Goal: Submit feedback/report problem: Submit feedback/report problem

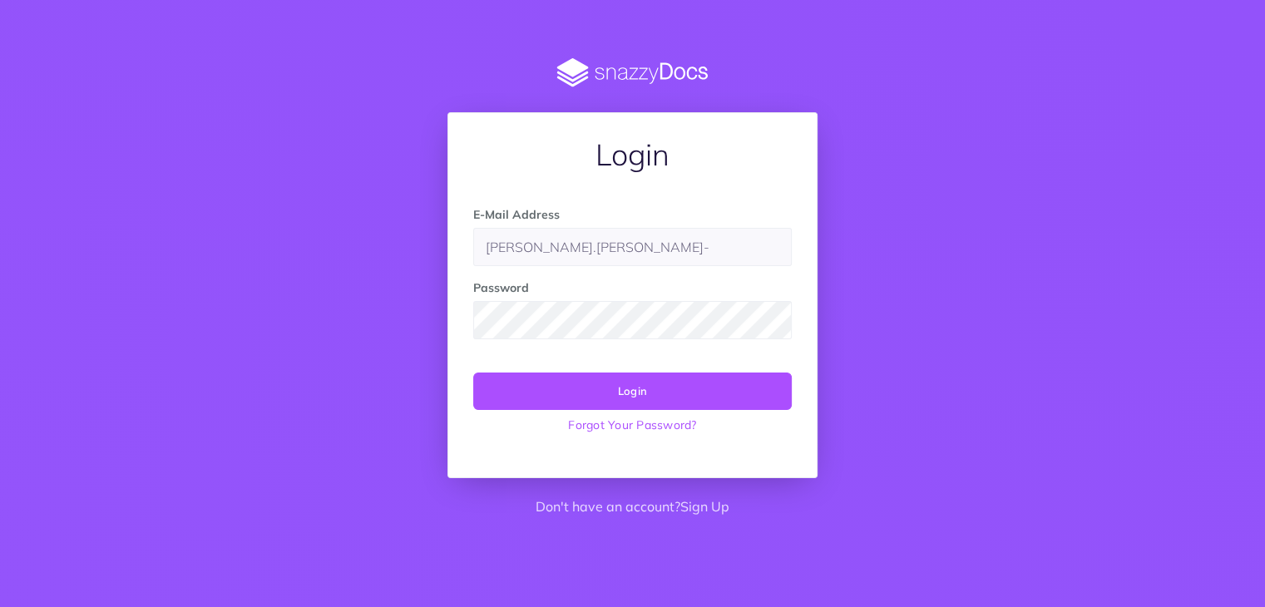
type input "[PERSON_NAME][EMAIL_ADDRESS][PERSON_NAME][DOMAIN_NAME]"
click at [473, 373] on button "Login" at bounding box center [632, 391] width 318 height 37
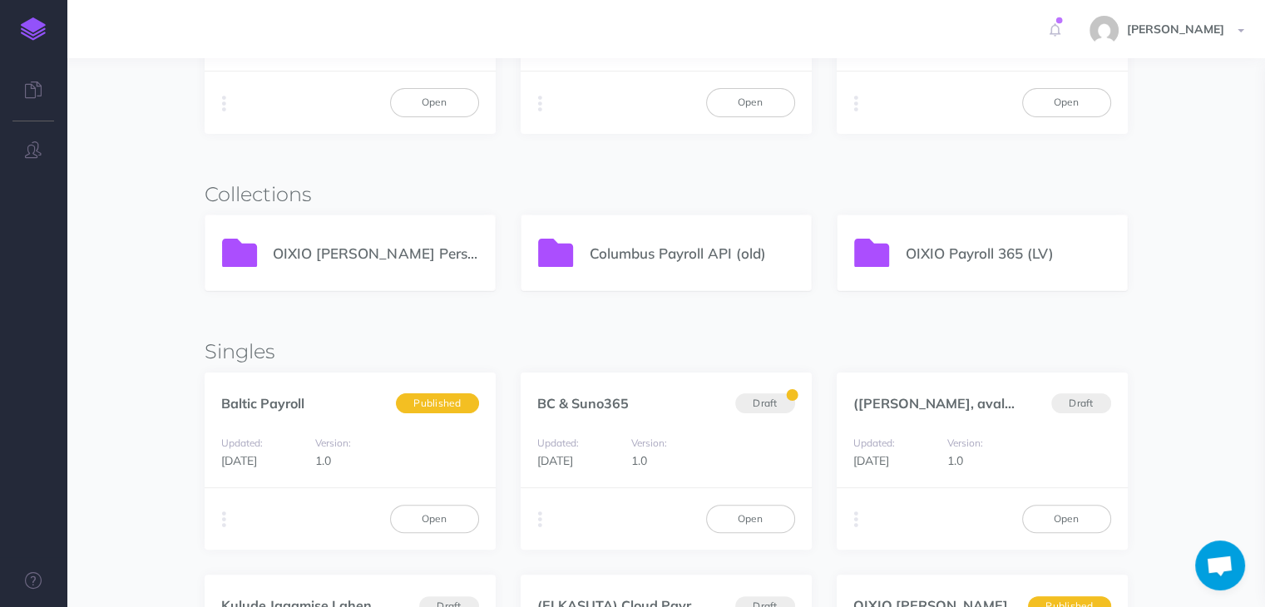
scroll to position [249, 0]
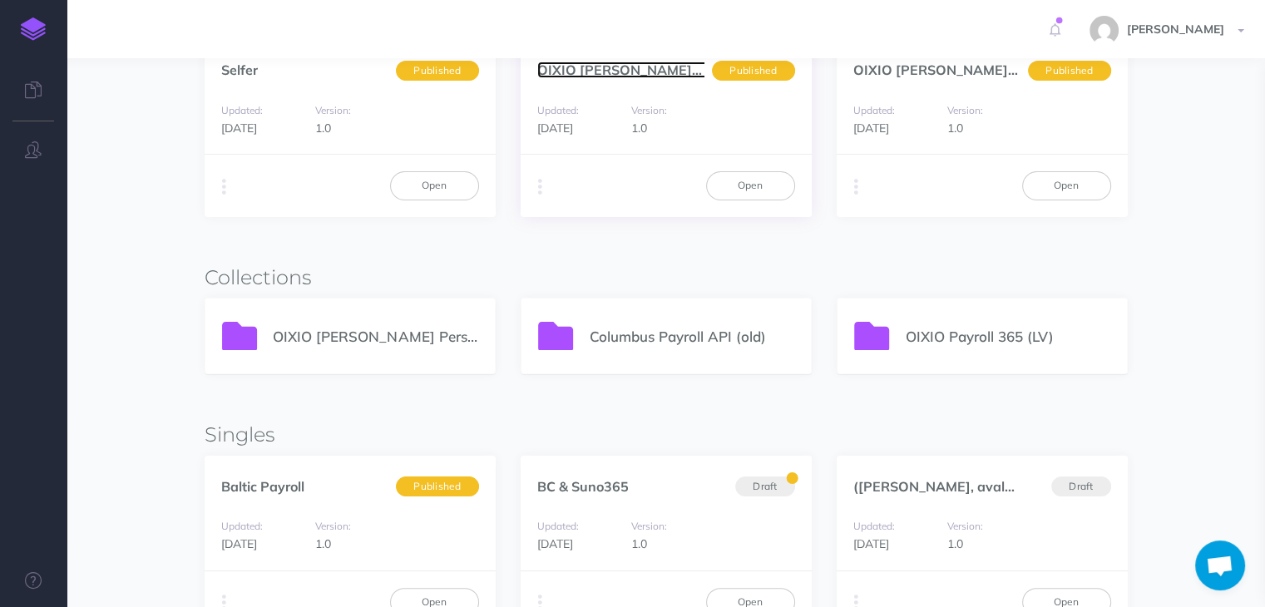
click at [639, 69] on link "OIXIO [PERSON_NAME] Personal... (en)" at bounding box center [661, 70] width 249 height 17
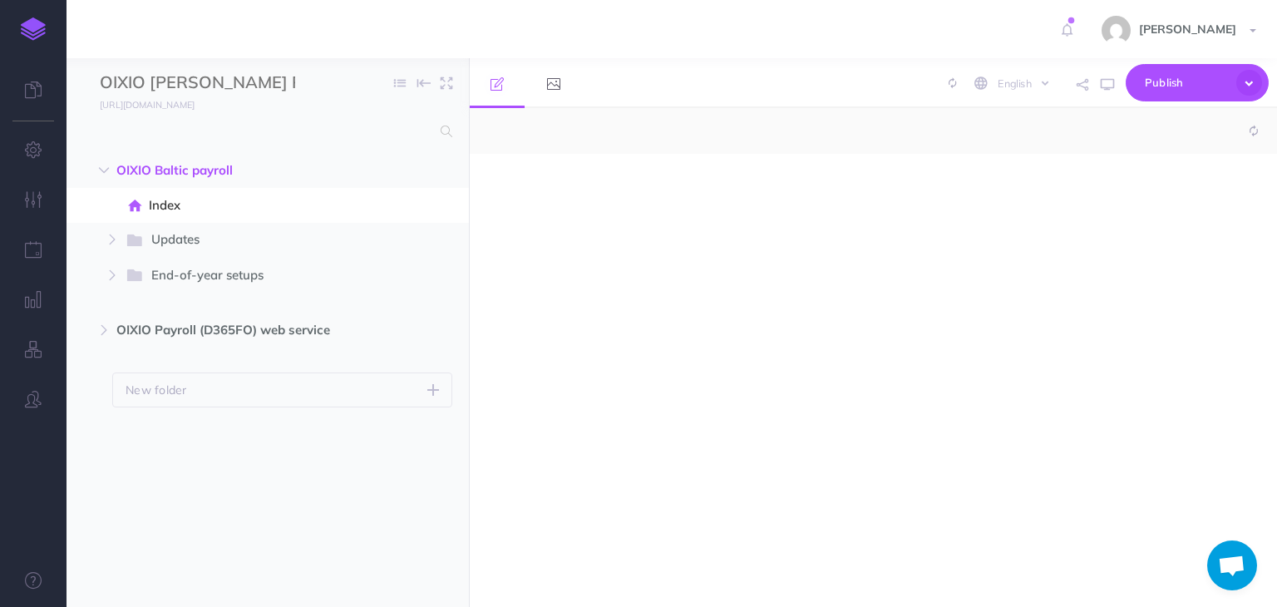
select select "null"
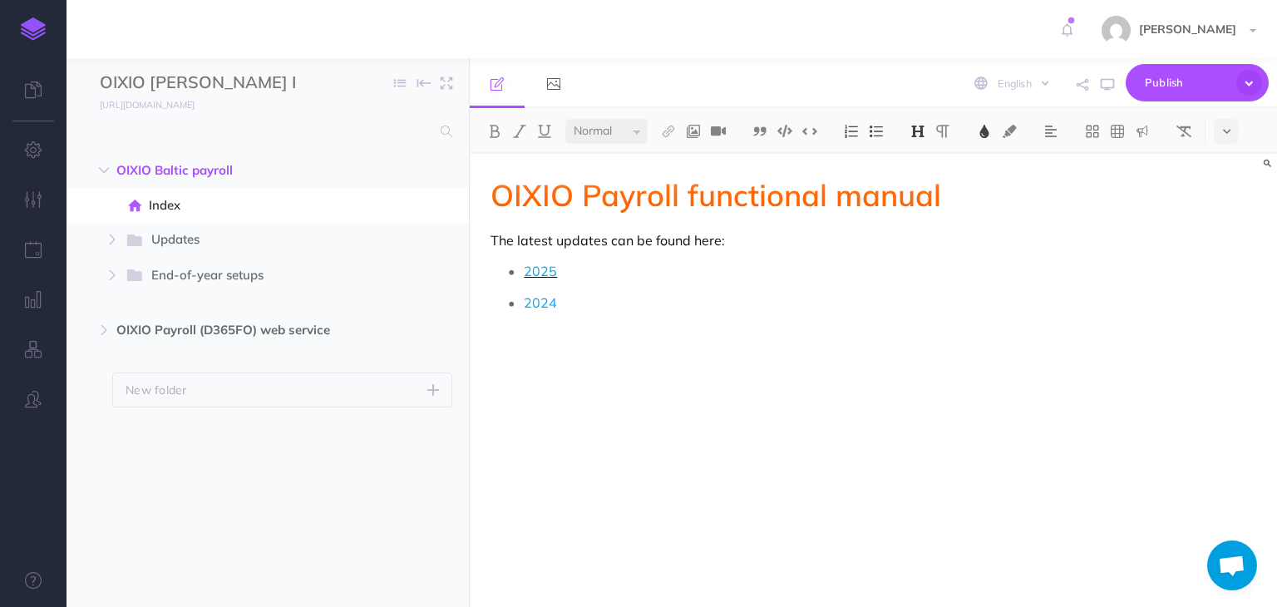
click at [533, 269] on span "2025" at bounding box center [540, 271] width 33 height 17
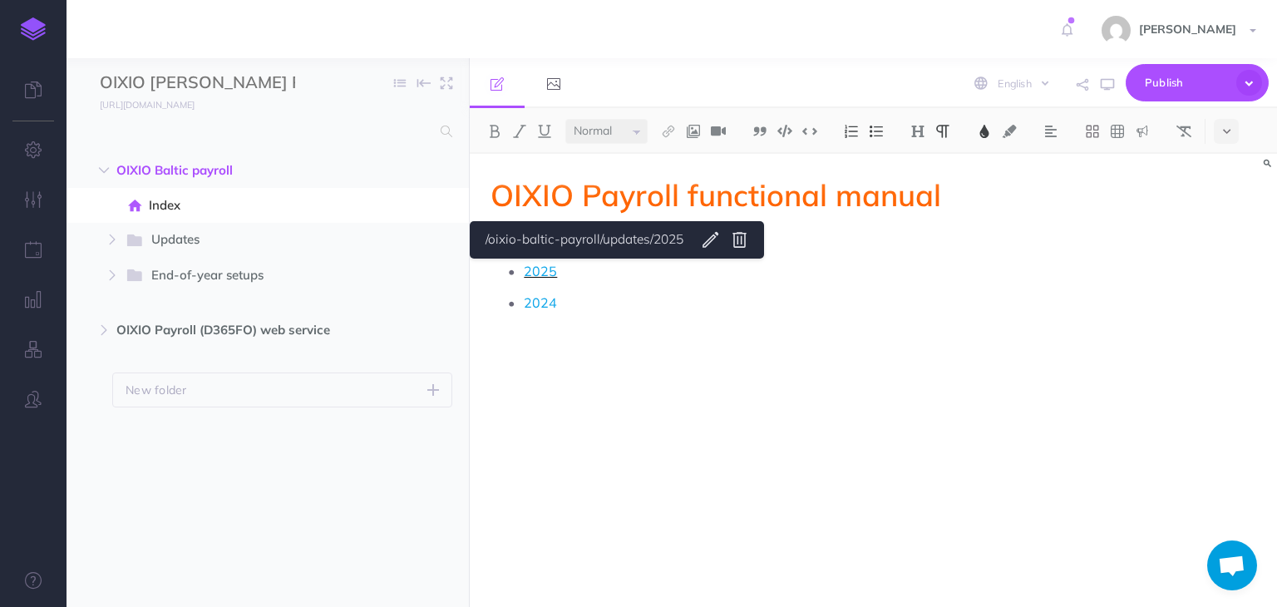
click at [550, 274] on span "2025" at bounding box center [540, 271] width 33 height 17
click at [535, 307] on span "2024" at bounding box center [540, 302] width 33 height 17
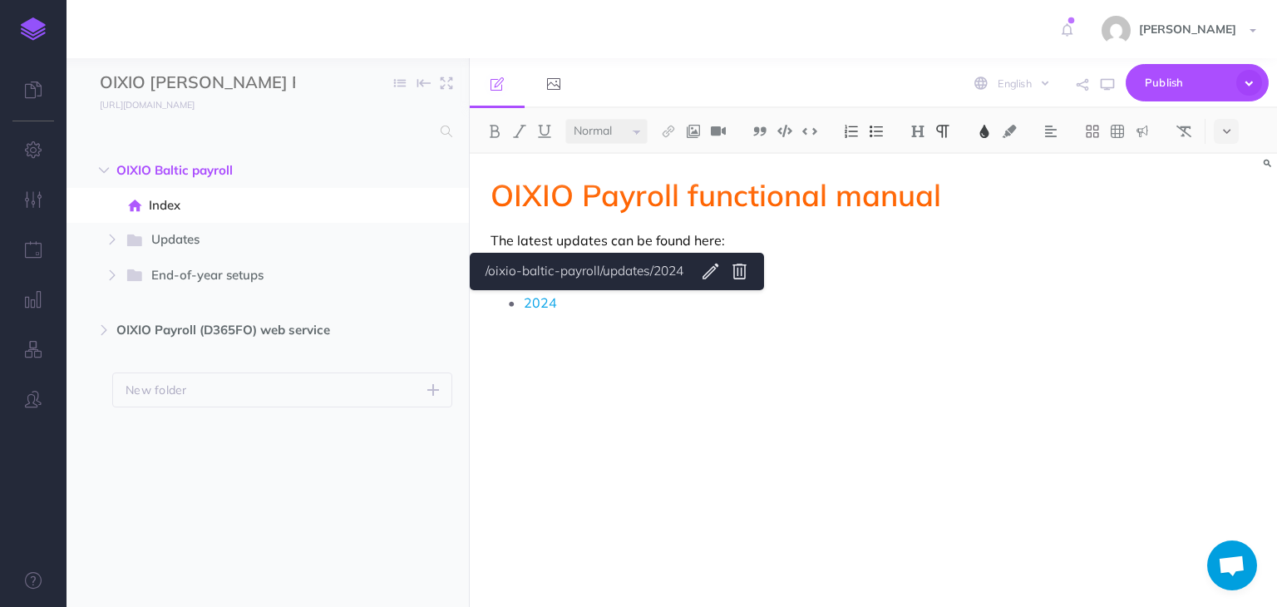
click at [545, 240] on p "The latest updates can be found here:" at bounding box center [752, 240] width 523 height 20
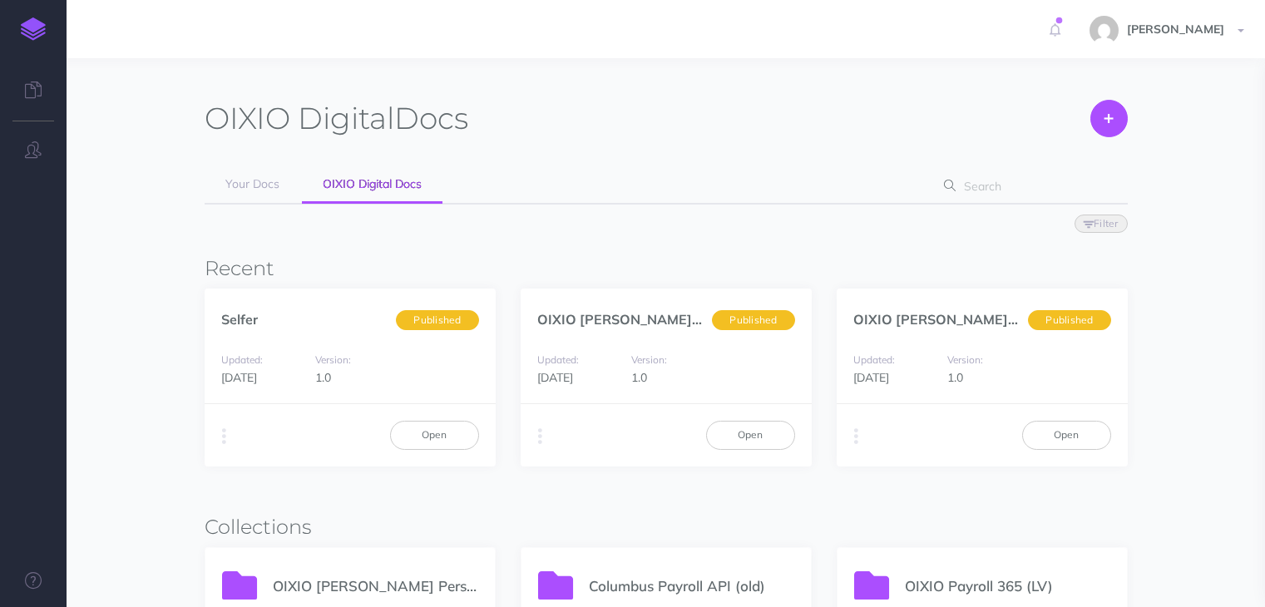
scroll to position [249, 0]
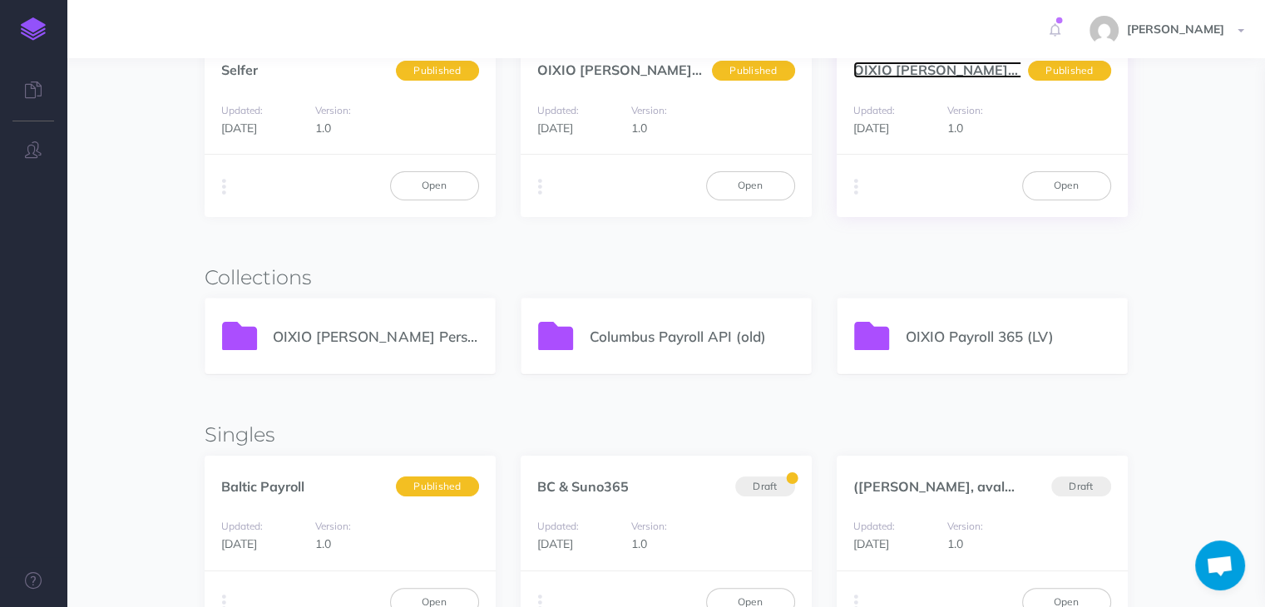
click at [908, 67] on link "OIXIO Palk ja Personal... (et)" at bounding box center [976, 70] width 247 height 17
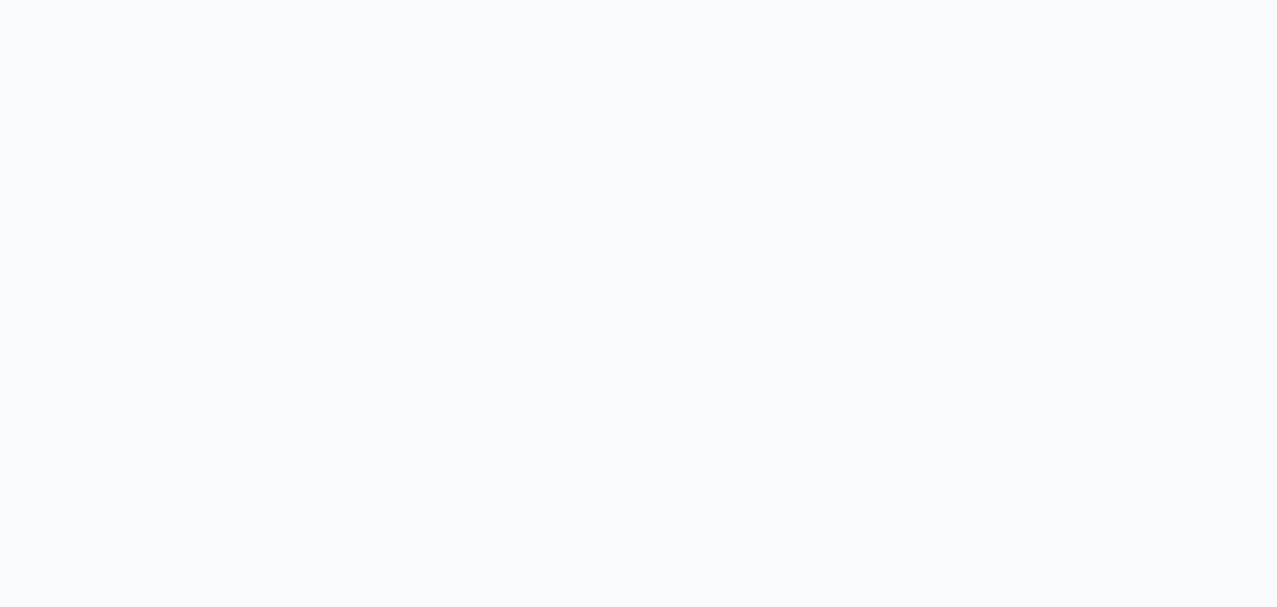
select select "et"
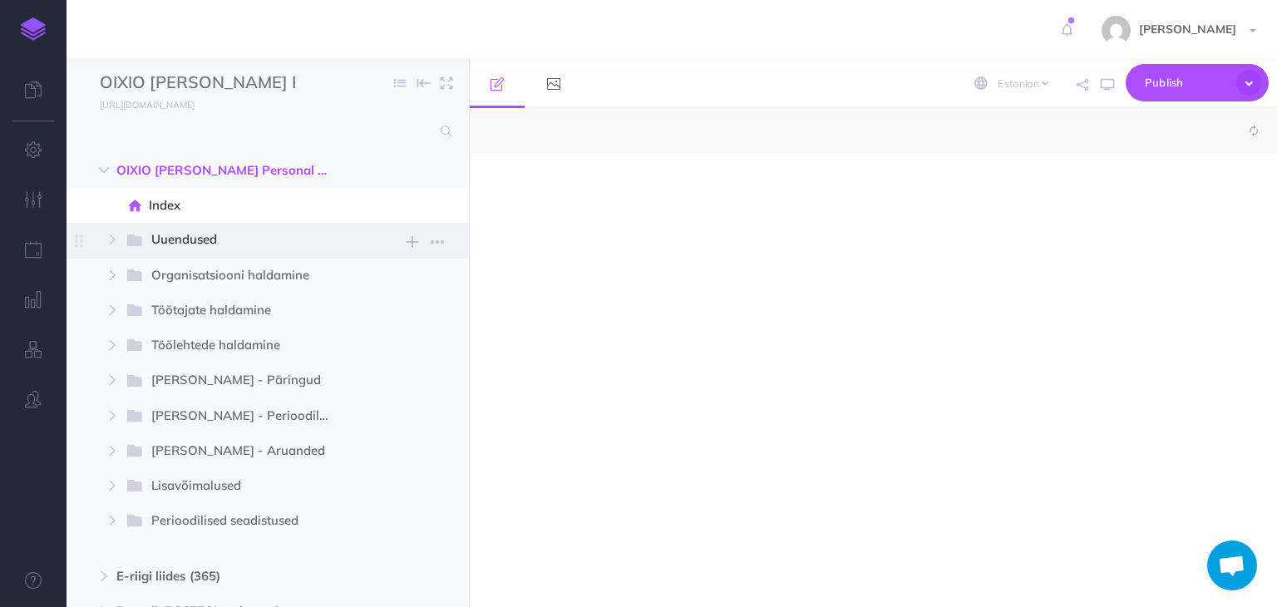
select select "null"
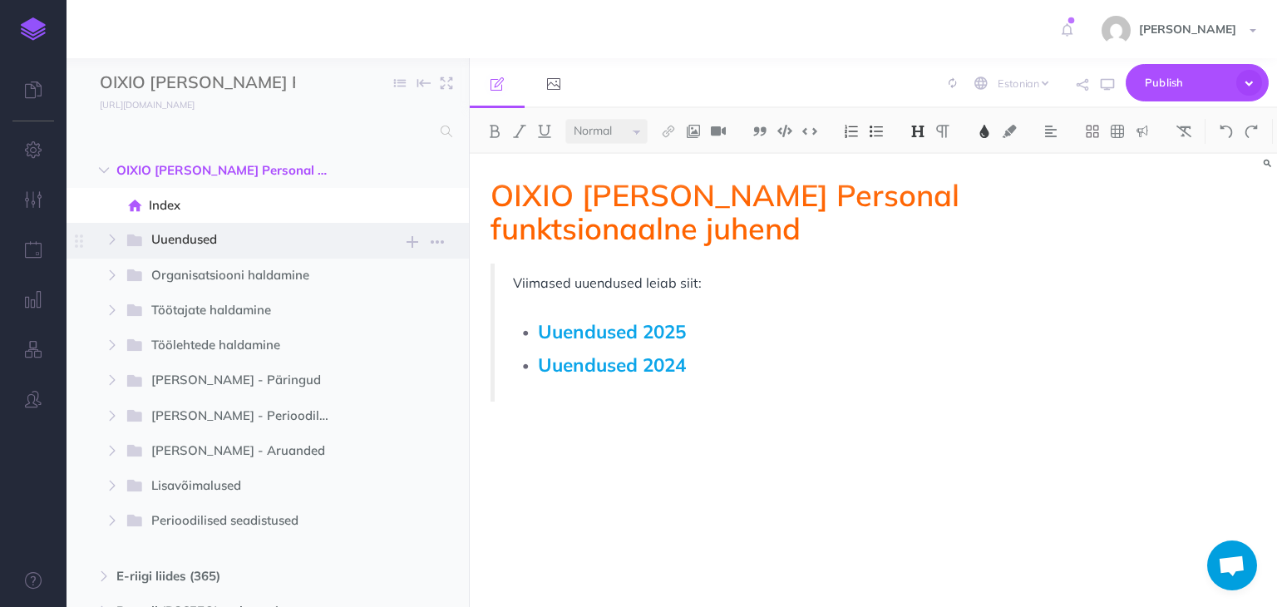
click at [184, 237] on span "Uuendused" at bounding box center [247, 240] width 193 height 22
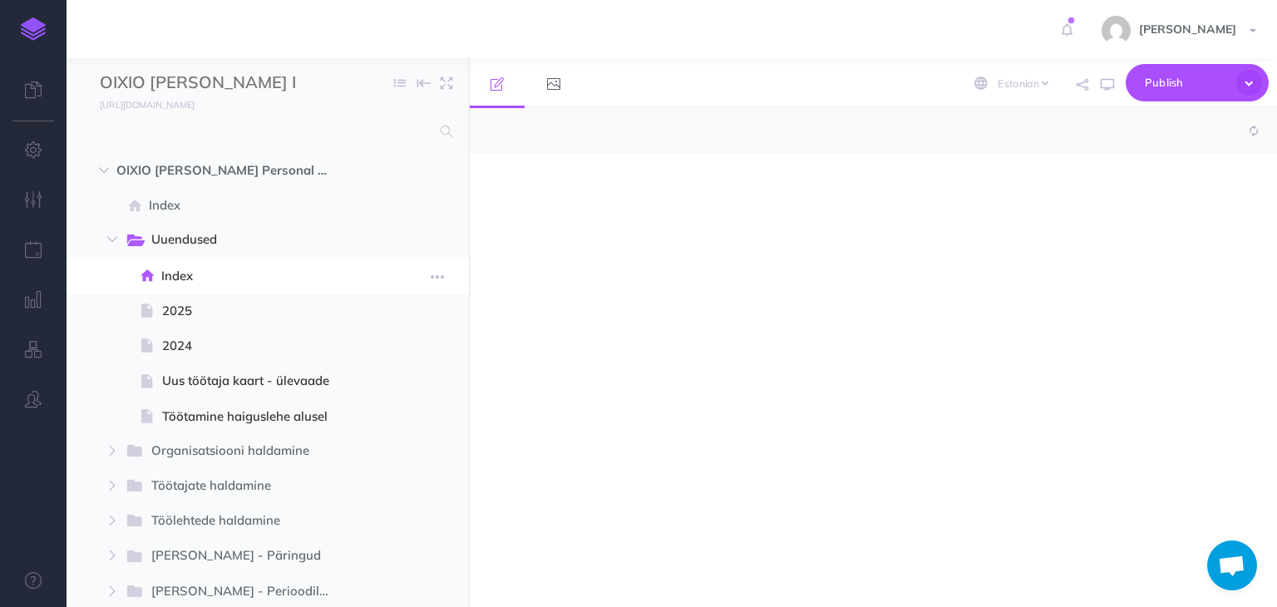
select select "null"
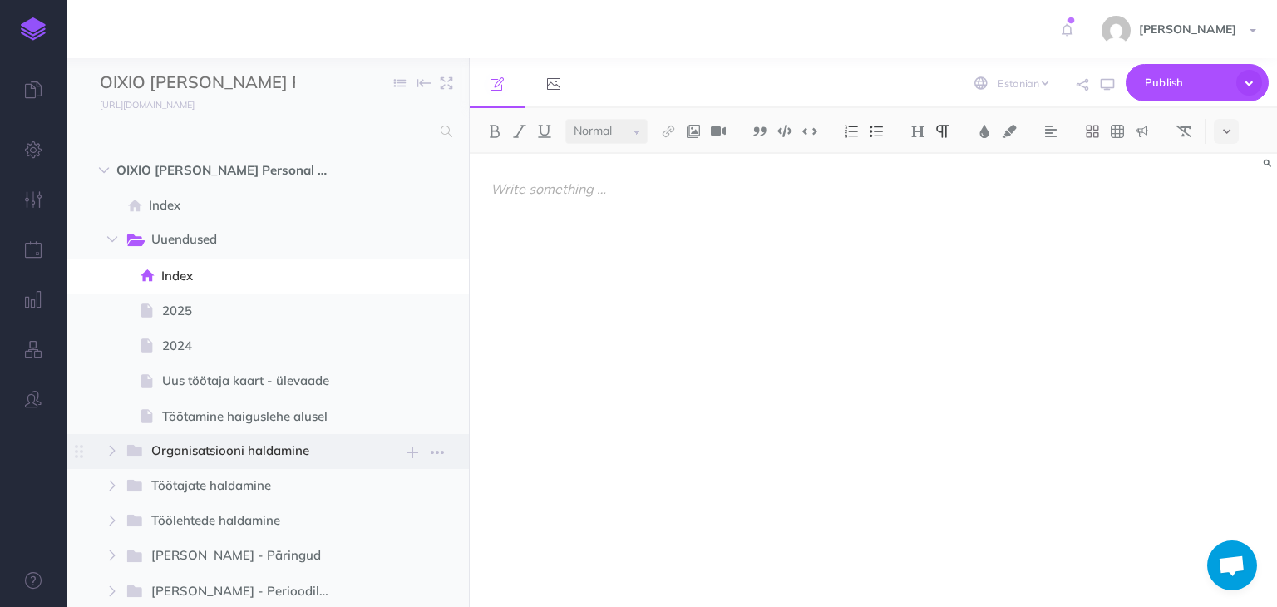
click at [193, 453] on span "Organisatsiooni haldamine" at bounding box center [247, 452] width 193 height 22
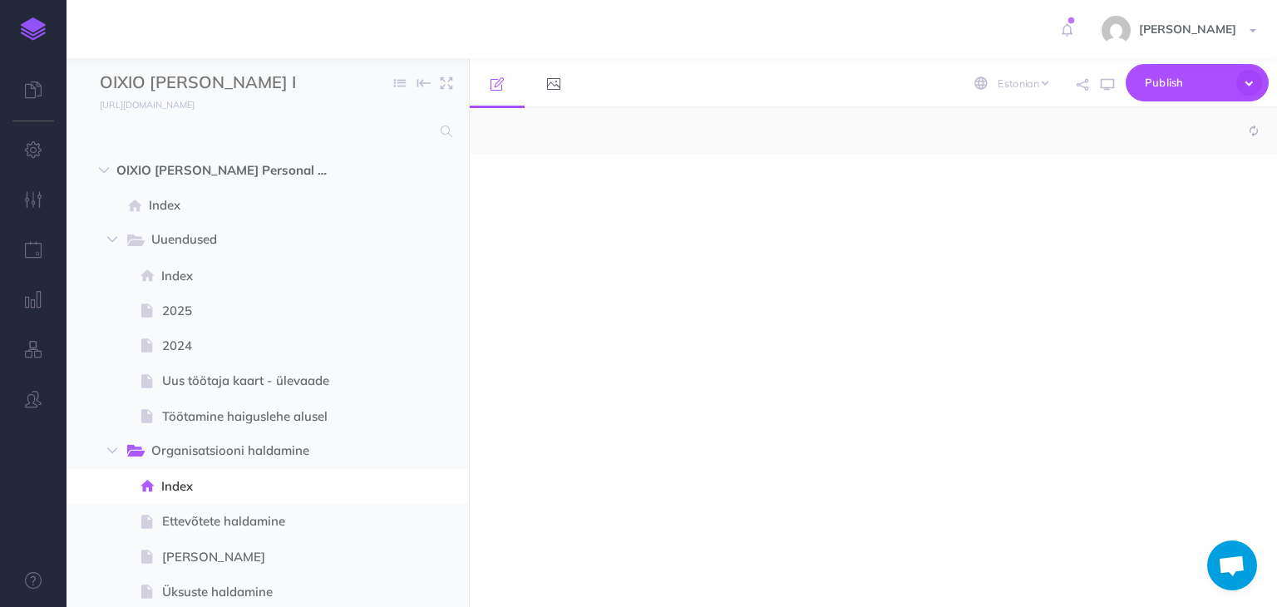
select select "null"
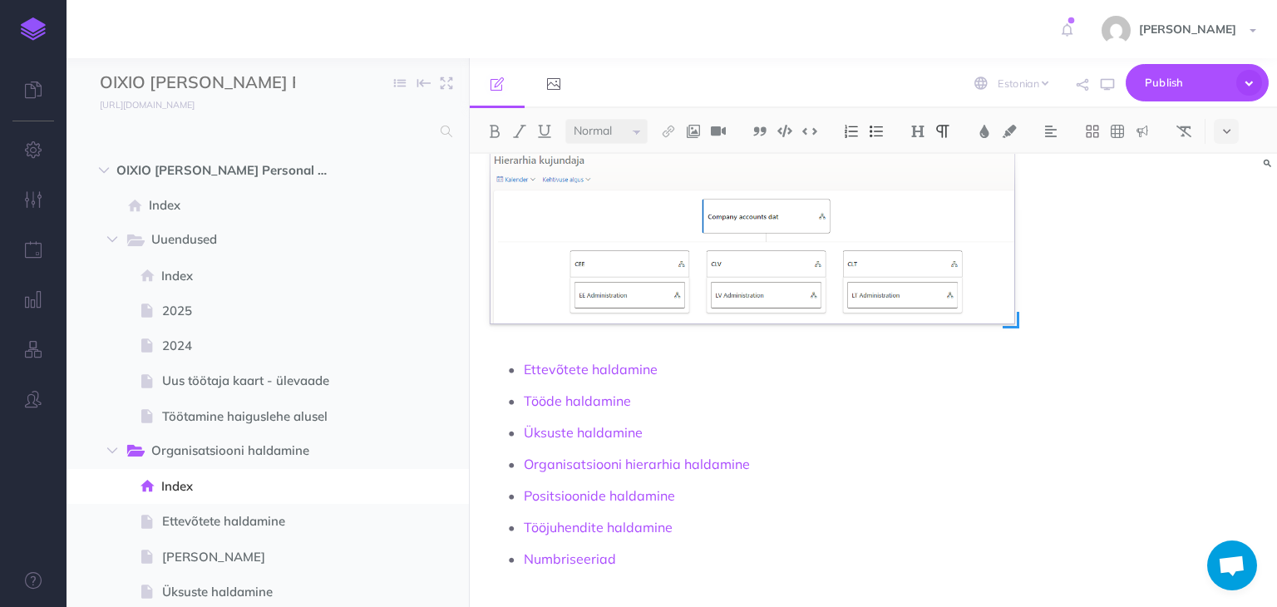
scroll to position [170, 0]
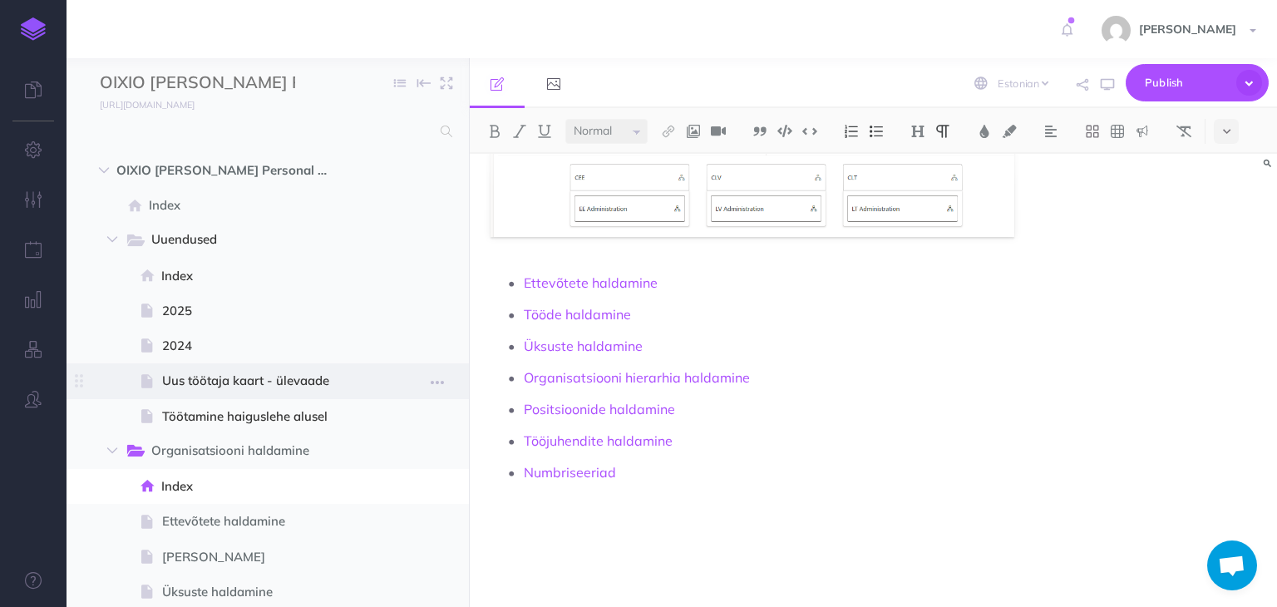
click at [200, 378] on span "Uus töötaja kaart - ülevaade" at bounding box center [265, 381] width 207 height 20
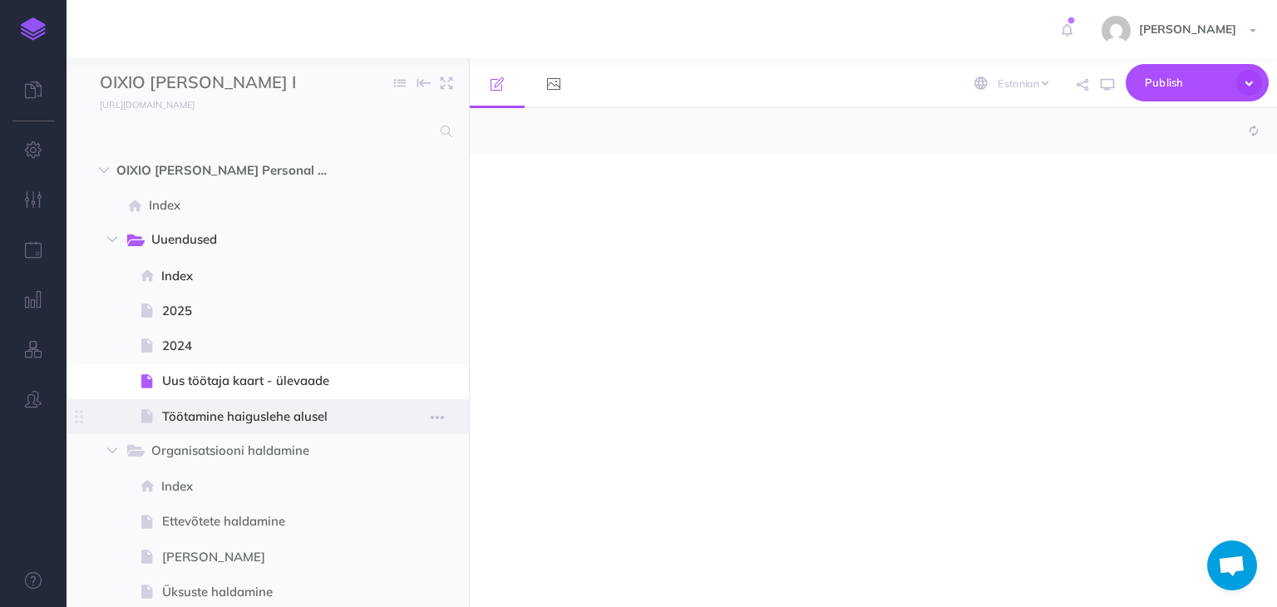
select select "null"
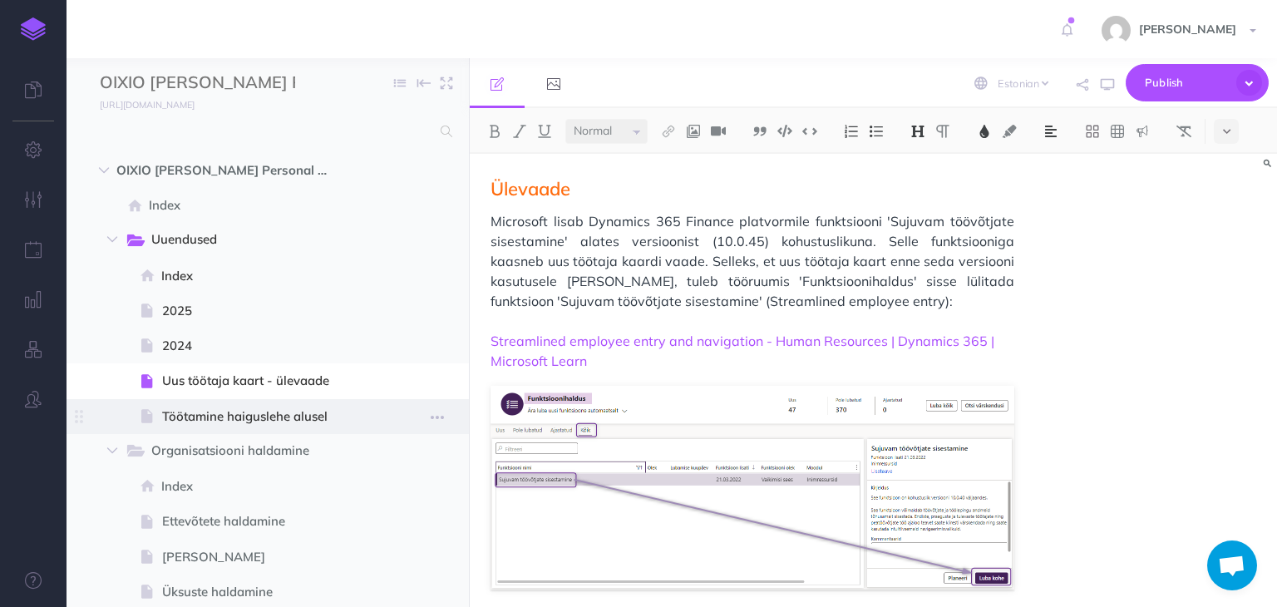
click at [216, 412] on span "Töötamine haiguslehe alusel" at bounding box center [265, 417] width 207 height 20
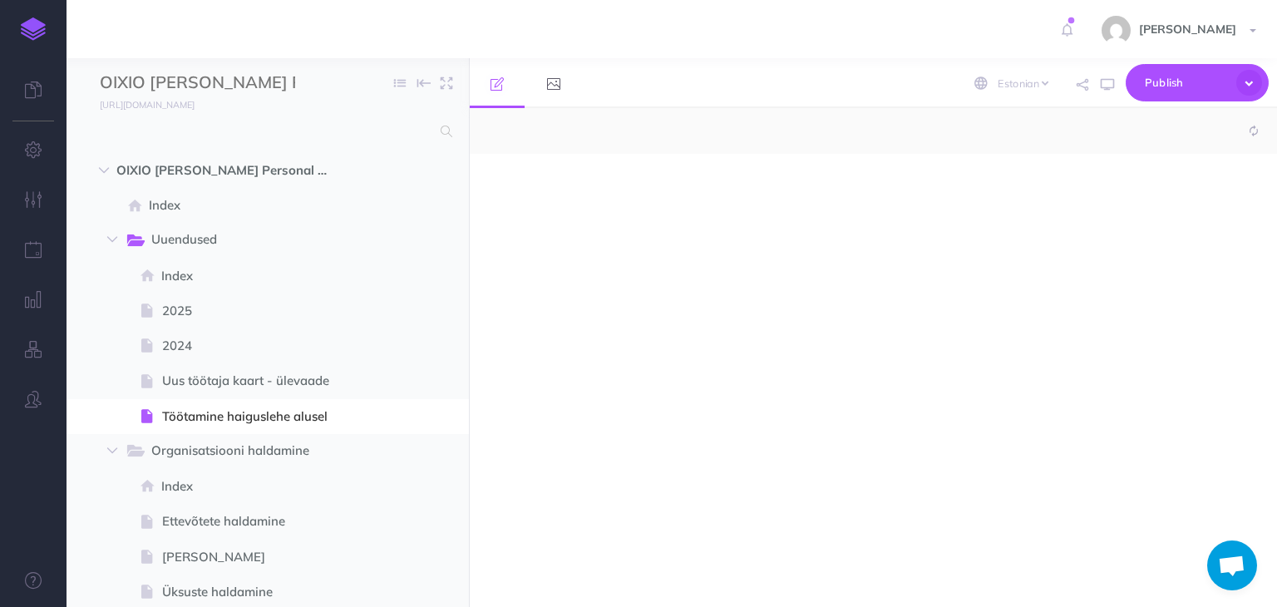
select select "null"
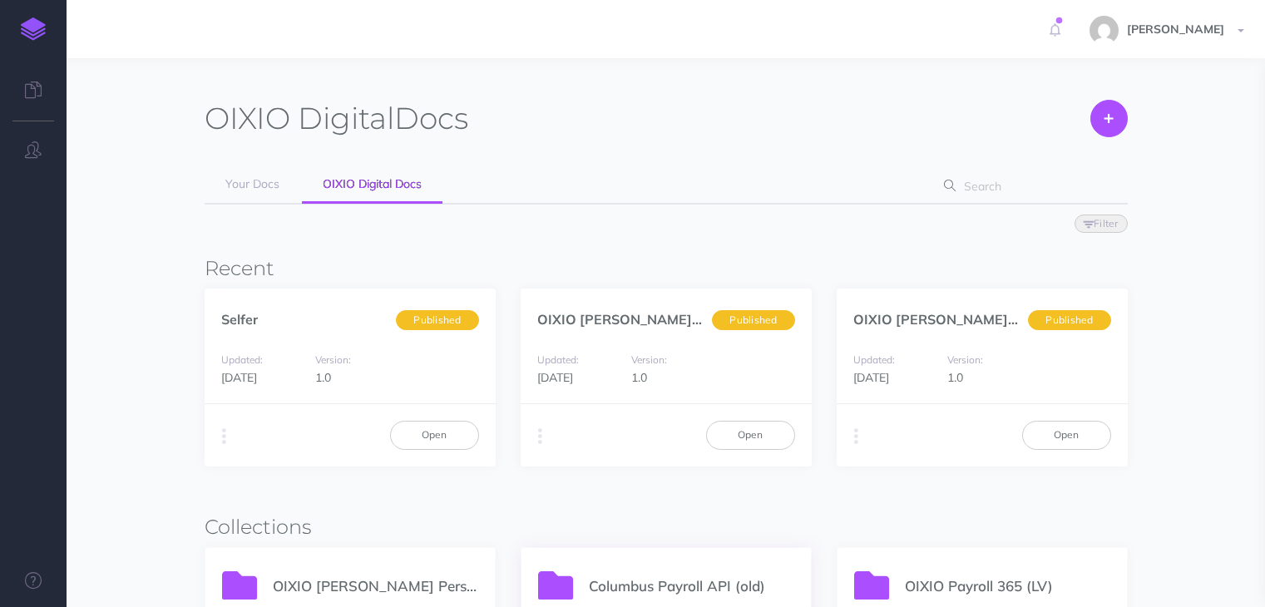
scroll to position [249, 0]
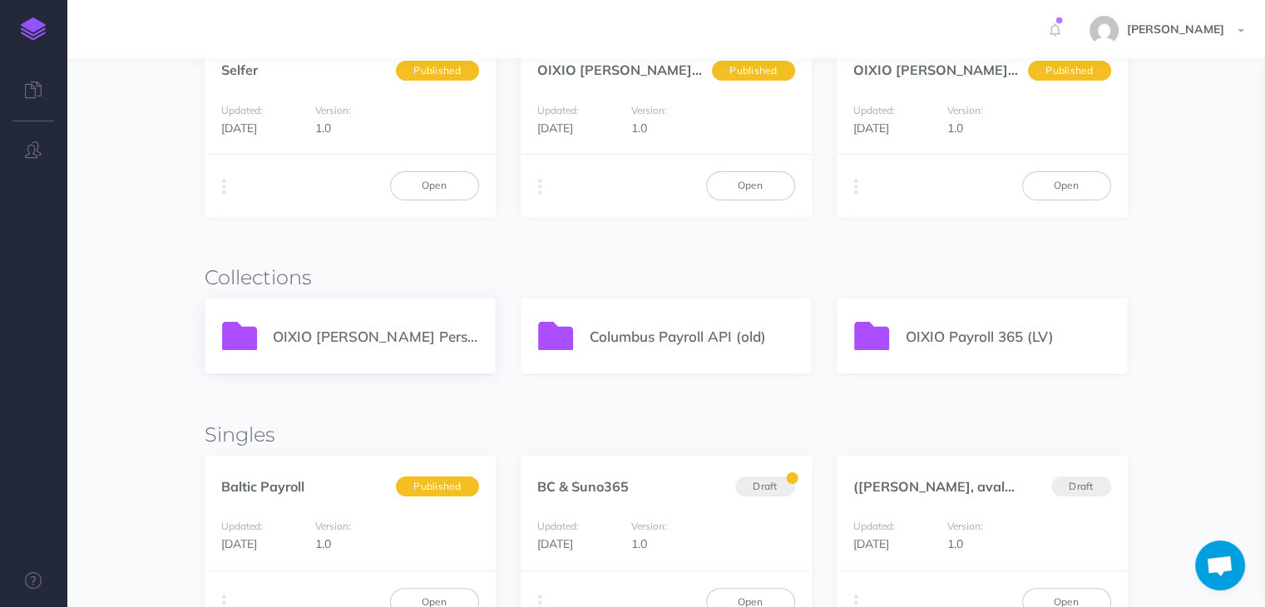
click at [329, 338] on p "OIXIO [PERSON_NAME] Personal 365" at bounding box center [375, 336] width 205 height 22
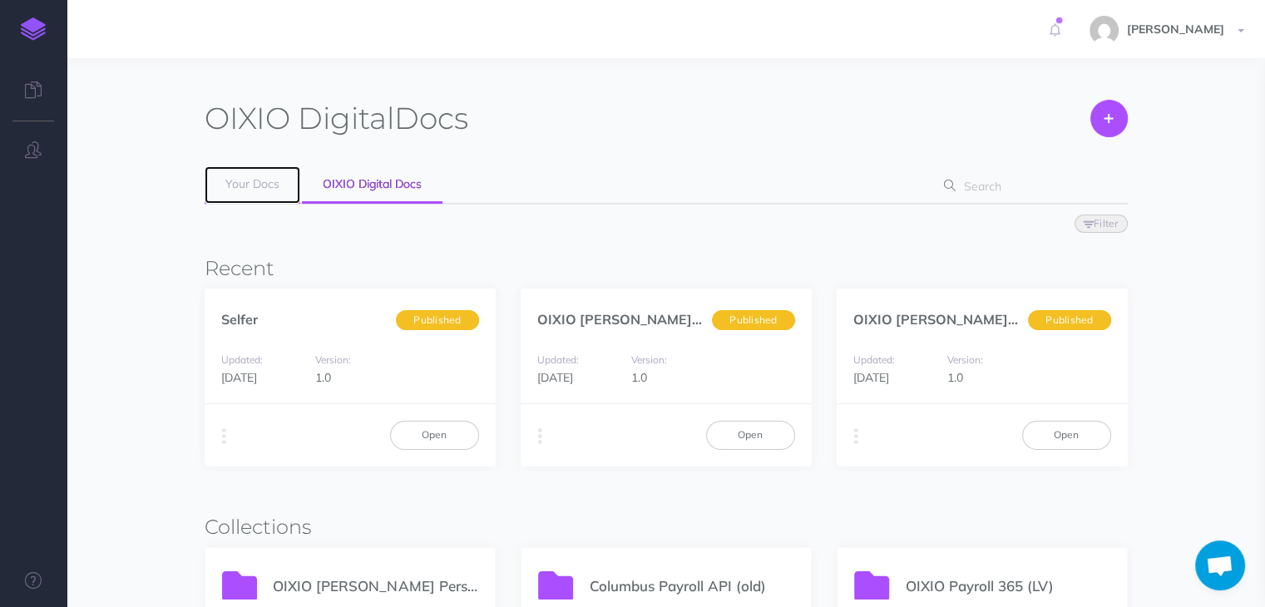
click at [253, 186] on span "Your Docs" at bounding box center [252, 183] width 54 height 15
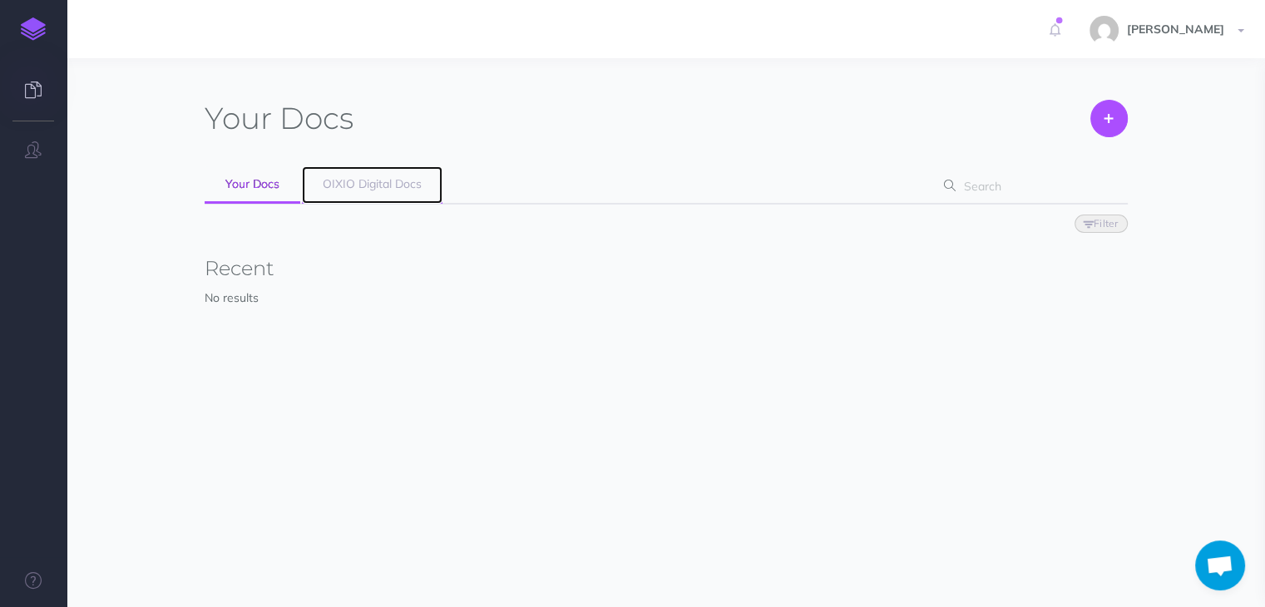
click at [337, 188] on span "OIXIO Digital Docs" at bounding box center [372, 183] width 99 height 15
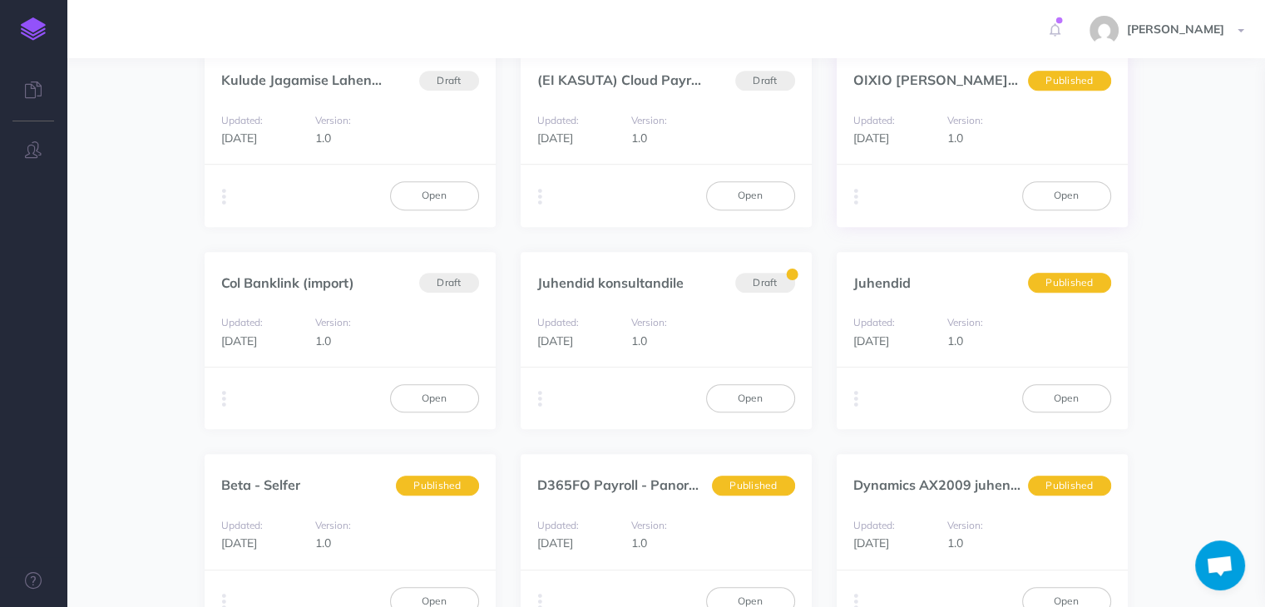
scroll to position [665, 0]
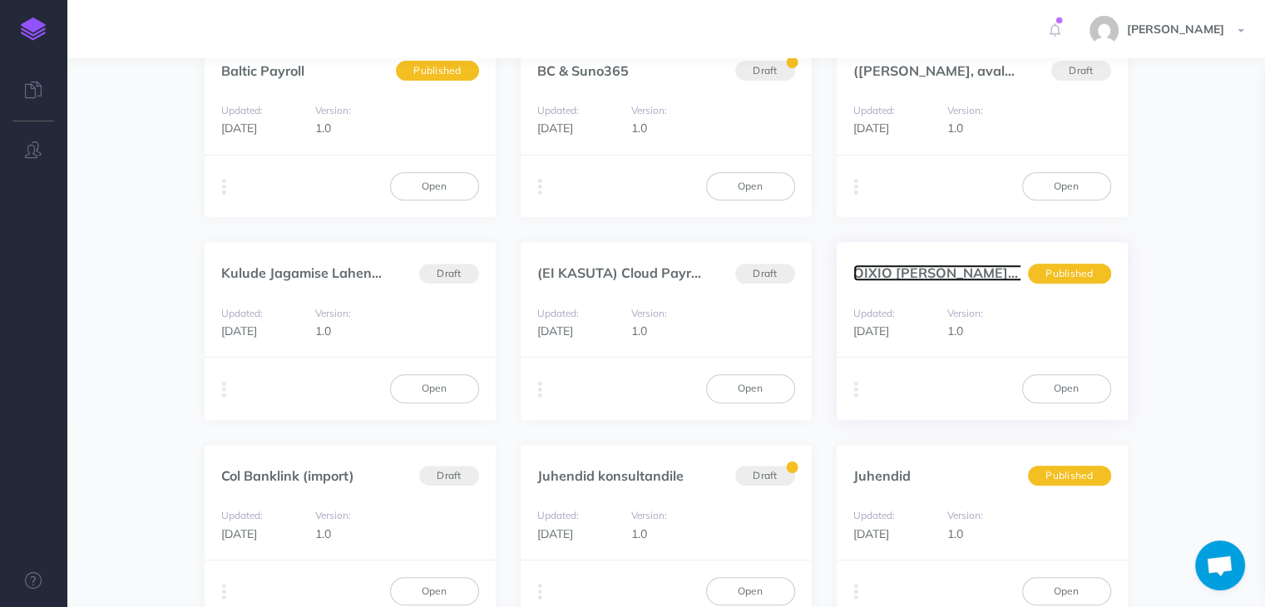
click at [926, 270] on link "OIXIO [PERSON_NAME] juhend" at bounding box center [954, 272] width 202 height 17
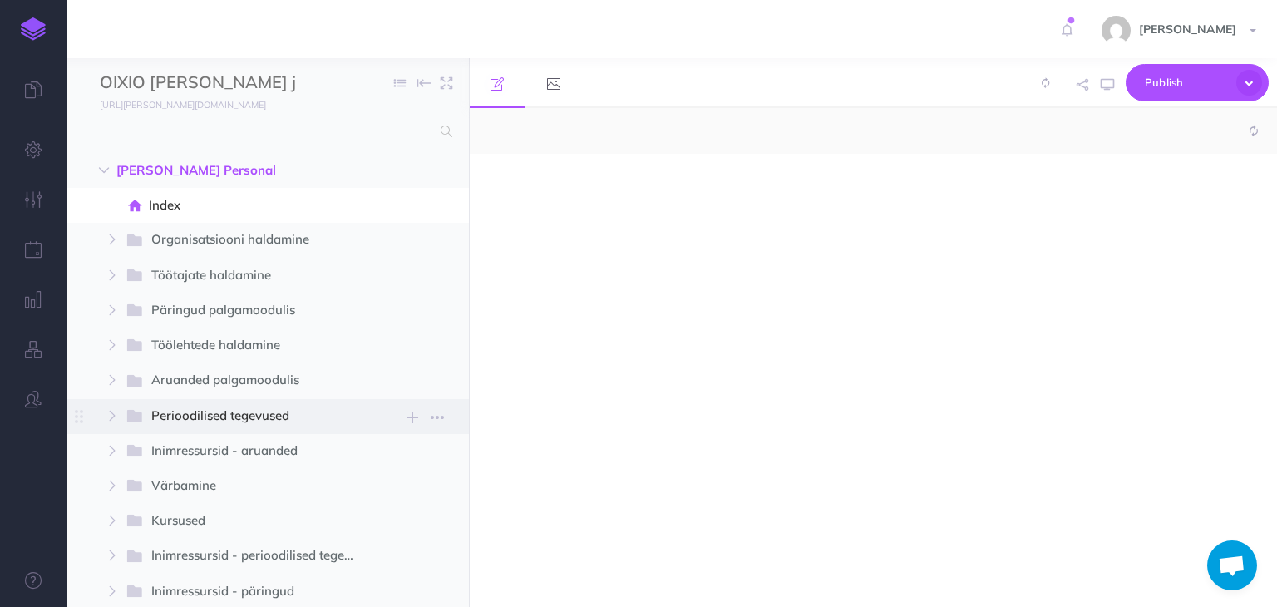
select select "null"
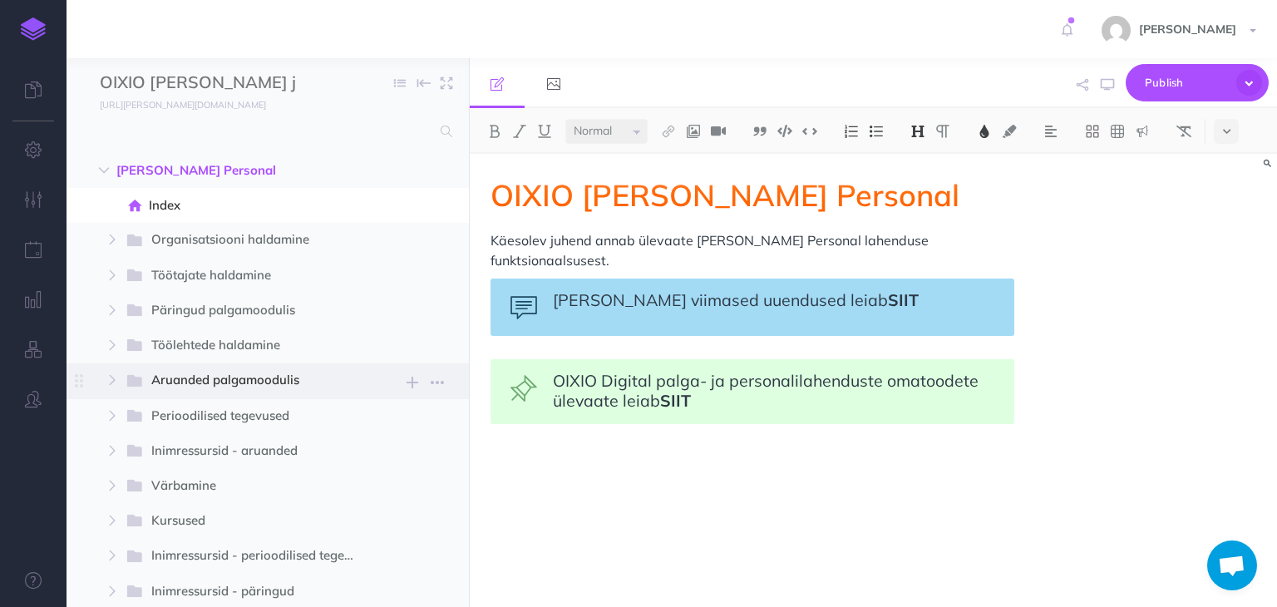
click at [176, 383] on span "Aruanded palgamoodulis" at bounding box center [247, 381] width 193 height 22
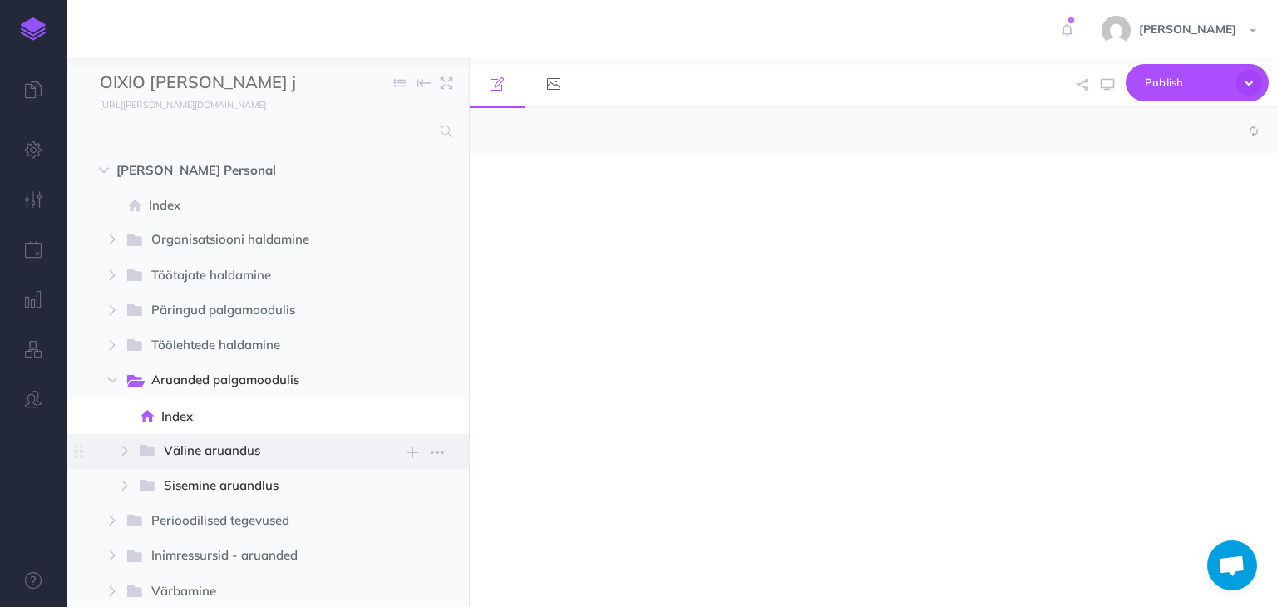
select select "null"
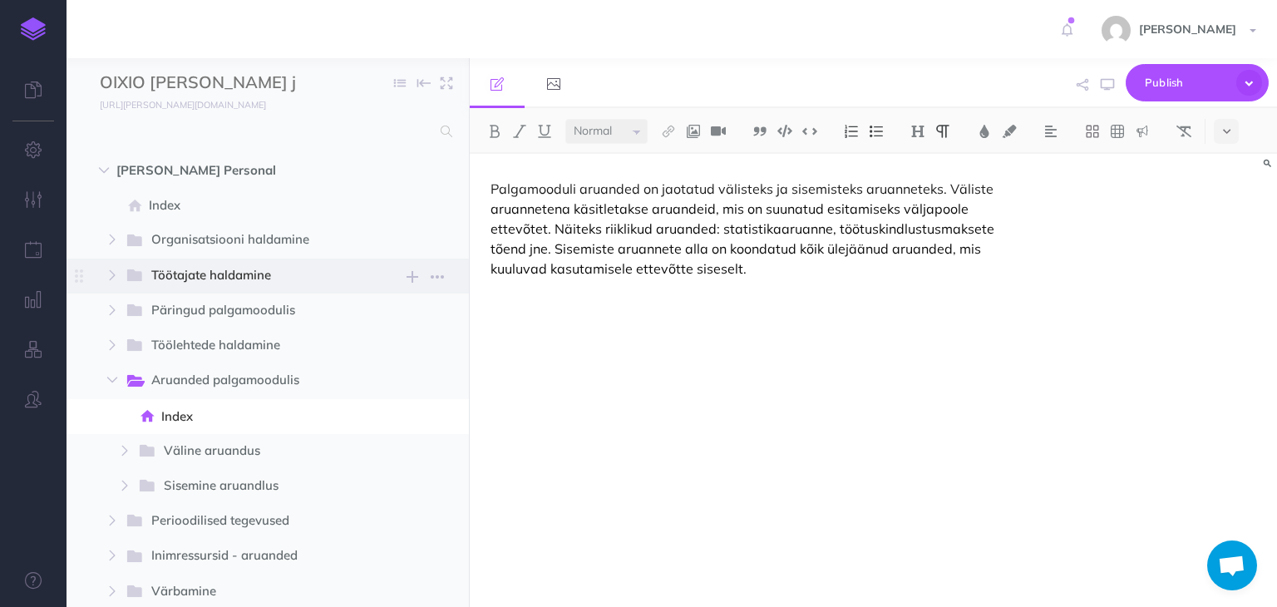
click at [200, 270] on span "Töötajate haldamine" at bounding box center [247, 276] width 193 height 22
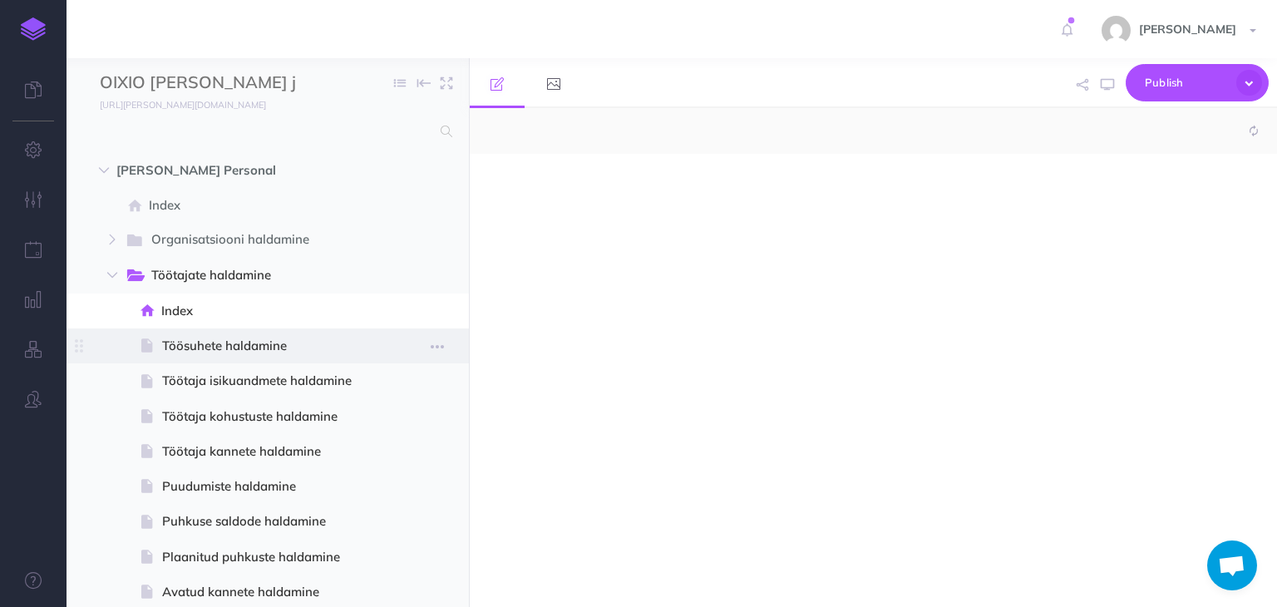
select select "null"
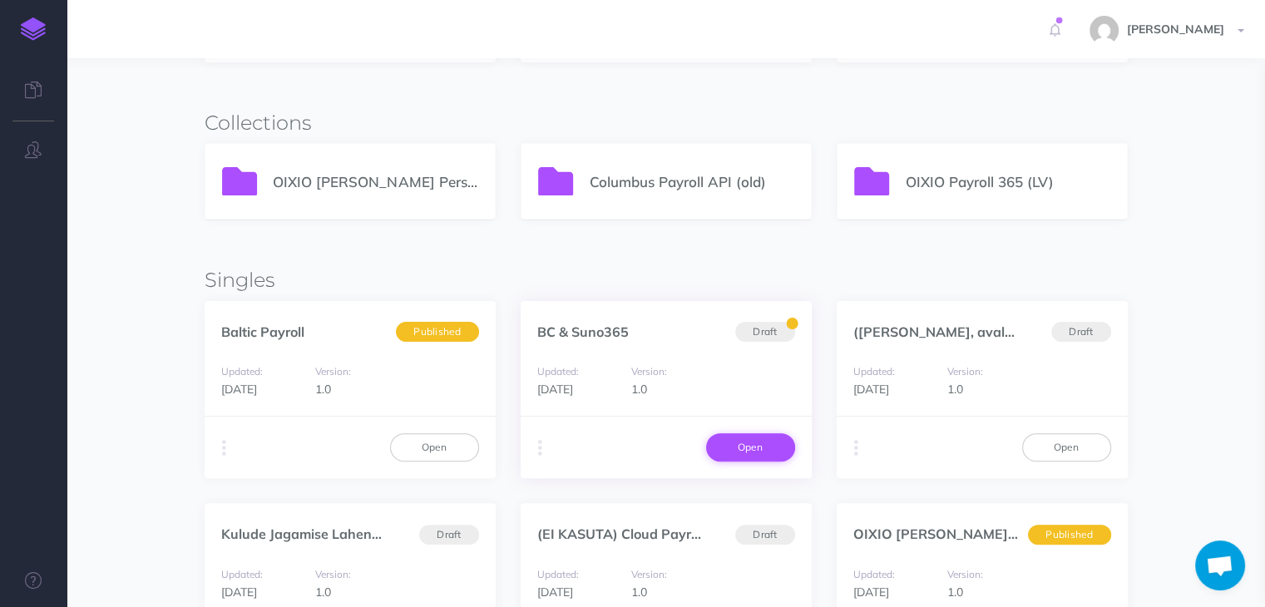
scroll to position [333, 0]
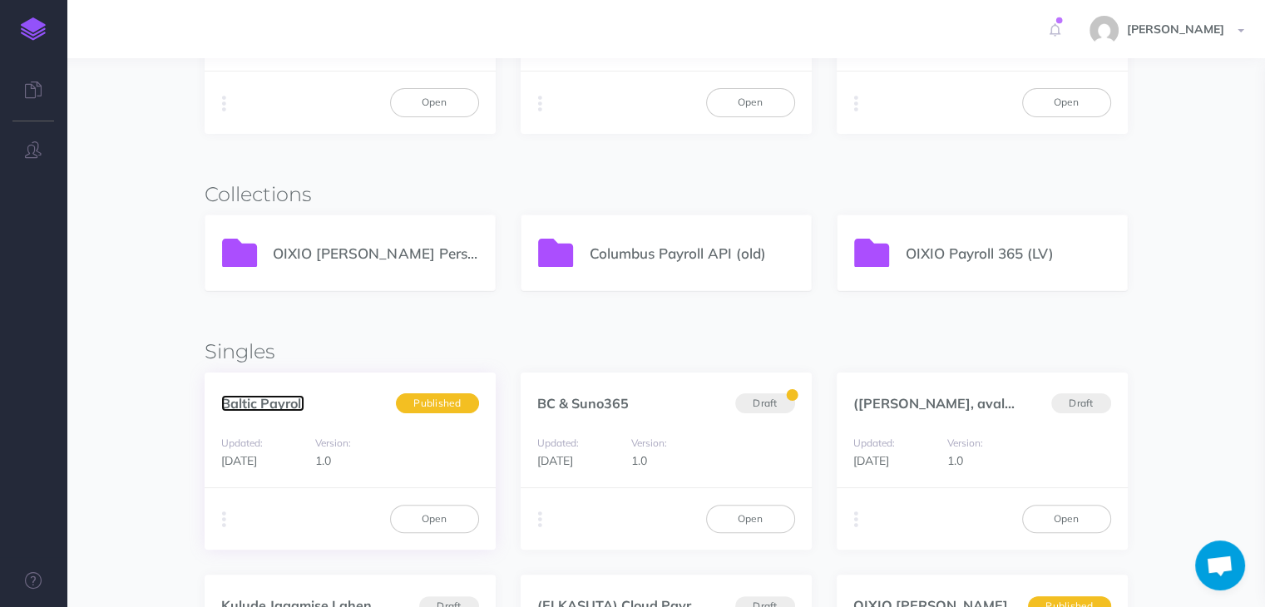
click at [283, 401] on link "Baltic Payroll" at bounding box center [262, 403] width 83 height 17
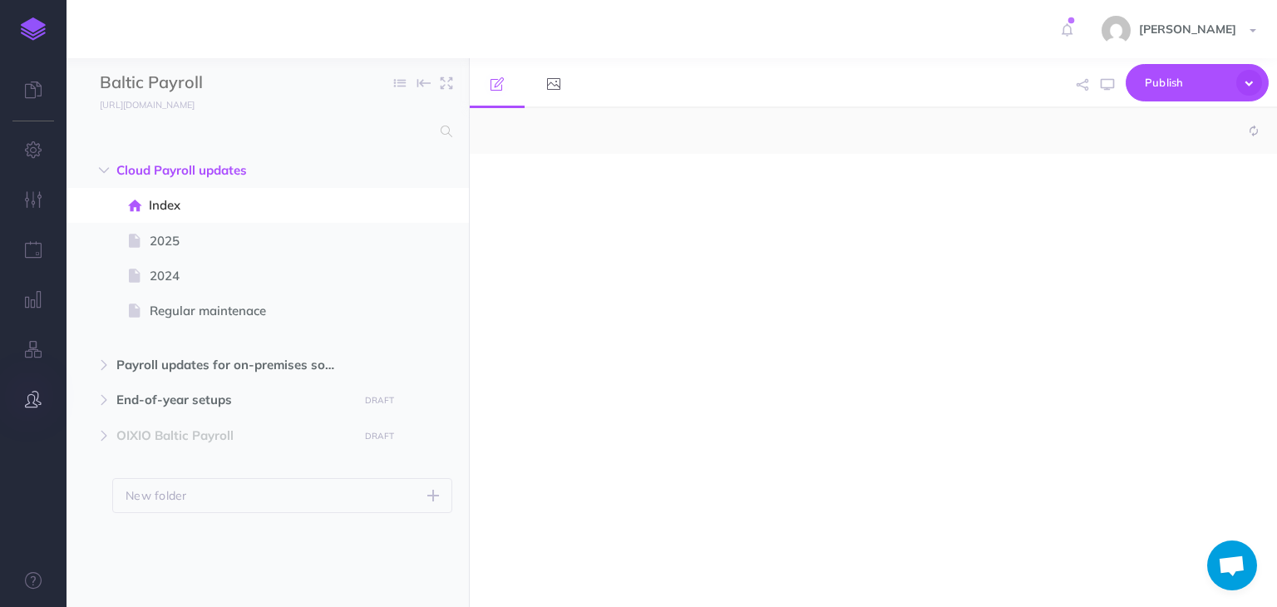
select select "null"
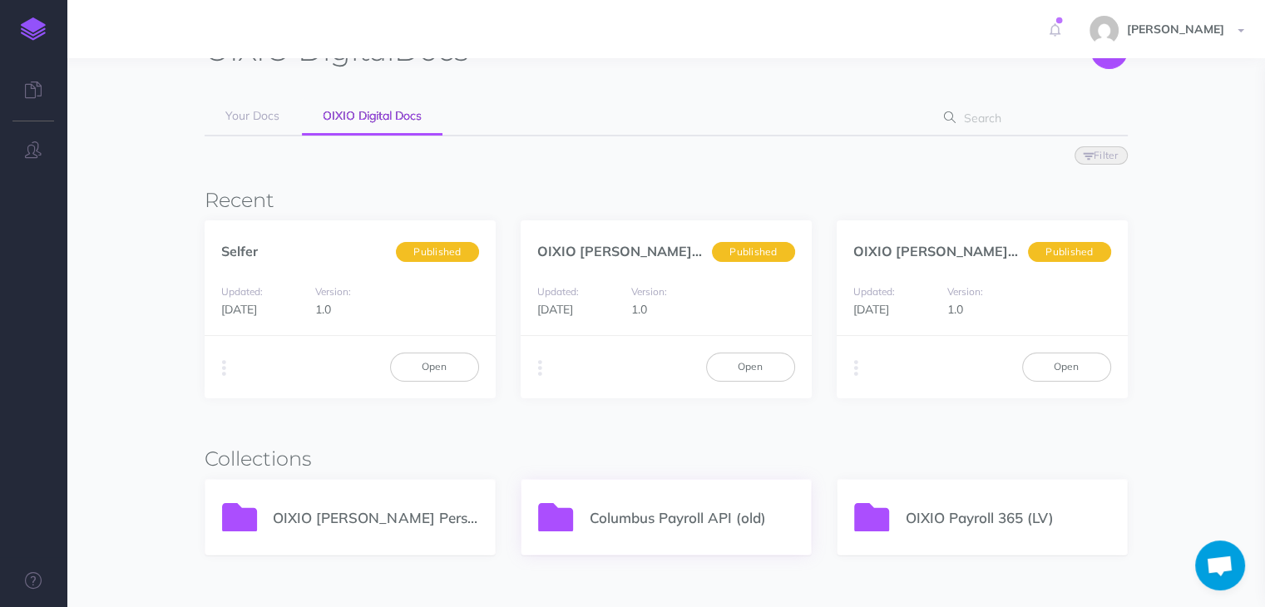
scroll to position [166, 0]
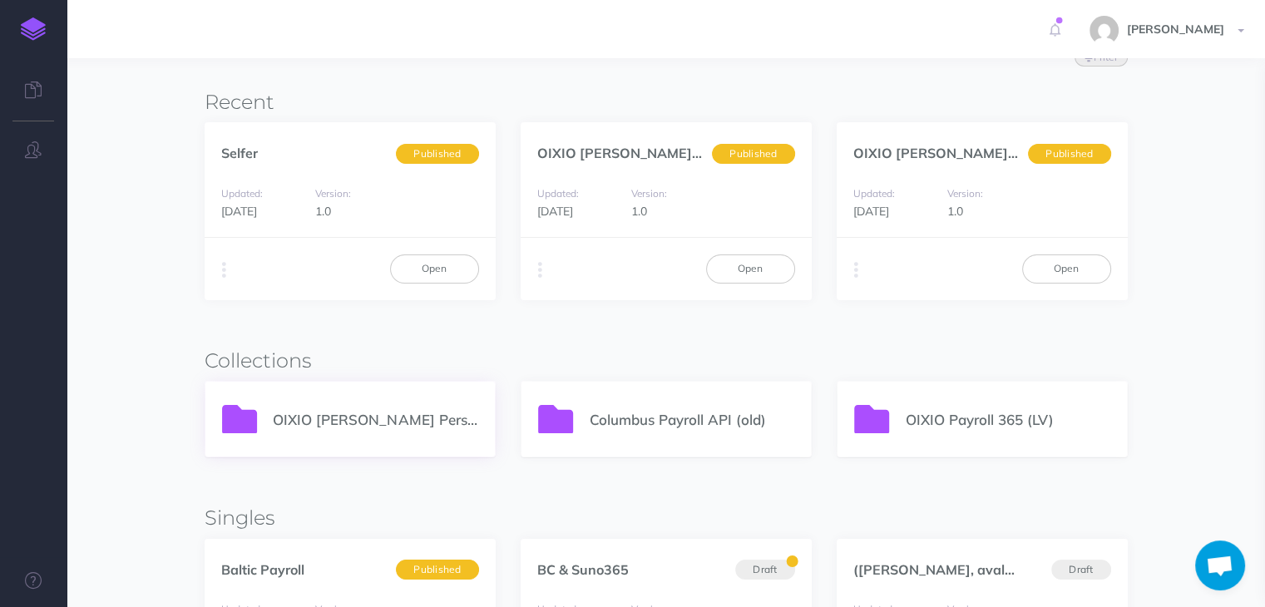
click at [328, 412] on p "OIXIO [PERSON_NAME] Personal 365" at bounding box center [375, 419] width 205 height 22
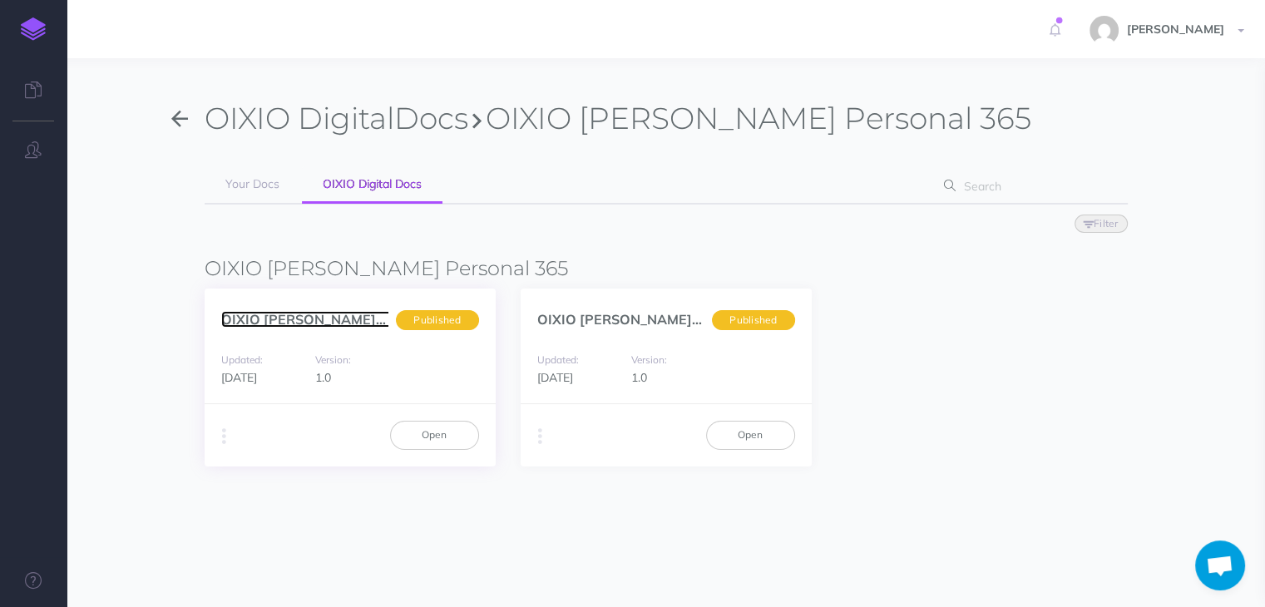
click at [329, 319] on link "OIXIO Palk ja Personal... (en)" at bounding box center [345, 319] width 249 height 17
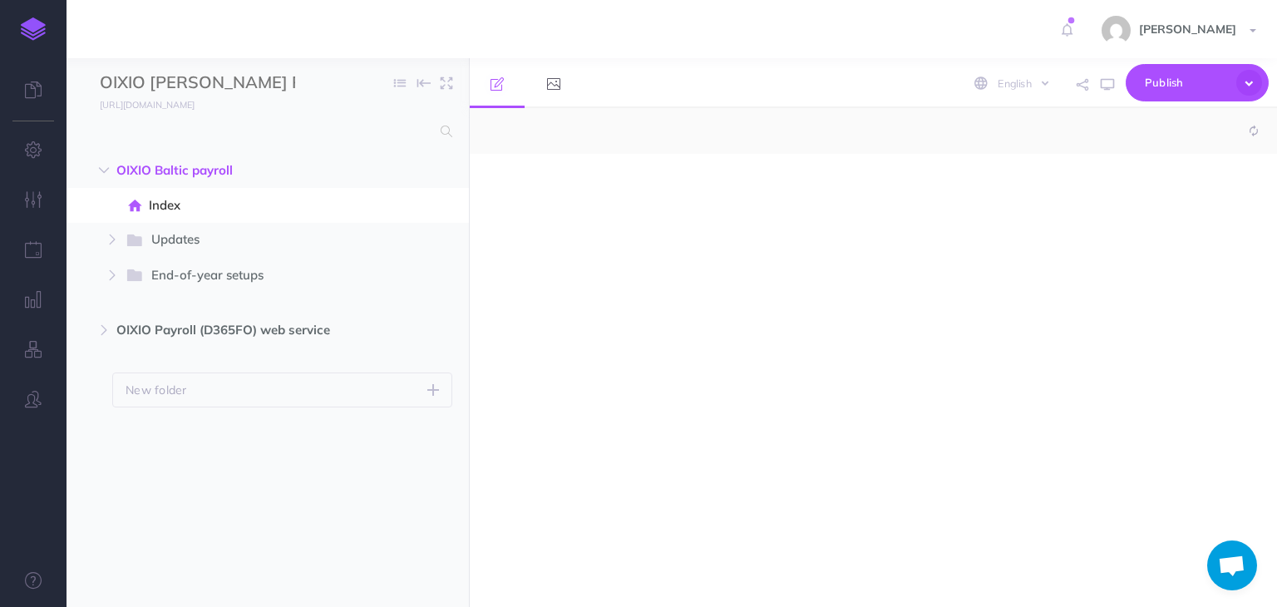
select select "null"
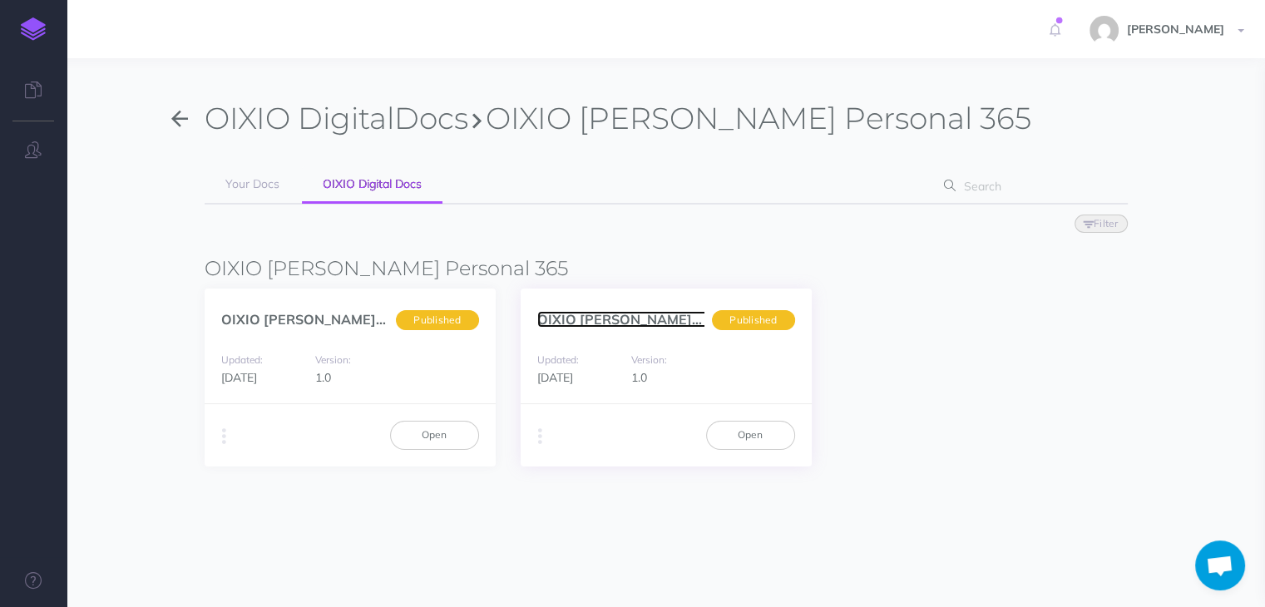
click at [649, 320] on link "OIXIO [PERSON_NAME] Personal... (et)" at bounding box center [660, 319] width 247 height 17
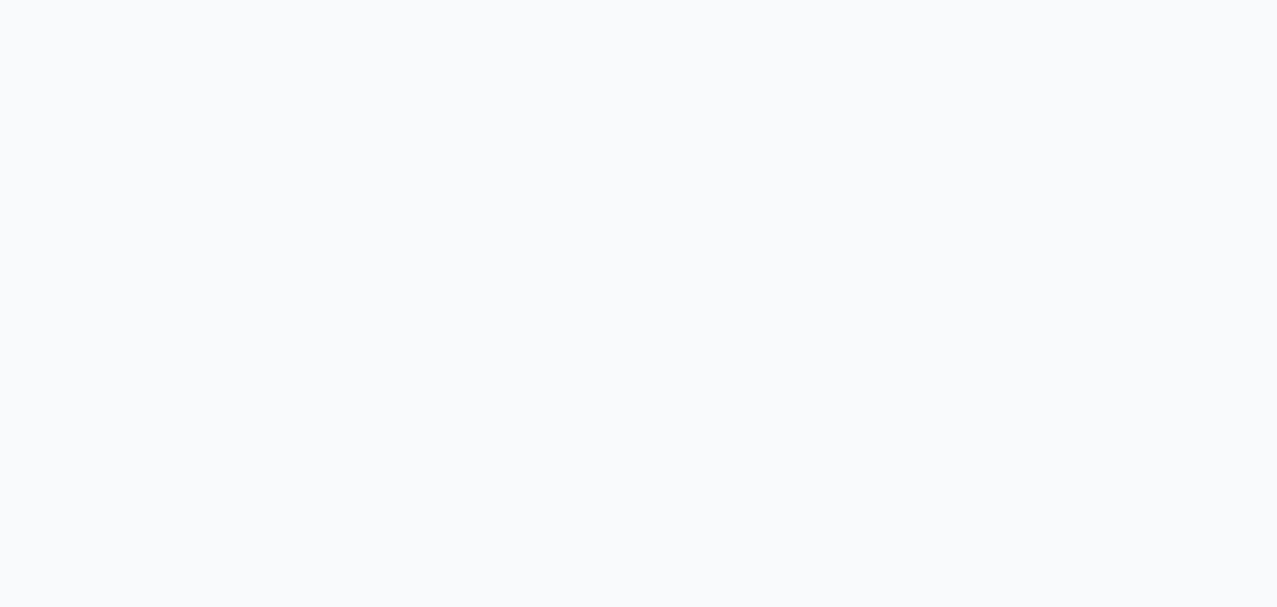
select select "et"
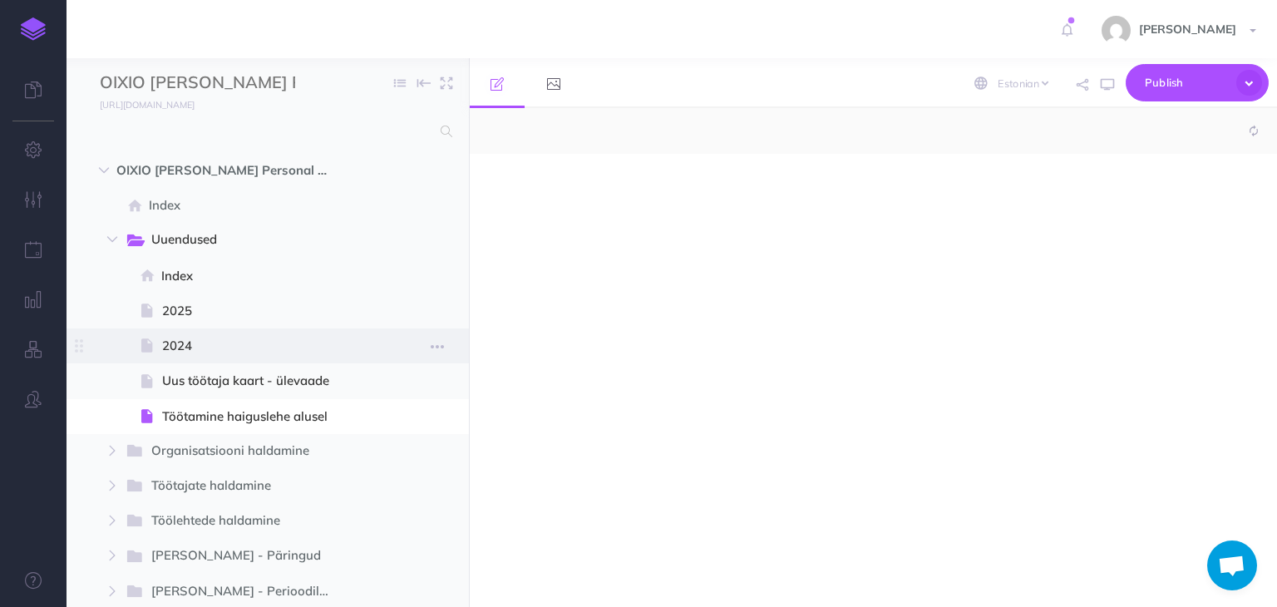
select select "null"
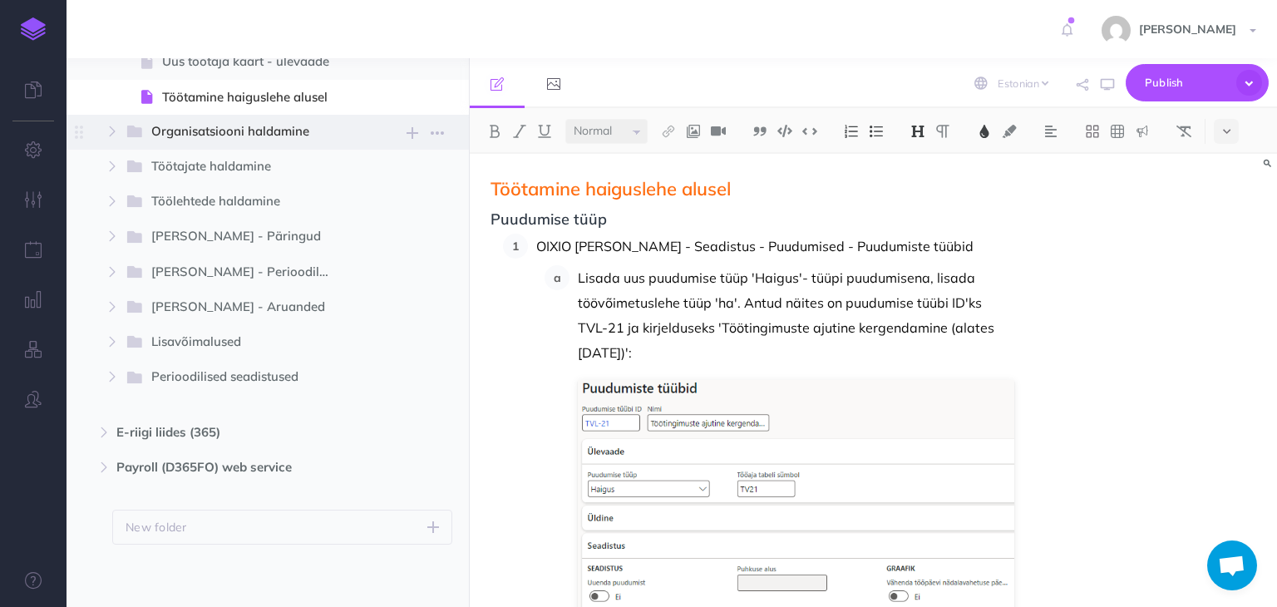
scroll to position [323, 0]
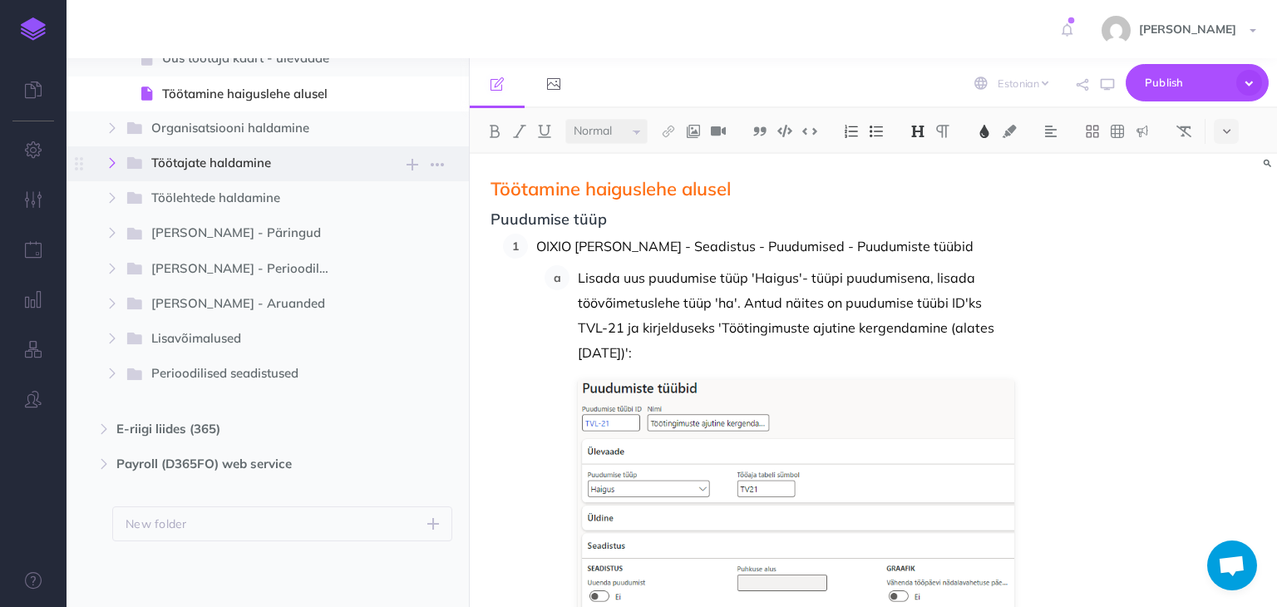
click at [109, 158] on icon "button" at bounding box center [112, 163] width 10 height 10
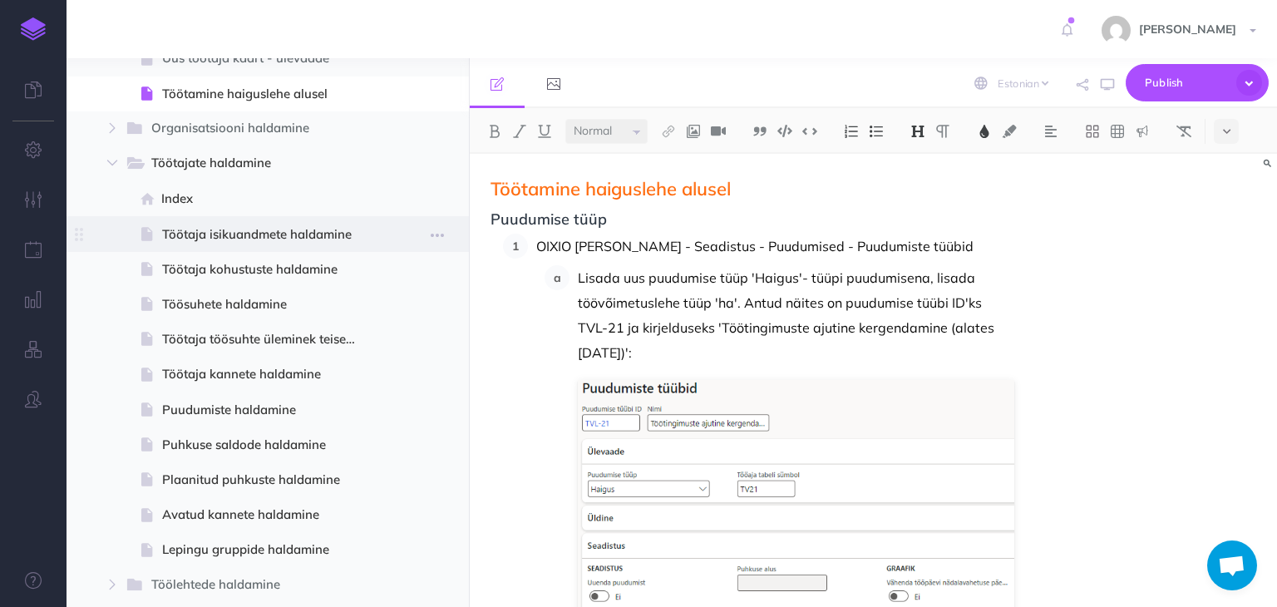
click at [226, 236] on span "Töötaja isikuandmete haldamine" at bounding box center [265, 235] width 207 height 20
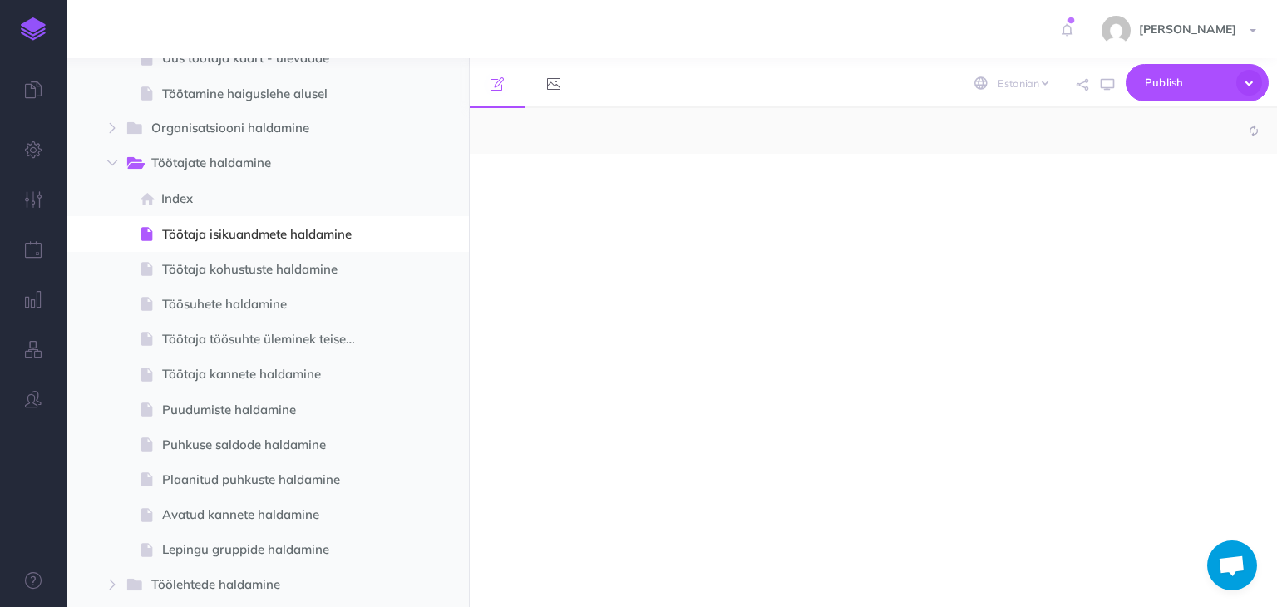
select select "null"
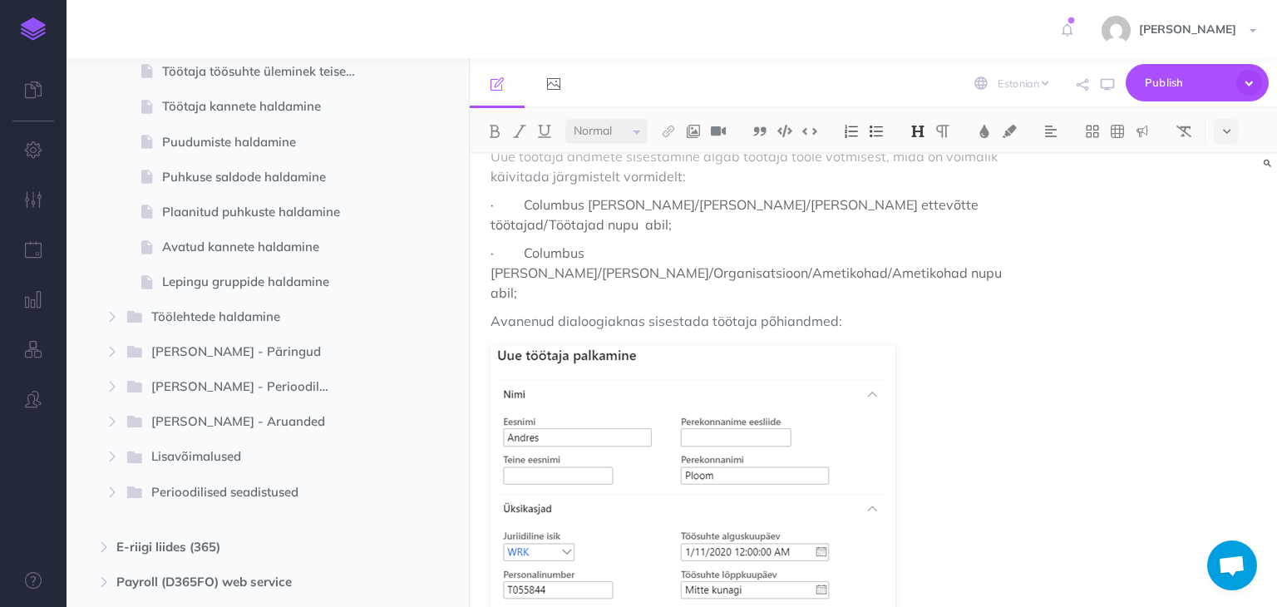
scroll to position [708, 0]
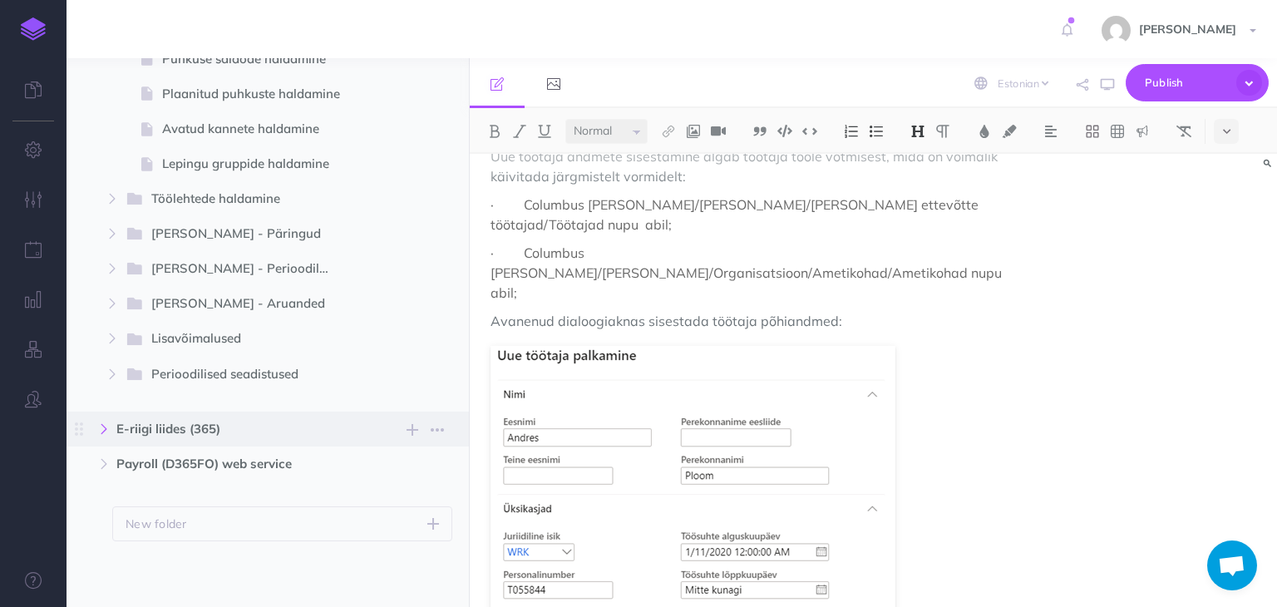
click at [100, 427] on icon "button" at bounding box center [104, 429] width 10 height 10
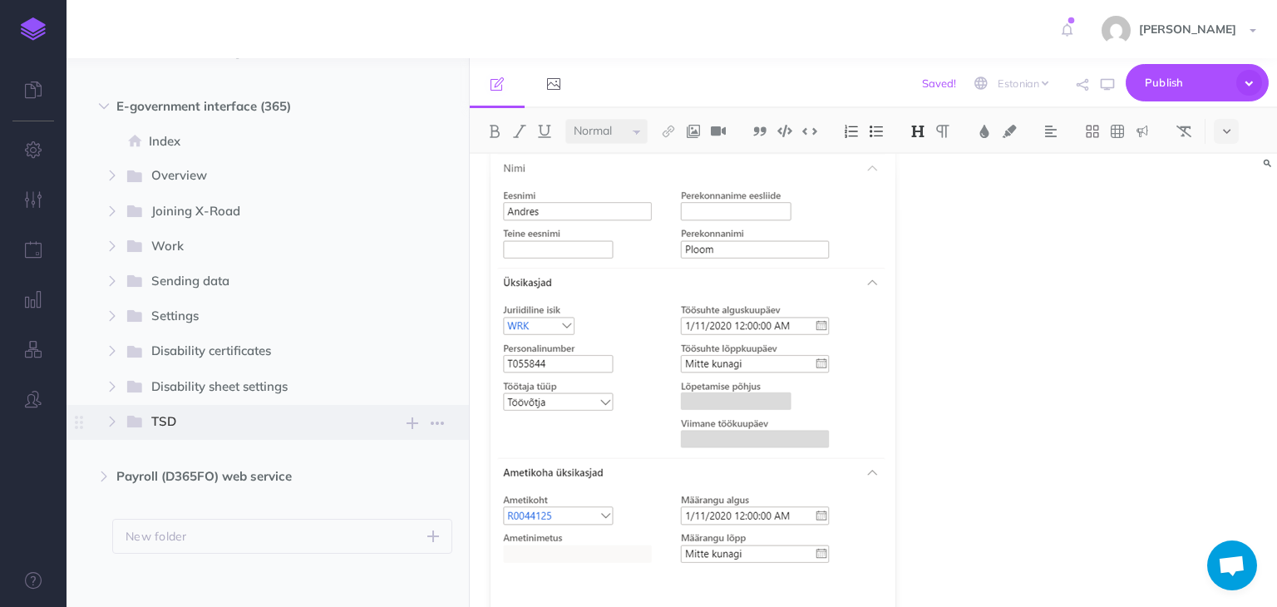
scroll to position [1044, 0]
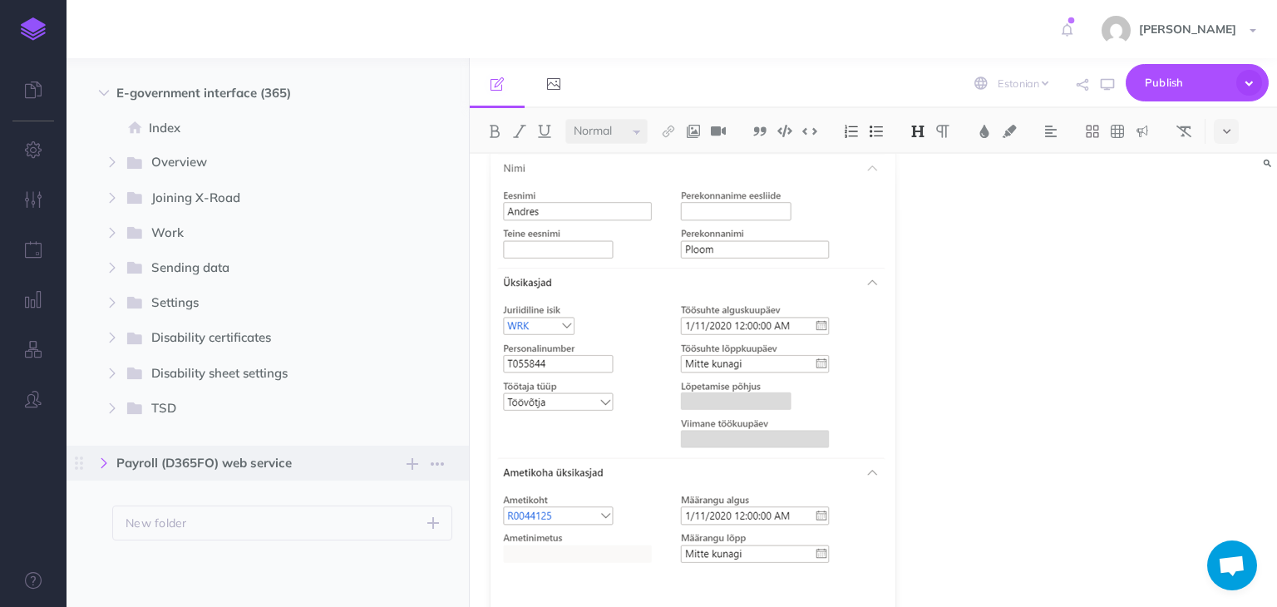
click at [110, 462] on button "button" at bounding box center [104, 463] width 30 height 20
click at [158, 499] on font "Index" at bounding box center [165, 498] width 32 height 16
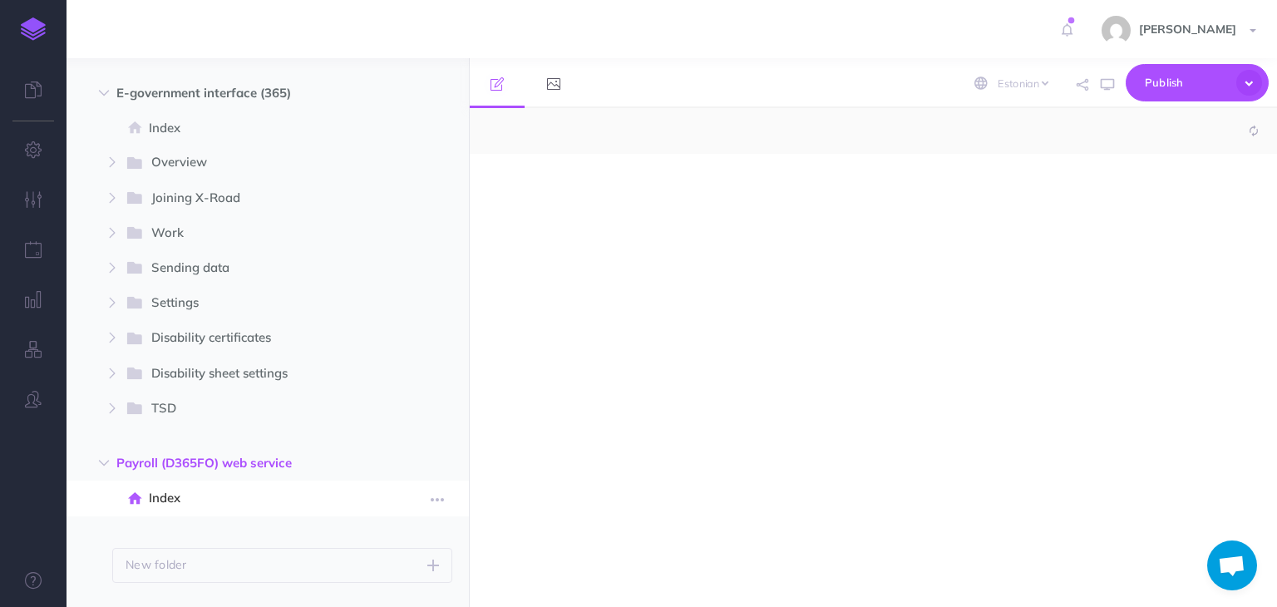
select select "null"
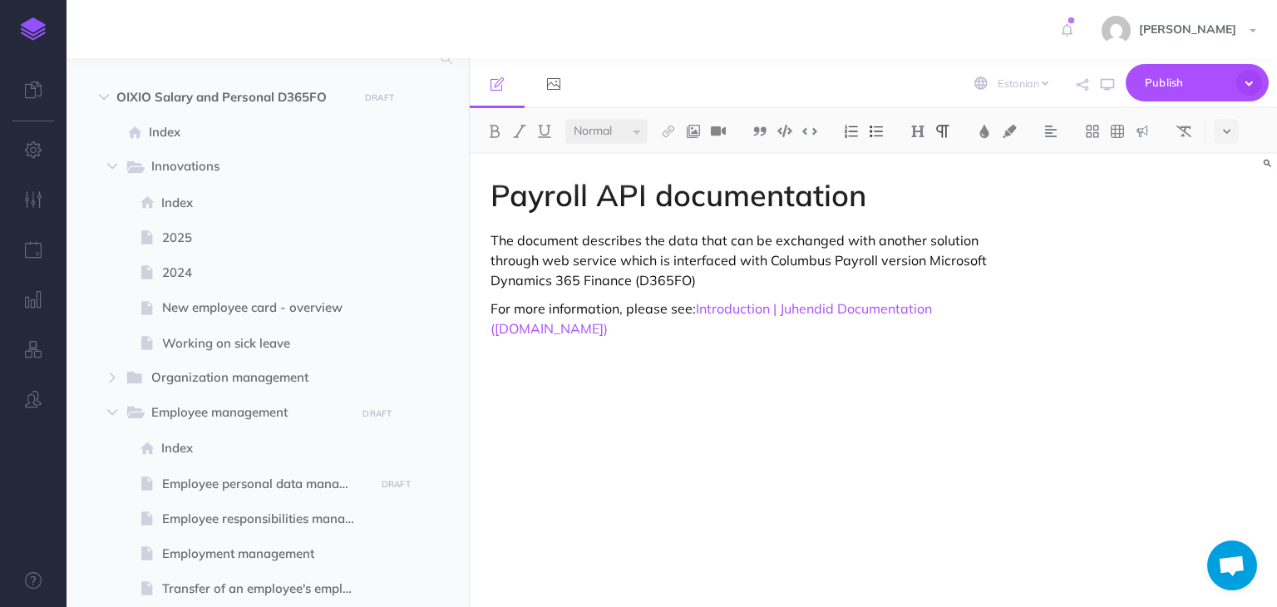
scroll to position [47, 0]
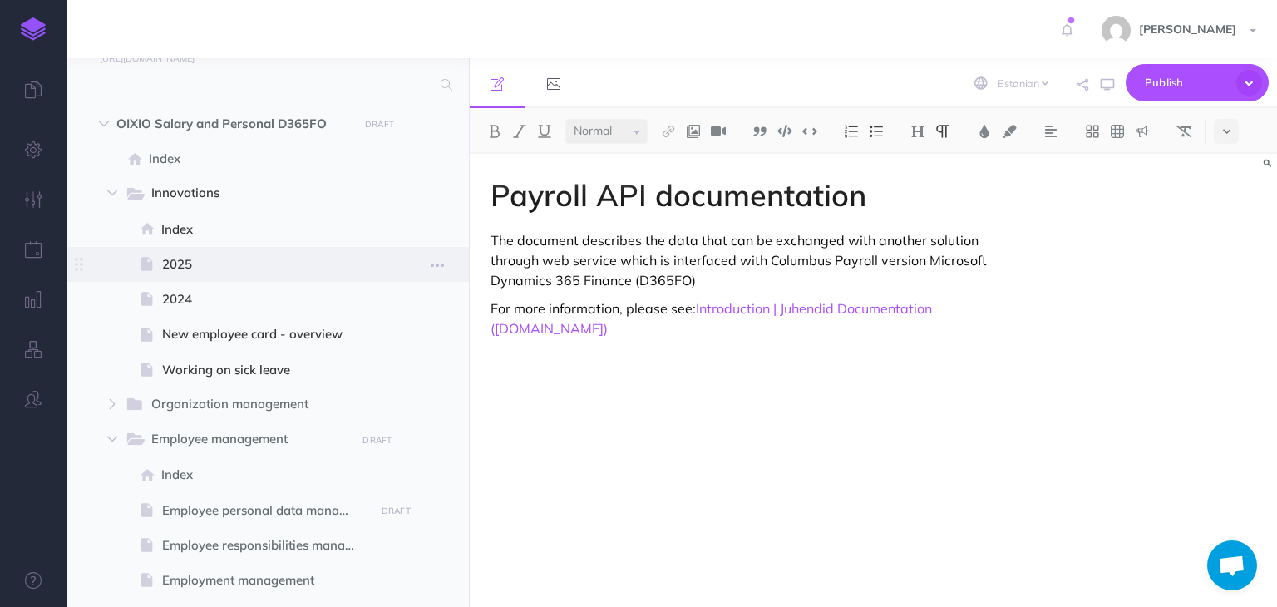
click at [166, 265] on span "2025" at bounding box center [265, 264] width 207 height 20
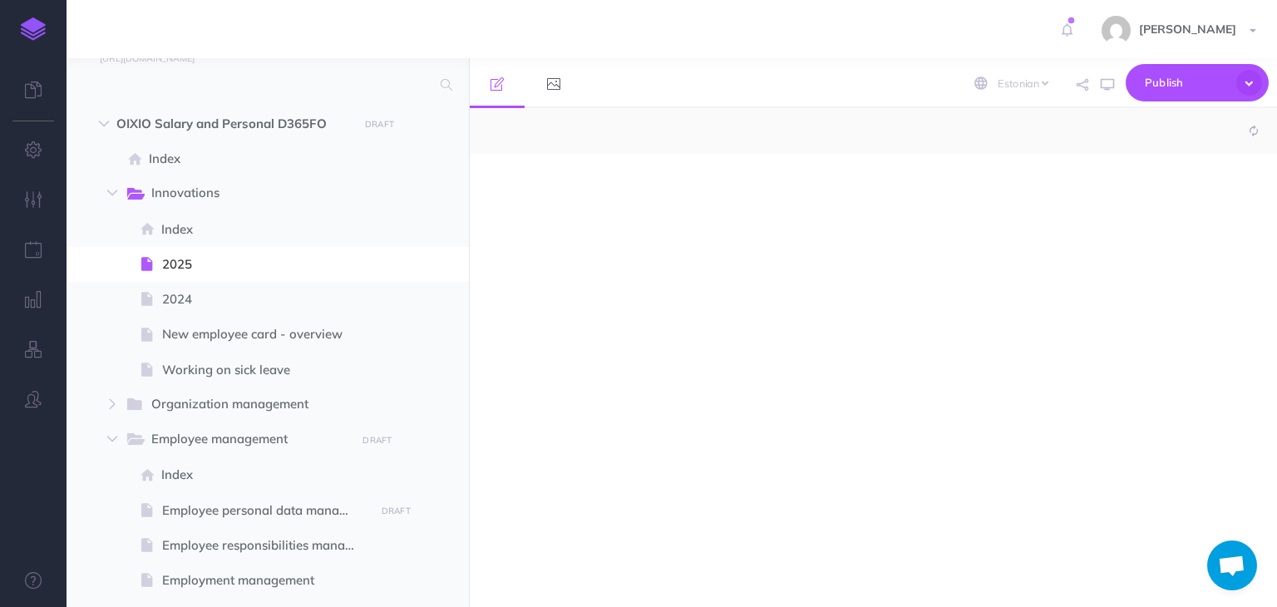
select select "null"
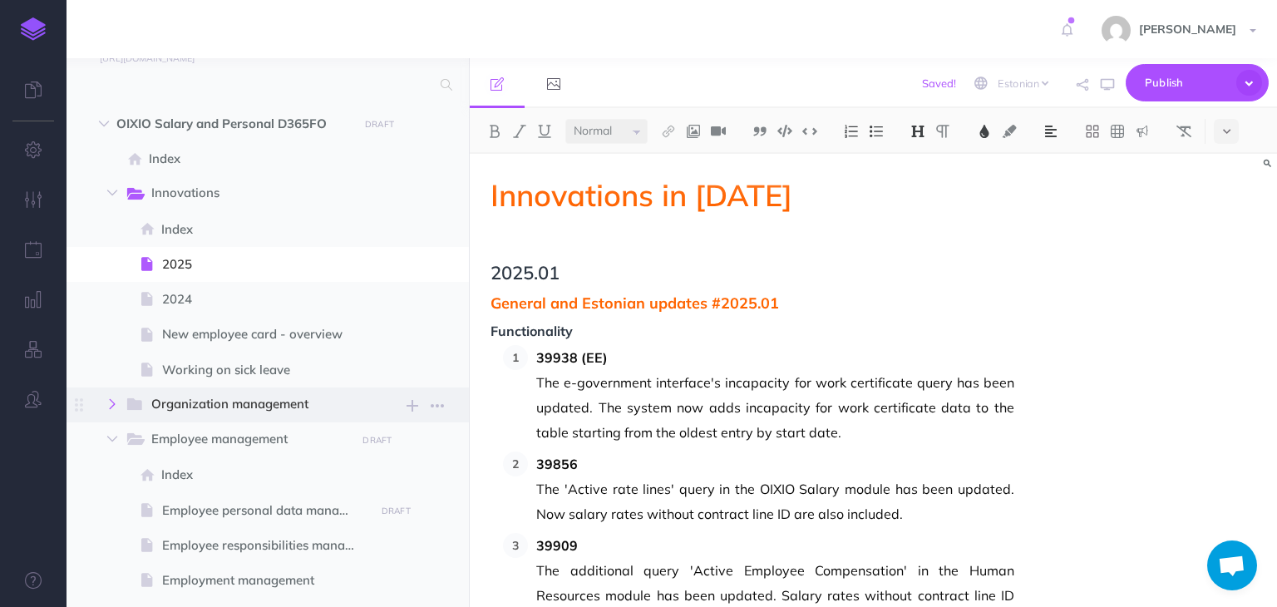
click at [113, 405] on icon "button" at bounding box center [112, 404] width 10 height 10
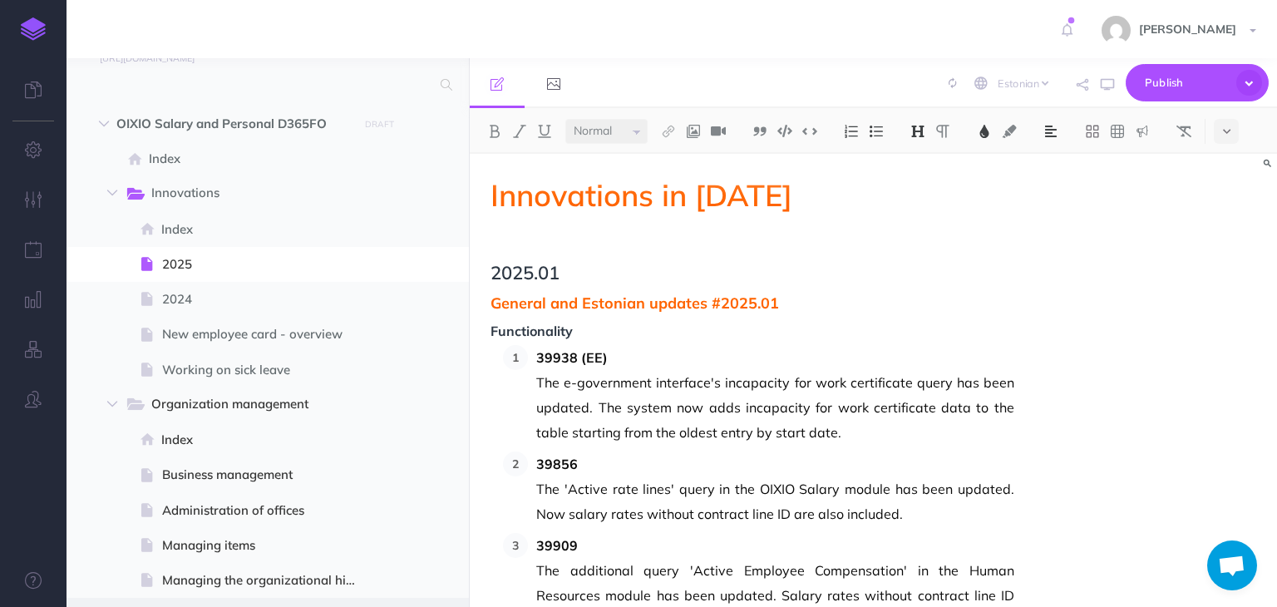
scroll to position [213, 0]
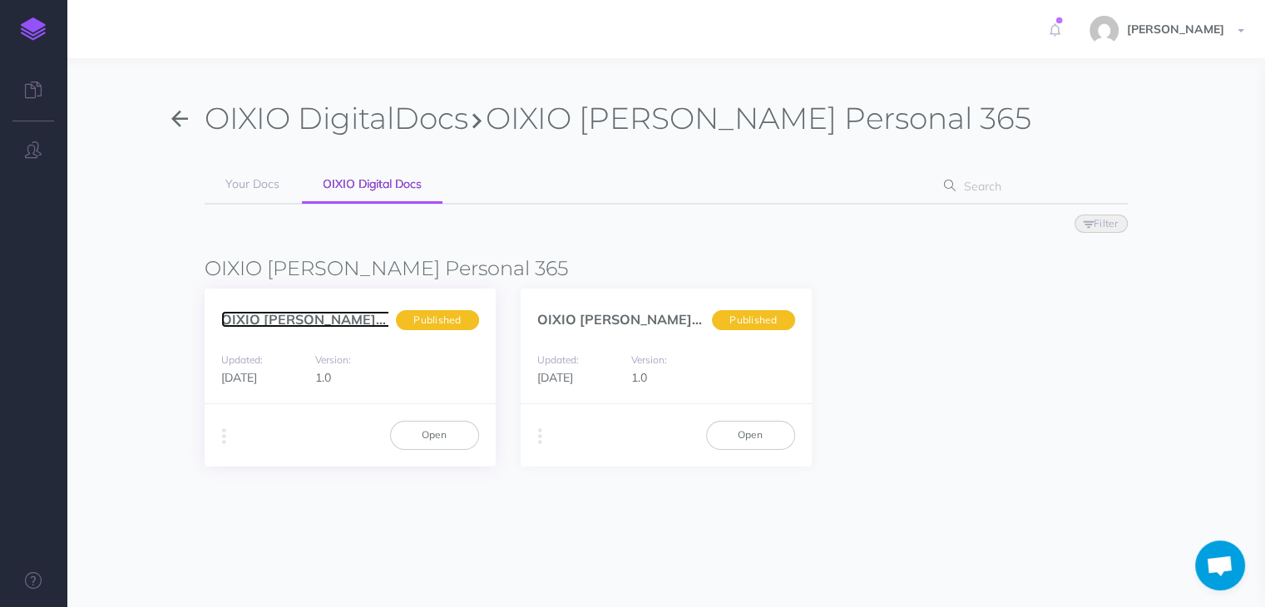
click at [379, 318] on link "OIXIO Palk ja Personal... (en)" at bounding box center [345, 319] width 249 height 17
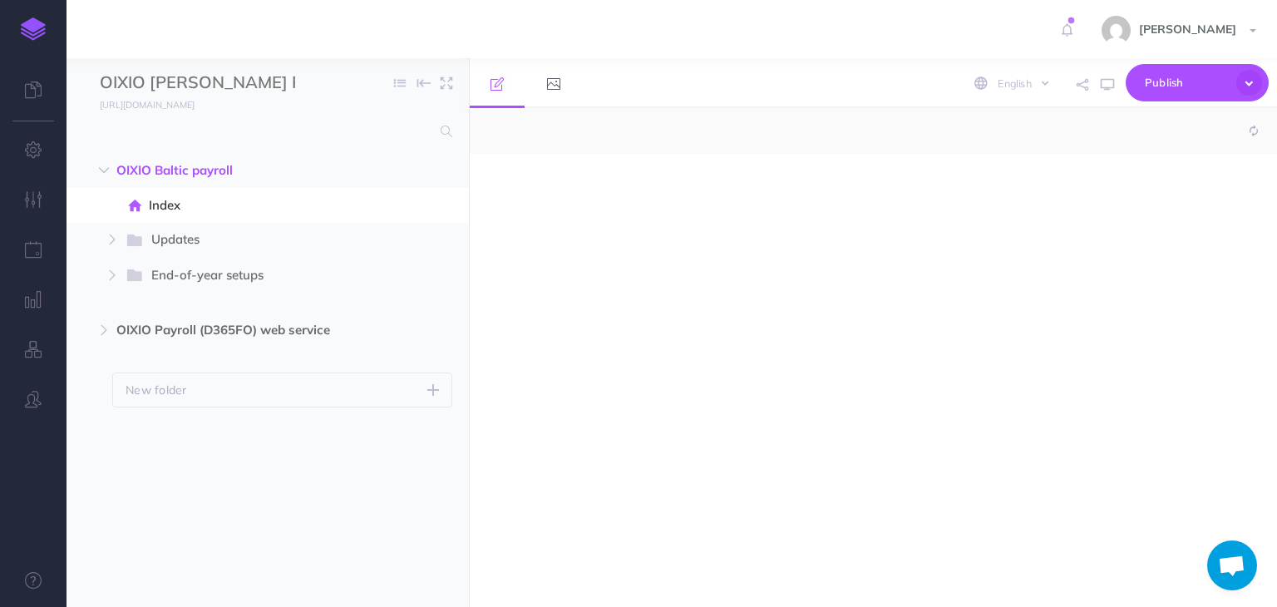
select select "null"
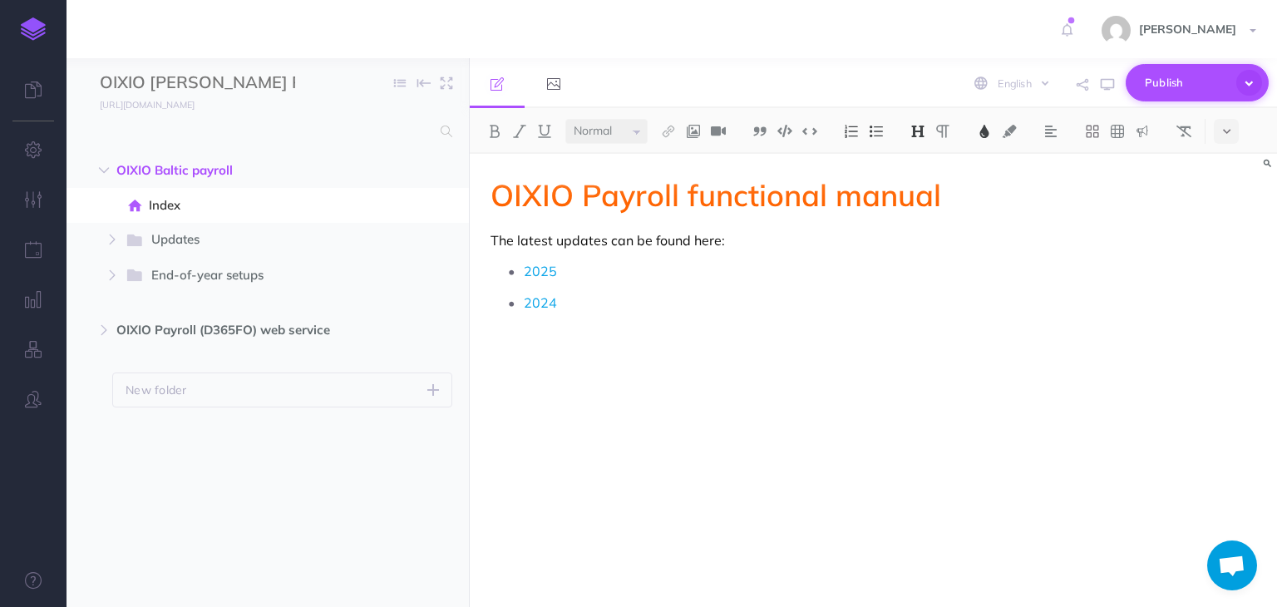
click at [1250, 79] on icon "button" at bounding box center [1249, 83] width 26 height 26
click at [819, 18] on div "Diana Lebedeva-Gulbe Settings Account Settings Teams Create Team OIXIO Digital …" at bounding box center [638, 29] width 1252 height 58
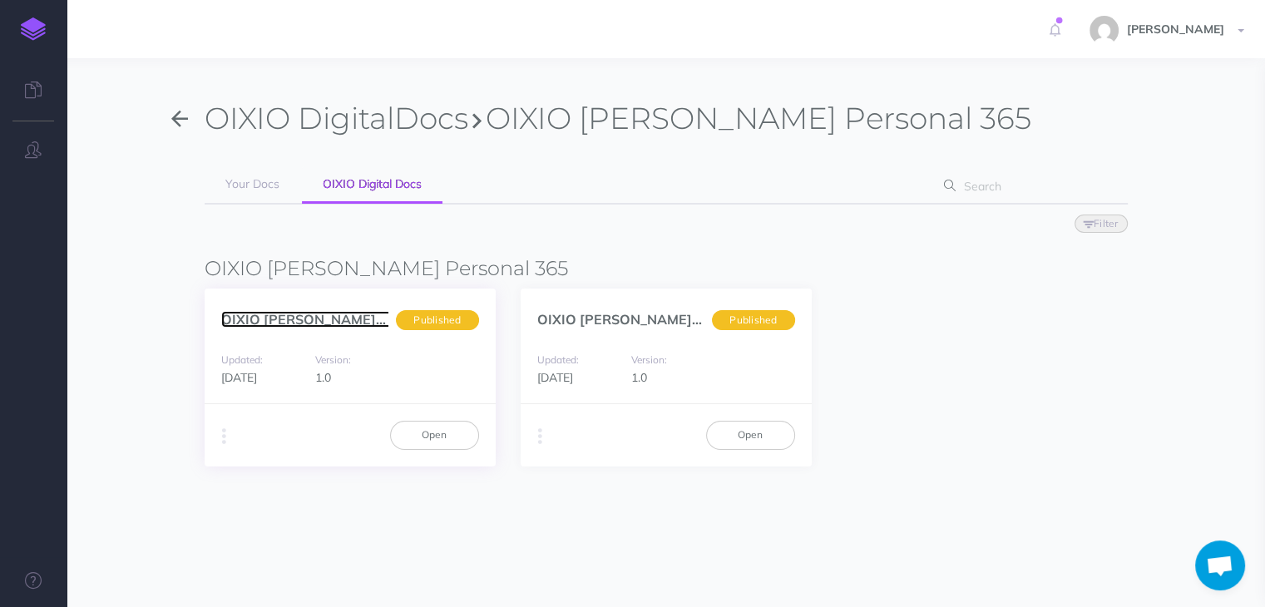
click at [380, 318] on link "OIXIO Palk ja Personal... (en)" at bounding box center [345, 319] width 249 height 17
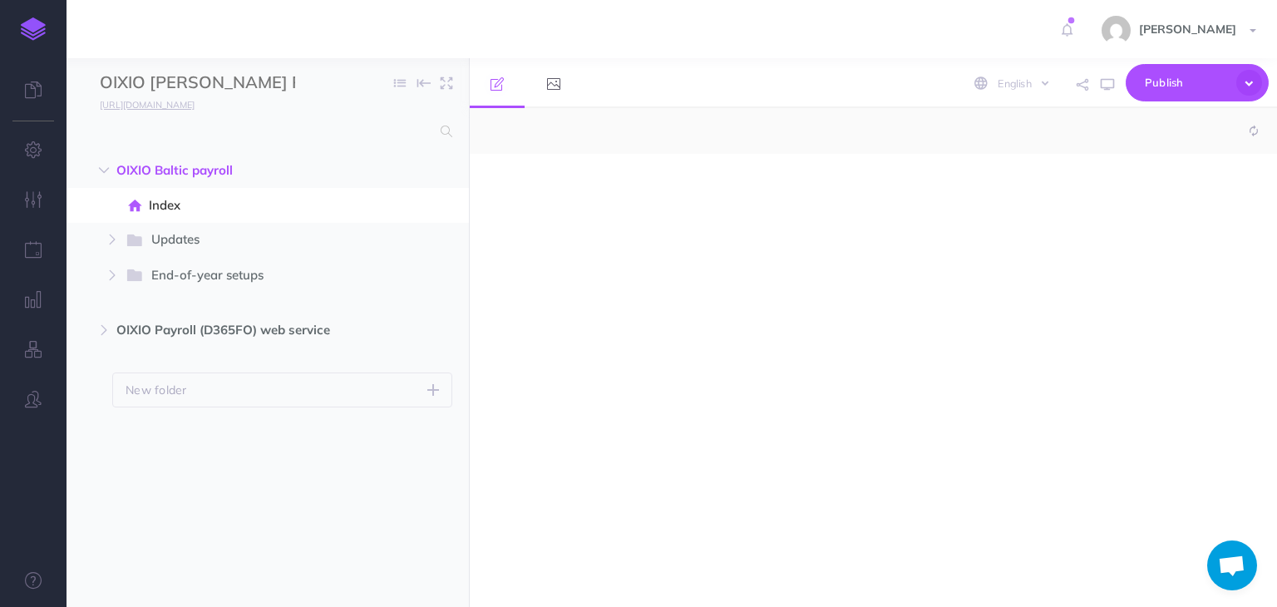
select select "null"
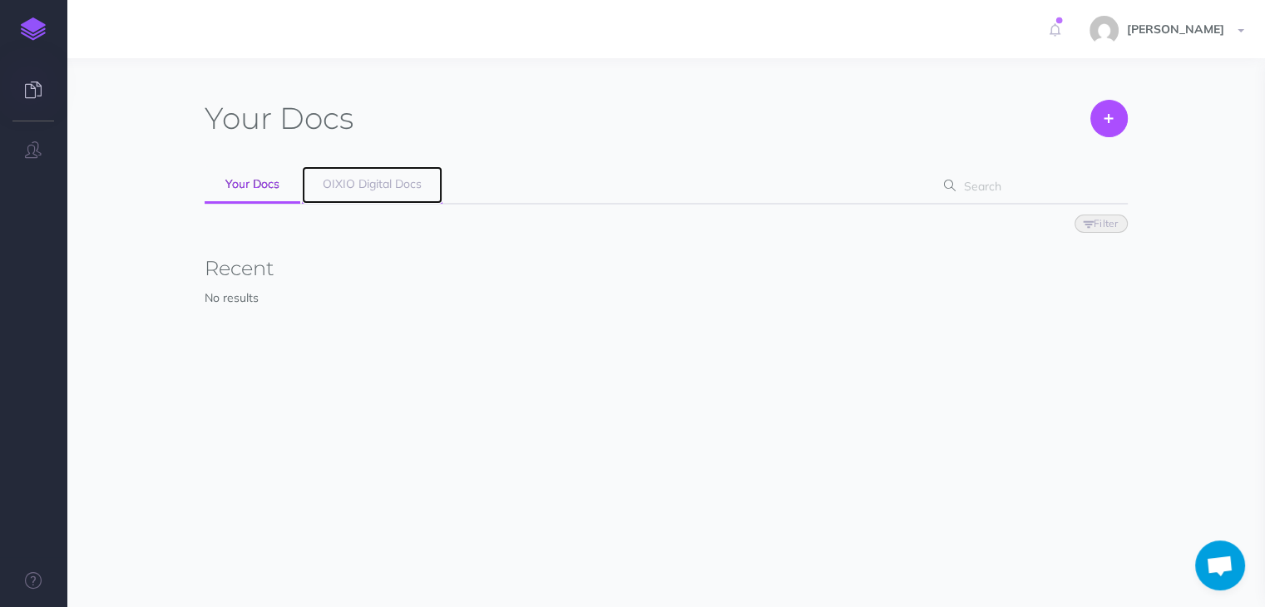
click at [366, 189] on span "OIXIO Digital Docs" at bounding box center [372, 183] width 99 height 15
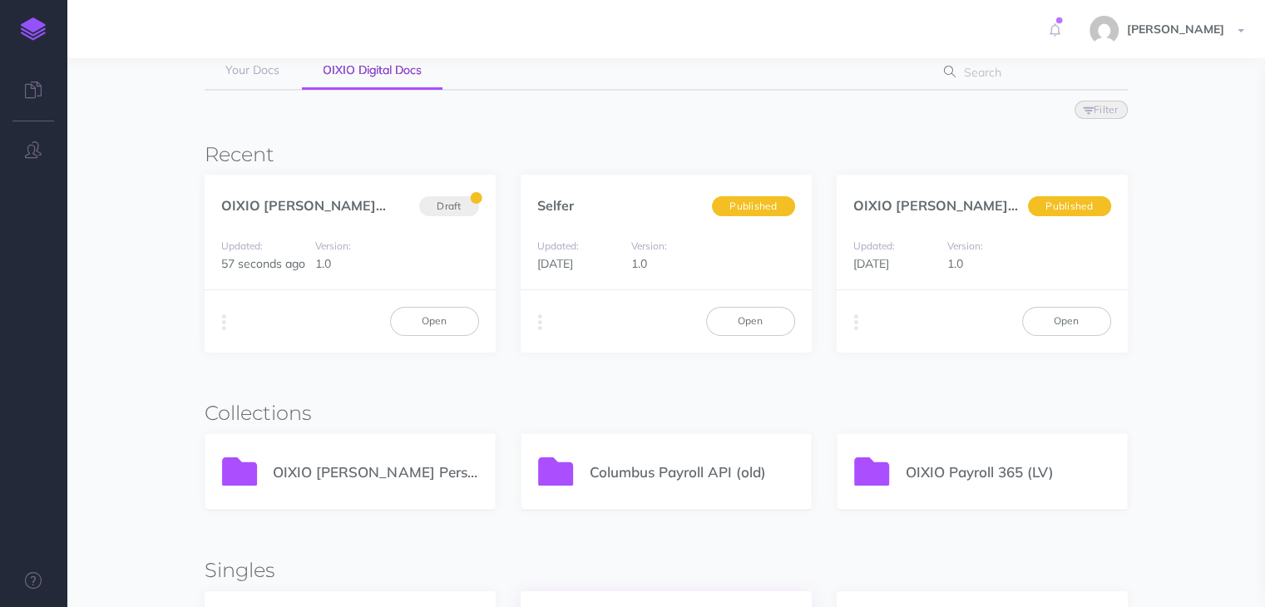
scroll to position [333, 0]
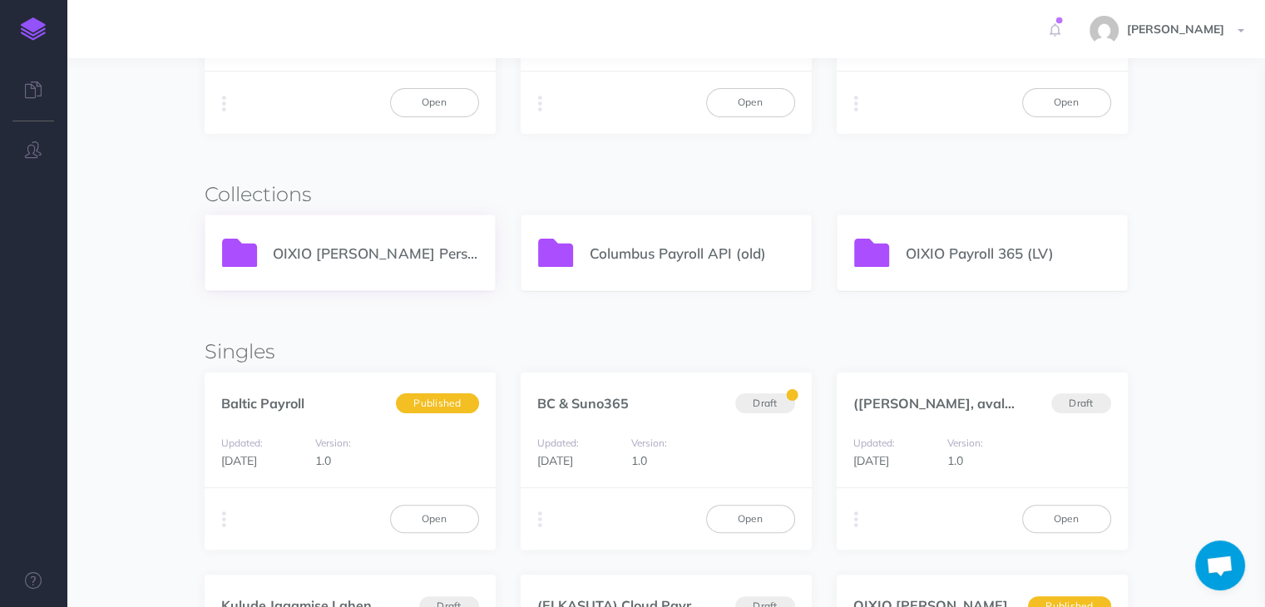
click at [336, 252] on p "OIXIO [PERSON_NAME] Personal 365" at bounding box center [375, 253] width 205 height 22
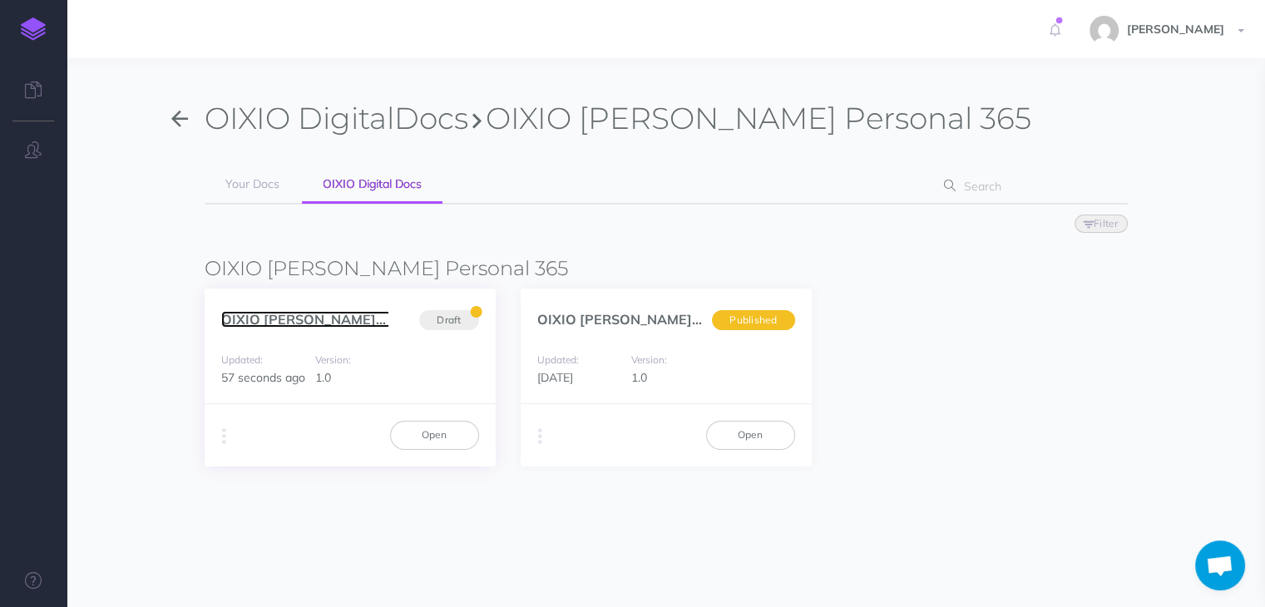
click at [296, 322] on link "OIXIO [PERSON_NAME] Personal... (et)" at bounding box center [344, 319] width 247 height 17
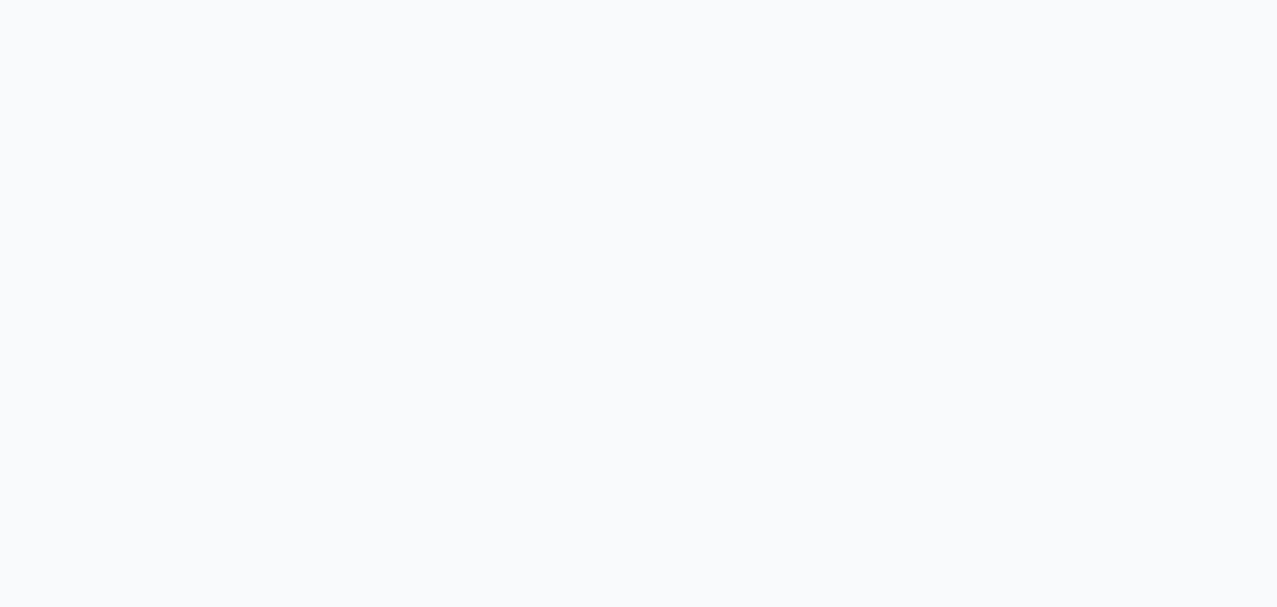
select select "et"
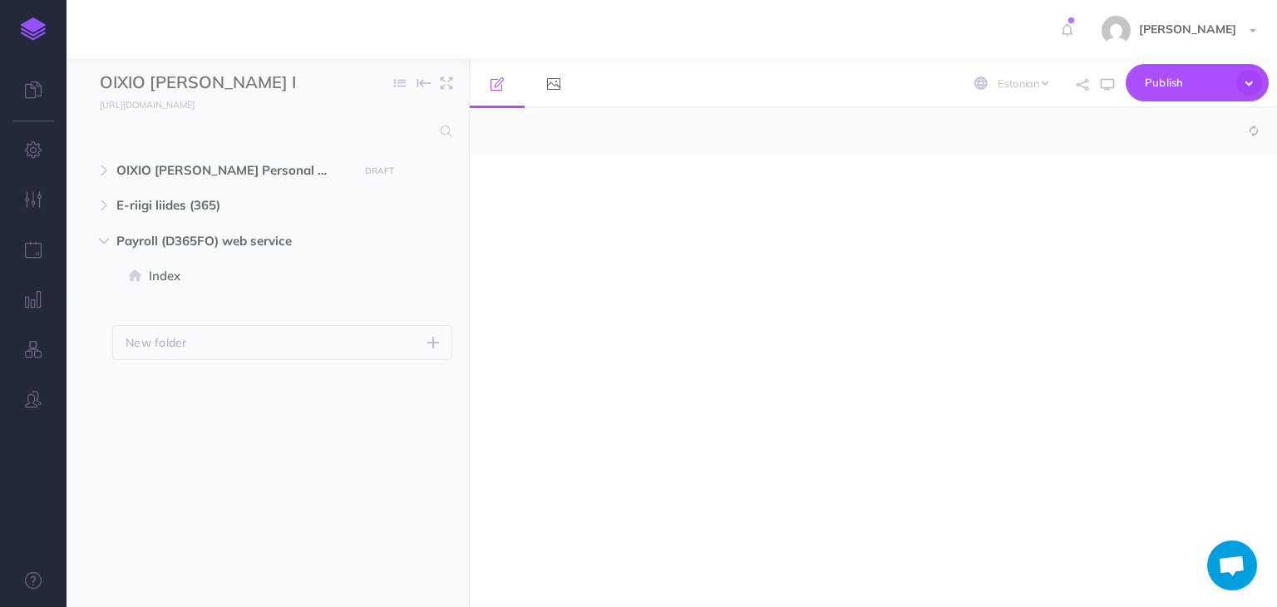
select select "null"
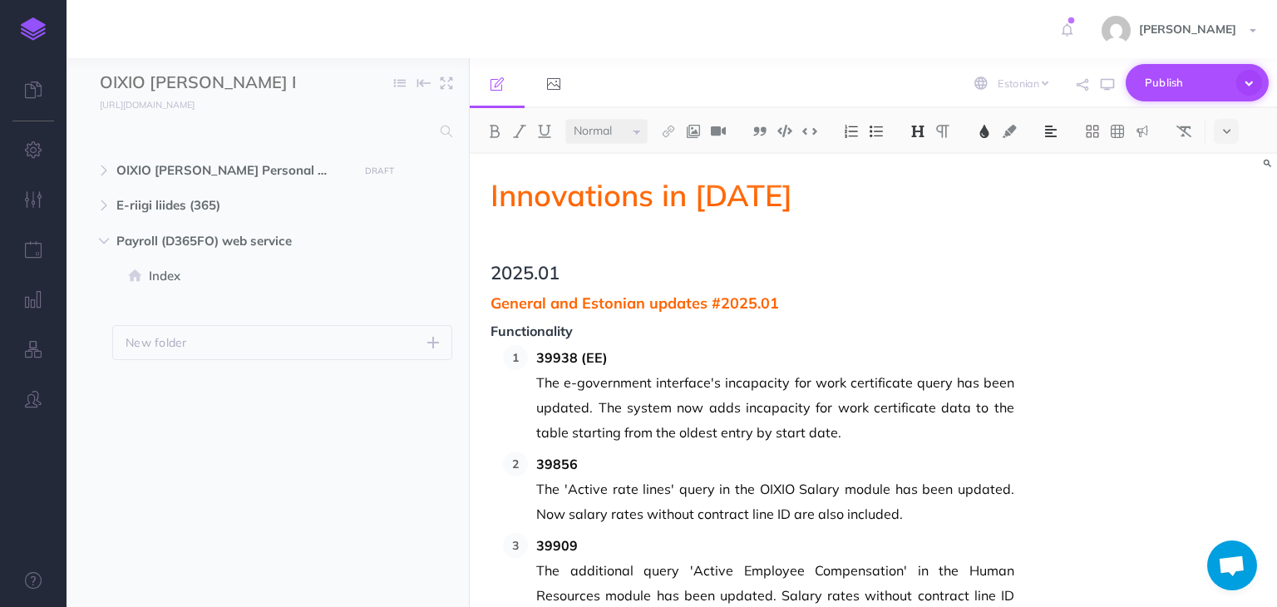
click at [1251, 81] on icon "button" at bounding box center [1249, 83] width 26 height 26
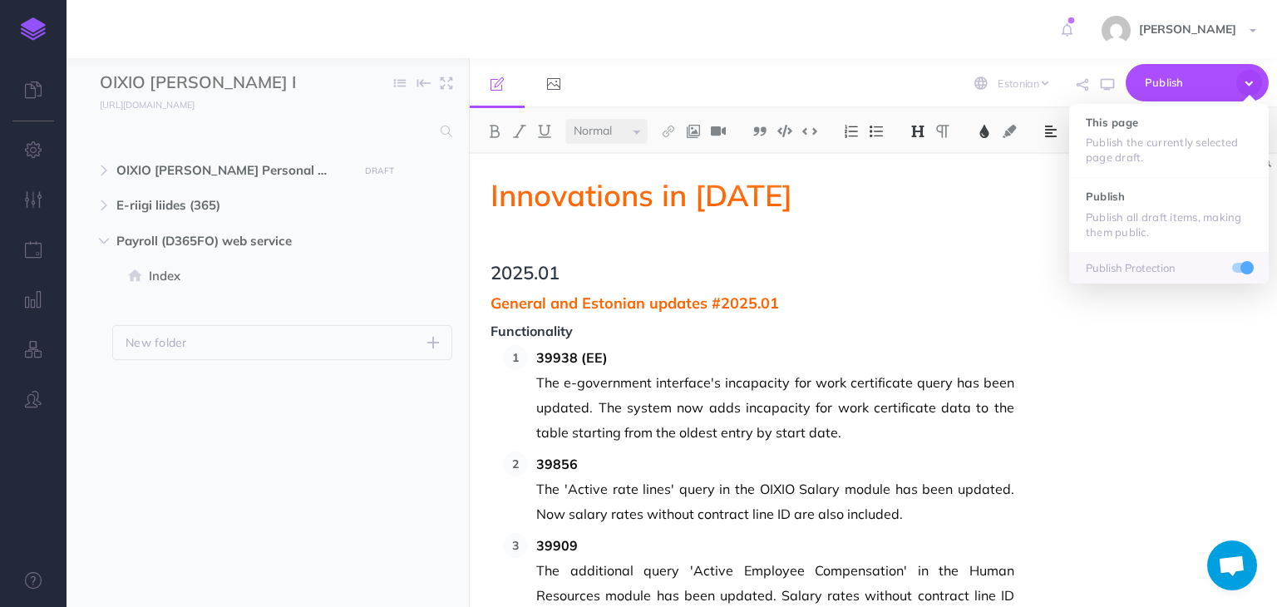
click at [1198, 380] on div "Innovations in 2025 2025.01 General and Estonian updates #2025.01 Functionality…" at bounding box center [873, 380] width 807 height 453
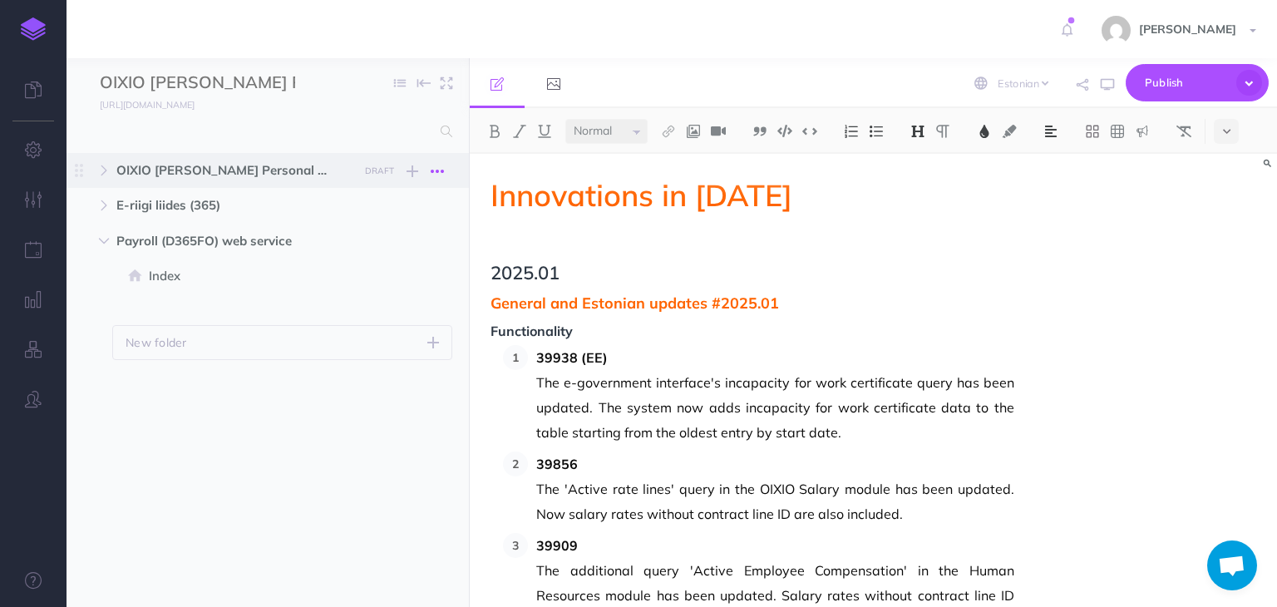
click at [434, 170] on icon "button" at bounding box center [437, 171] width 13 height 20
click at [366, 223] on link "Duplicate" at bounding box center [390, 228] width 125 height 27
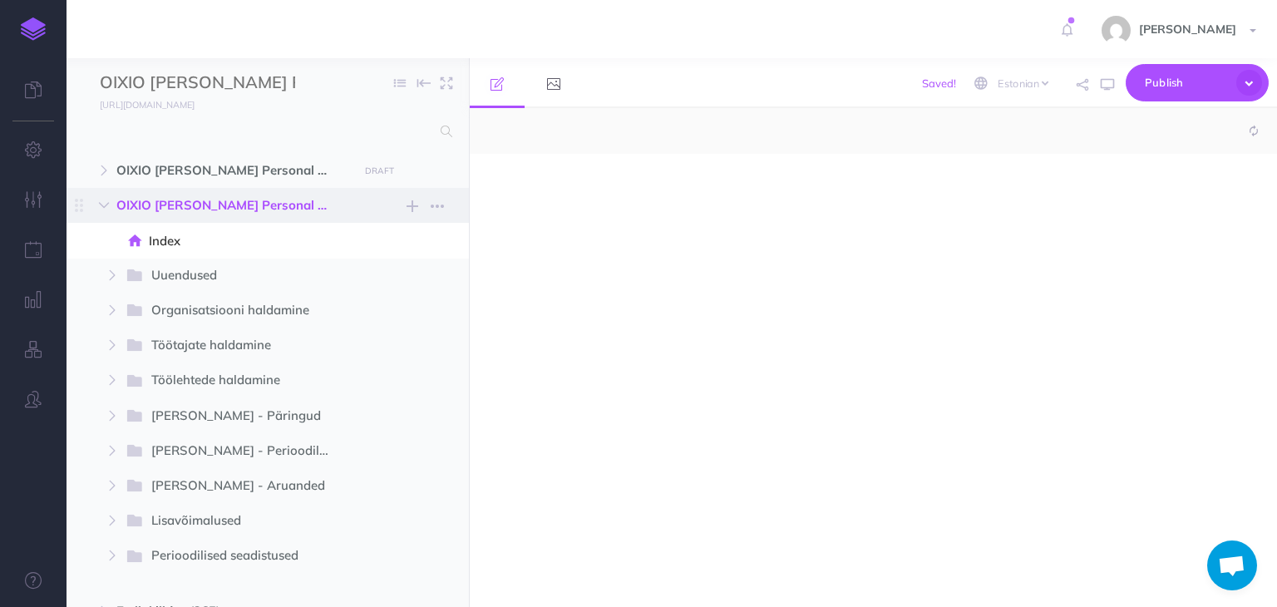
select select "null"
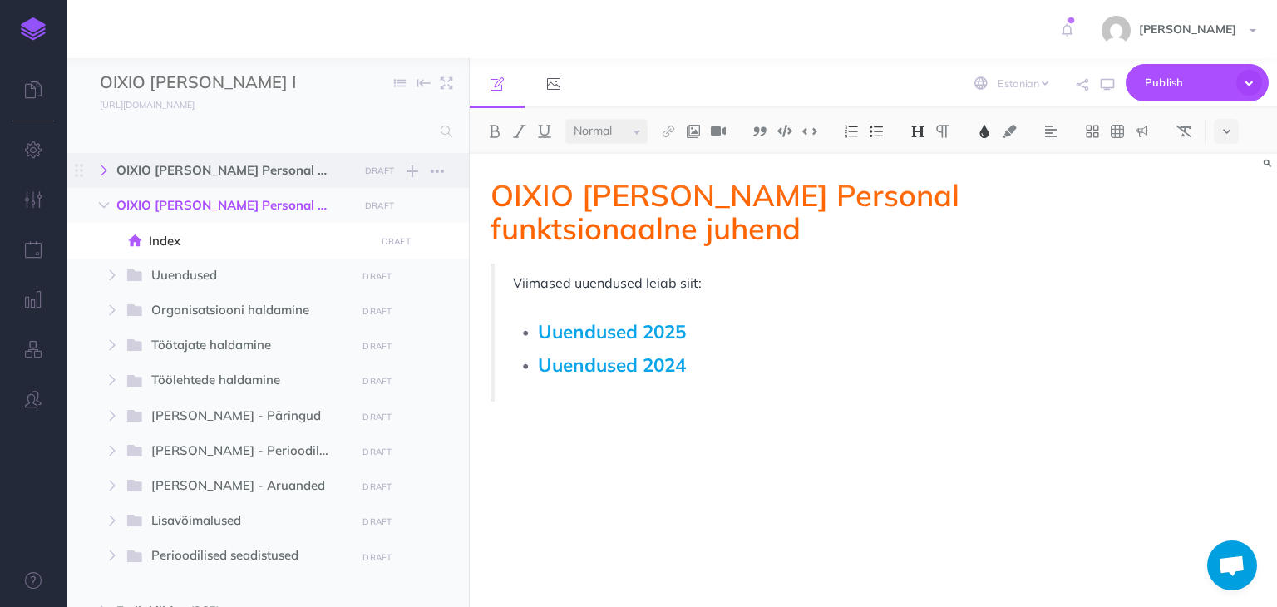
click at [100, 167] on icon "button" at bounding box center [104, 170] width 10 height 10
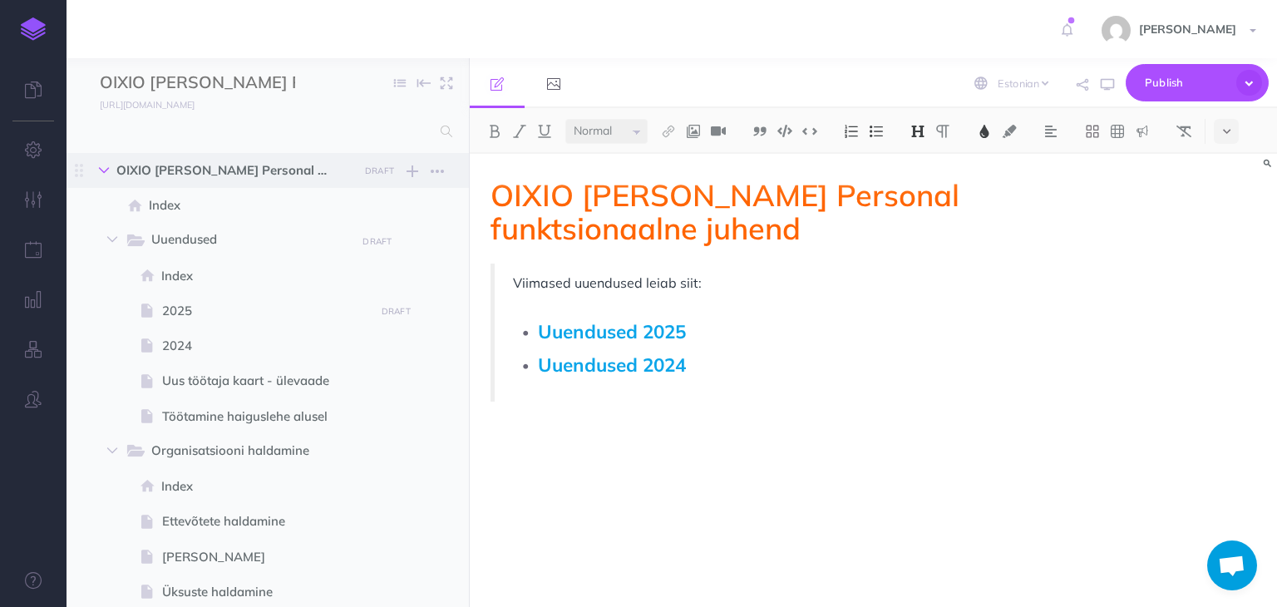
click at [100, 167] on icon "button" at bounding box center [104, 170] width 10 height 10
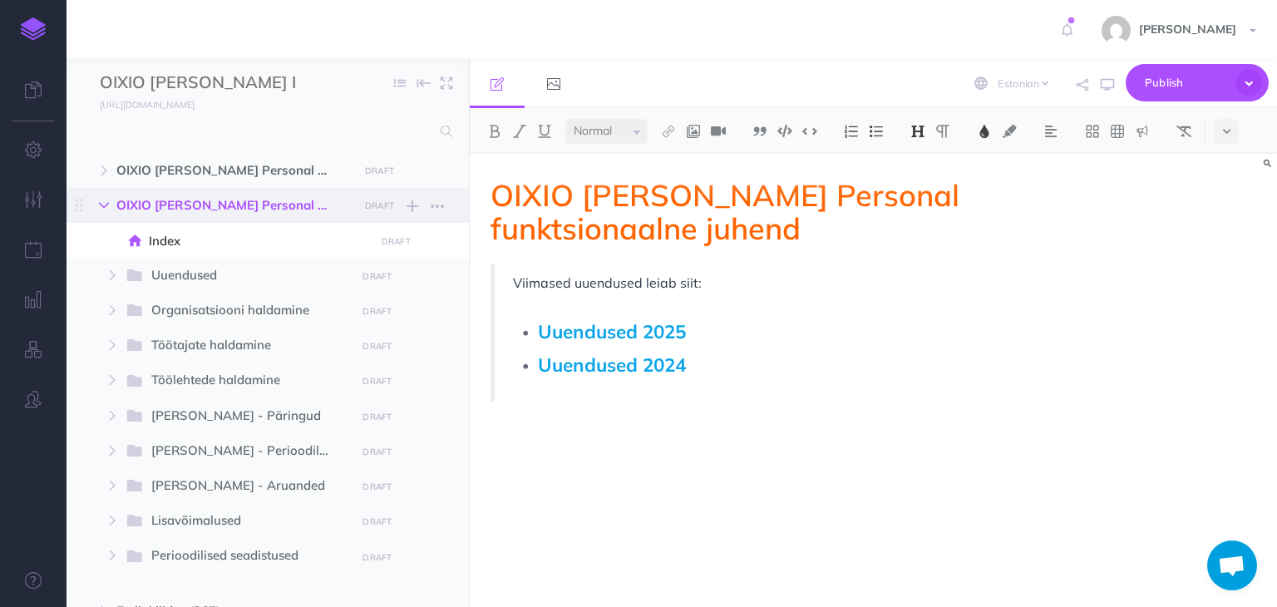
click at [100, 207] on icon "button" at bounding box center [104, 205] width 10 height 10
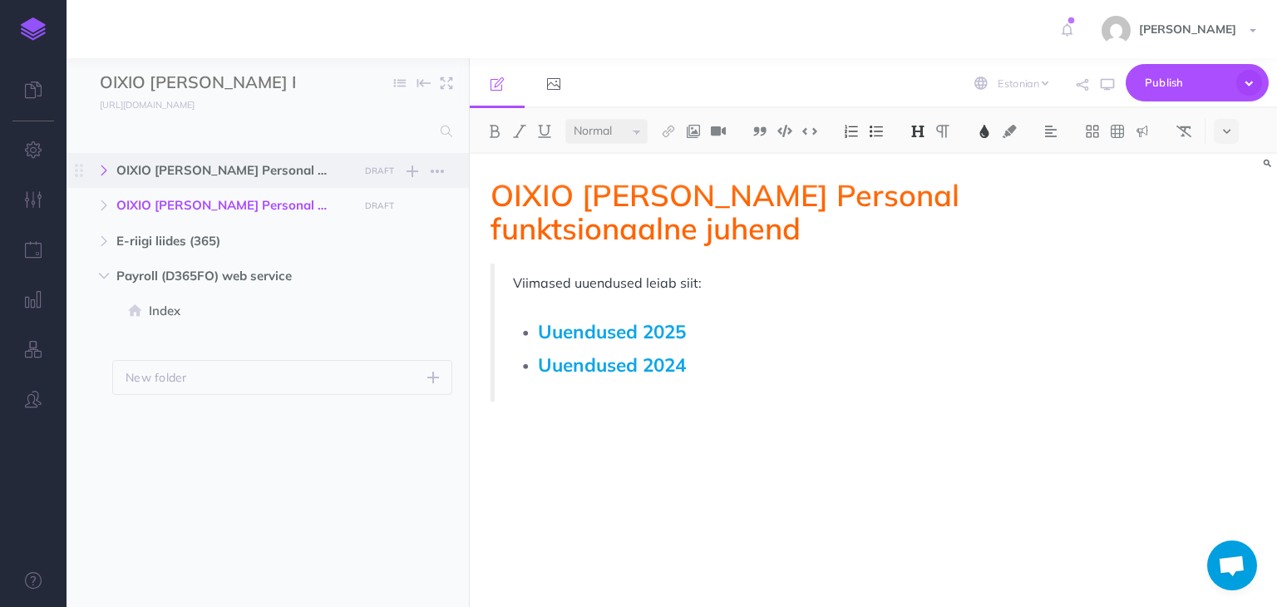
click at [102, 167] on icon "button" at bounding box center [104, 170] width 10 height 10
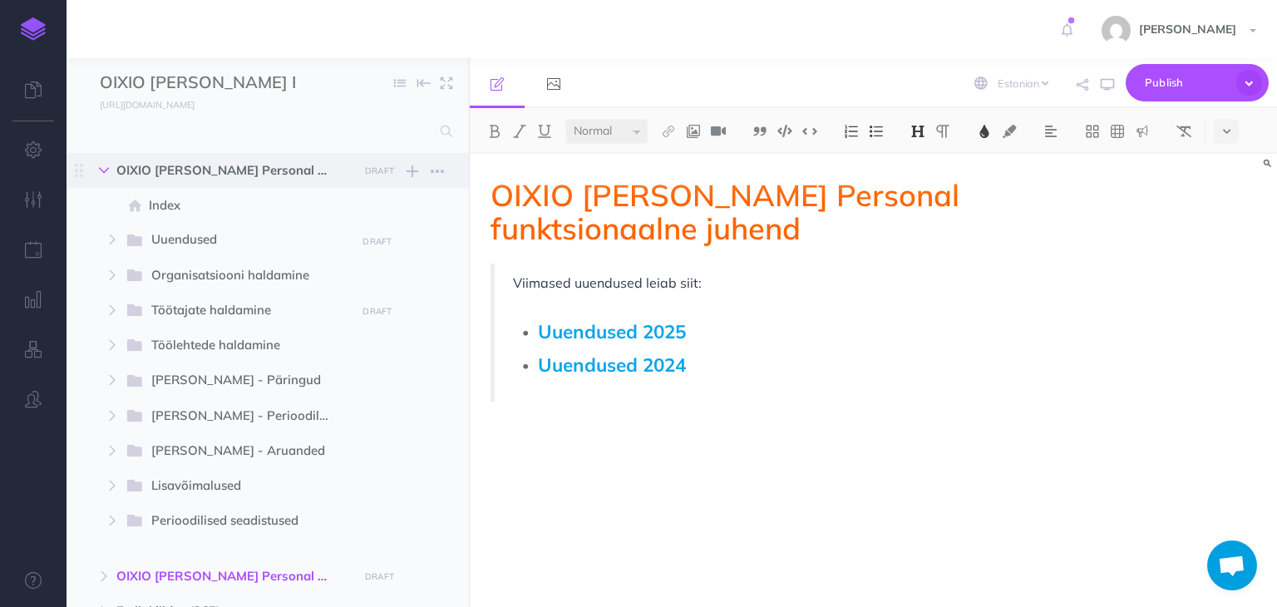
click at [102, 167] on icon "button" at bounding box center [104, 170] width 10 height 10
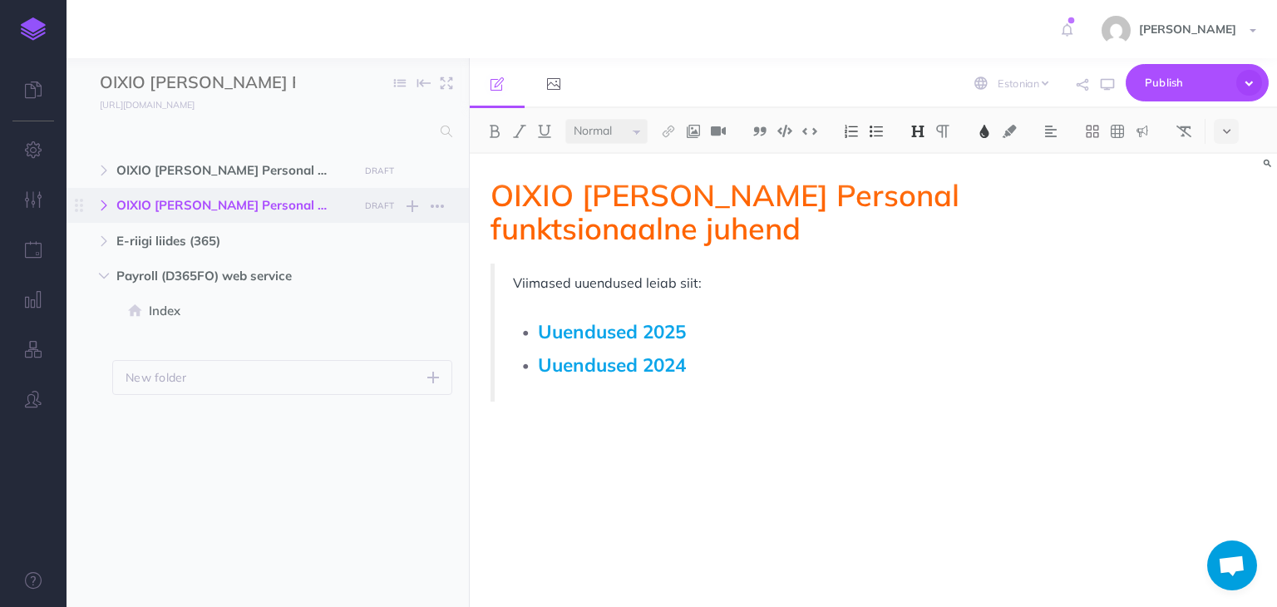
click at [101, 210] on icon "button" at bounding box center [104, 205] width 10 height 10
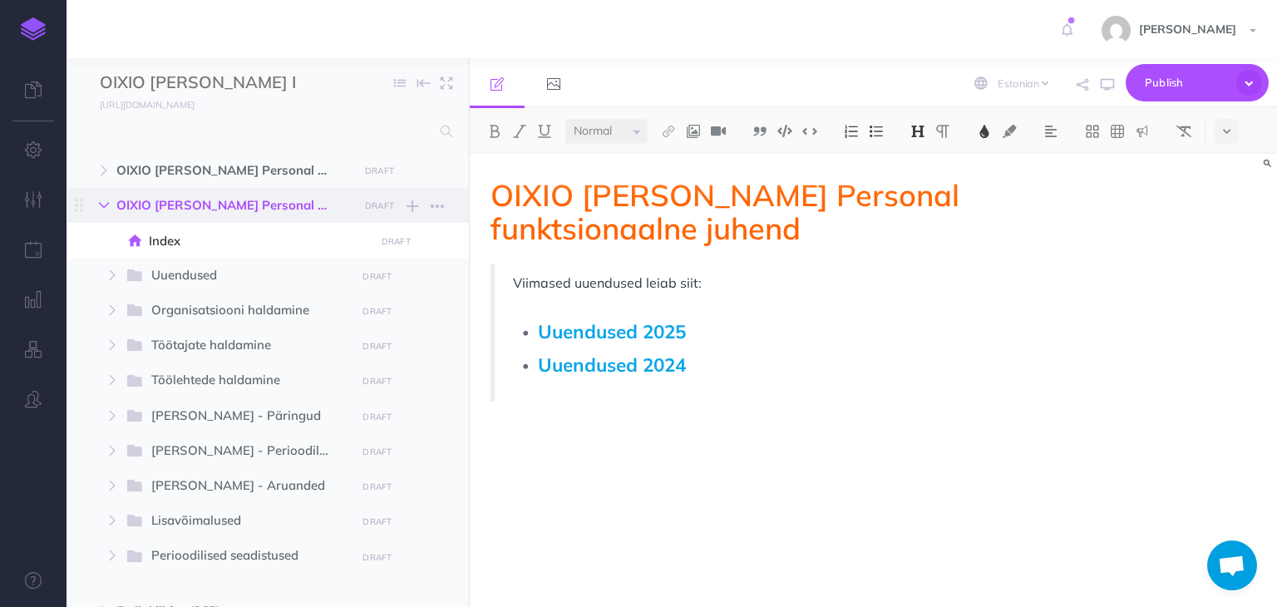
click at [101, 207] on icon "button" at bounding box center [104, 205] width 10 height 10
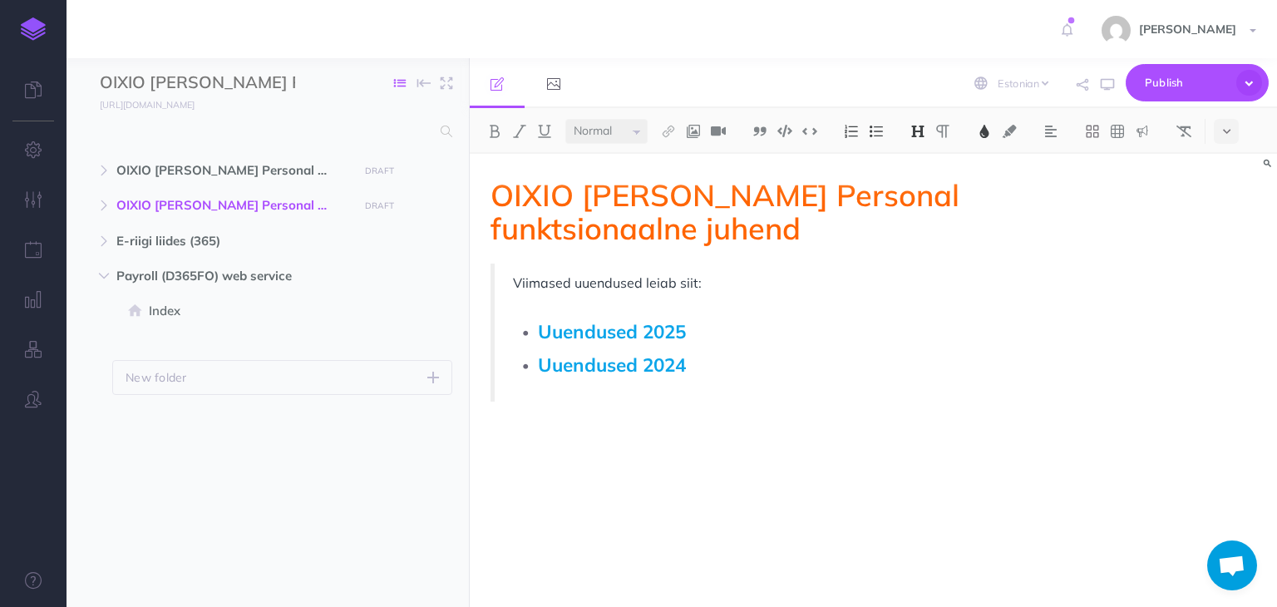
click at [399, 83] on icon "button" at bounding box center [400, 83] width 12 height 12
click at [1231, 134] on icon at bounding box center [1226, 132] width 7 height 12
click at [930, 244] on div "OIXIO Palk ja Personal funktsionaalne juhend Viimased uuendused leiab siit: Uue…" at bounding box center [752, 372] width 565 height 437
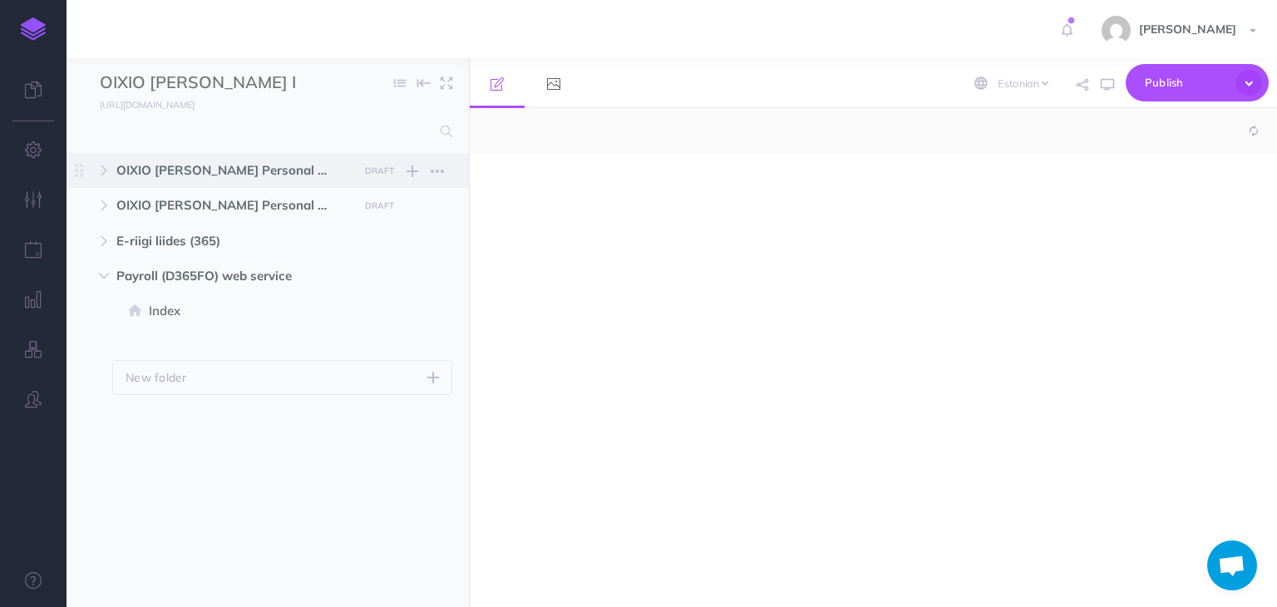
select select "null"
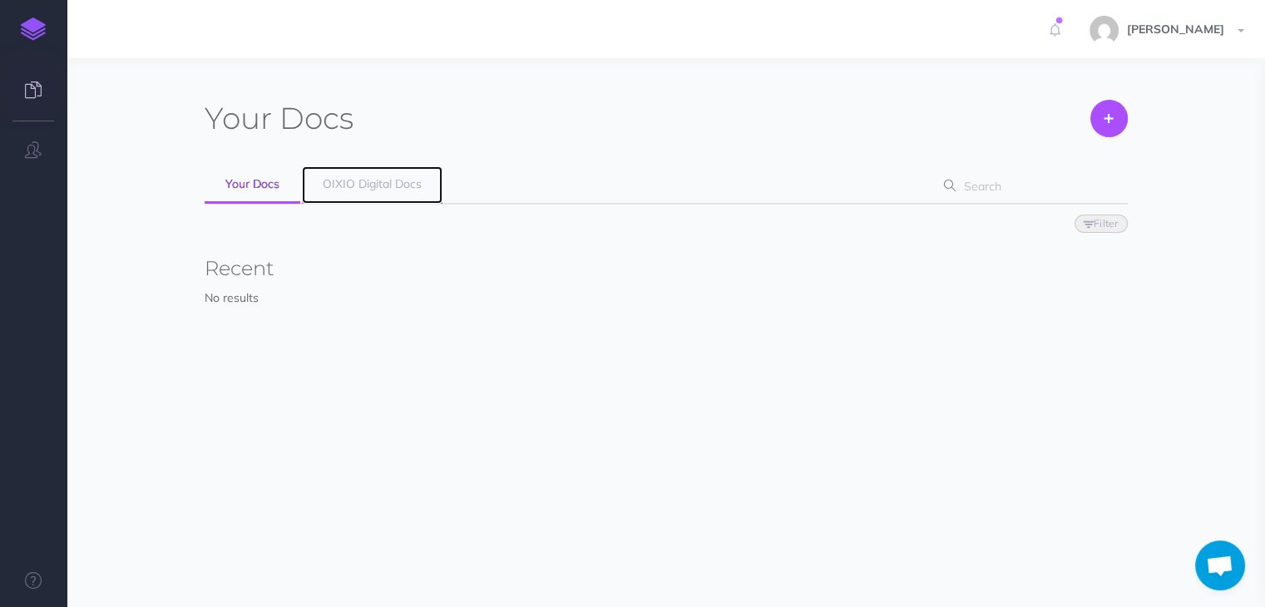
click at [349, 184] on span "OIXIO Digital Docs" at bounding box center [372, 183] width 99 height 15
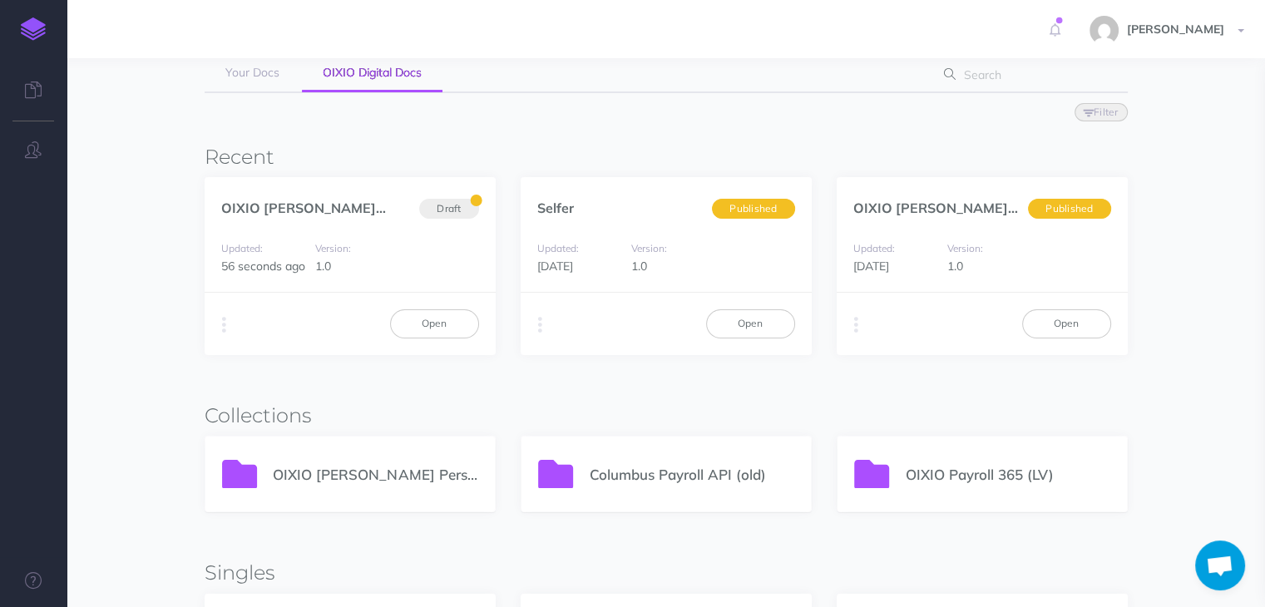
scroll to position [249, 0]
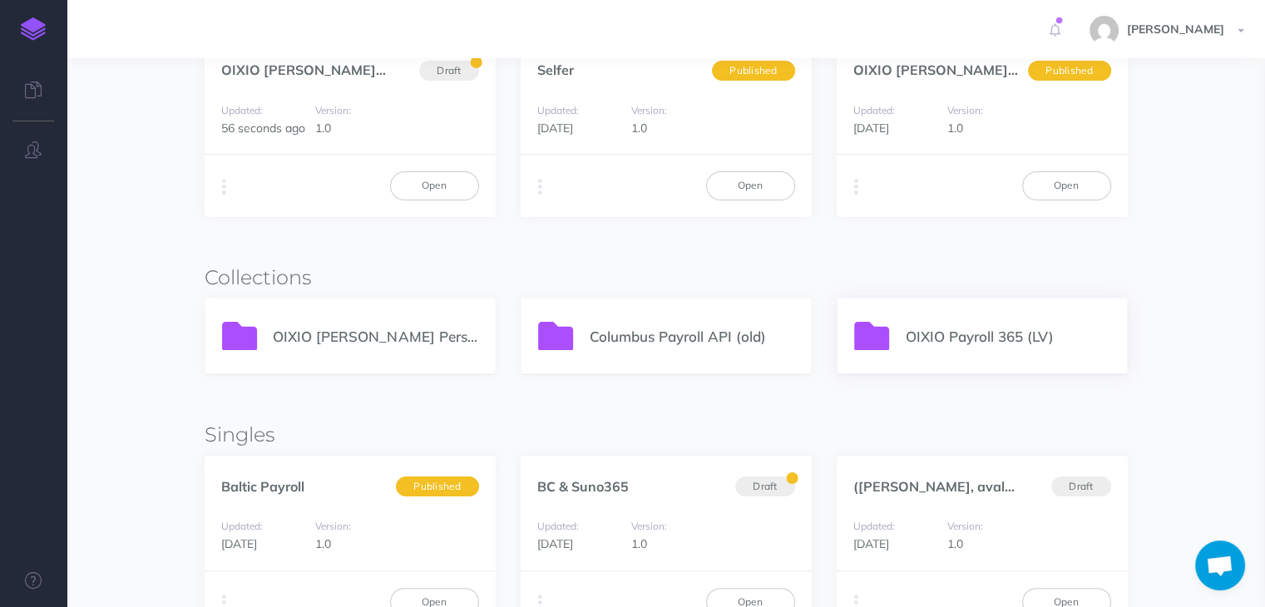
click at [961, 334] on p "OIXIO Payroll 365 (LV)" at bounding box center [1007, 336] width 205 height 22
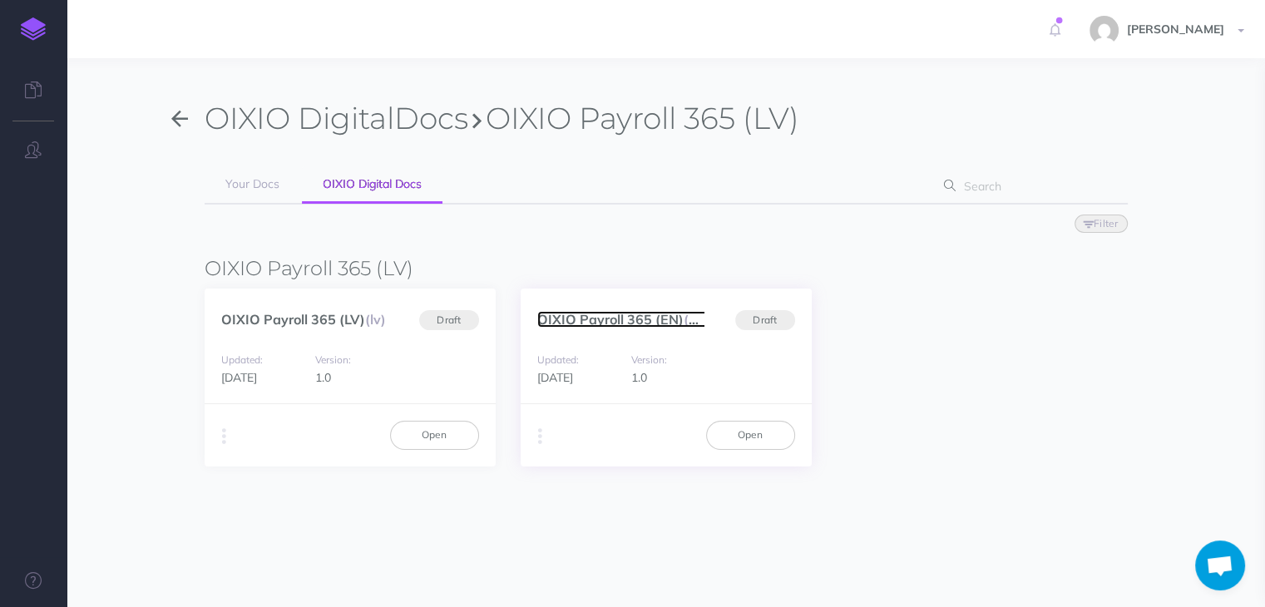
click at [582, 318] on link "OIXIO Payroll 365 (EN) (en)" at bounding box center [623, 319] width 172 height 17
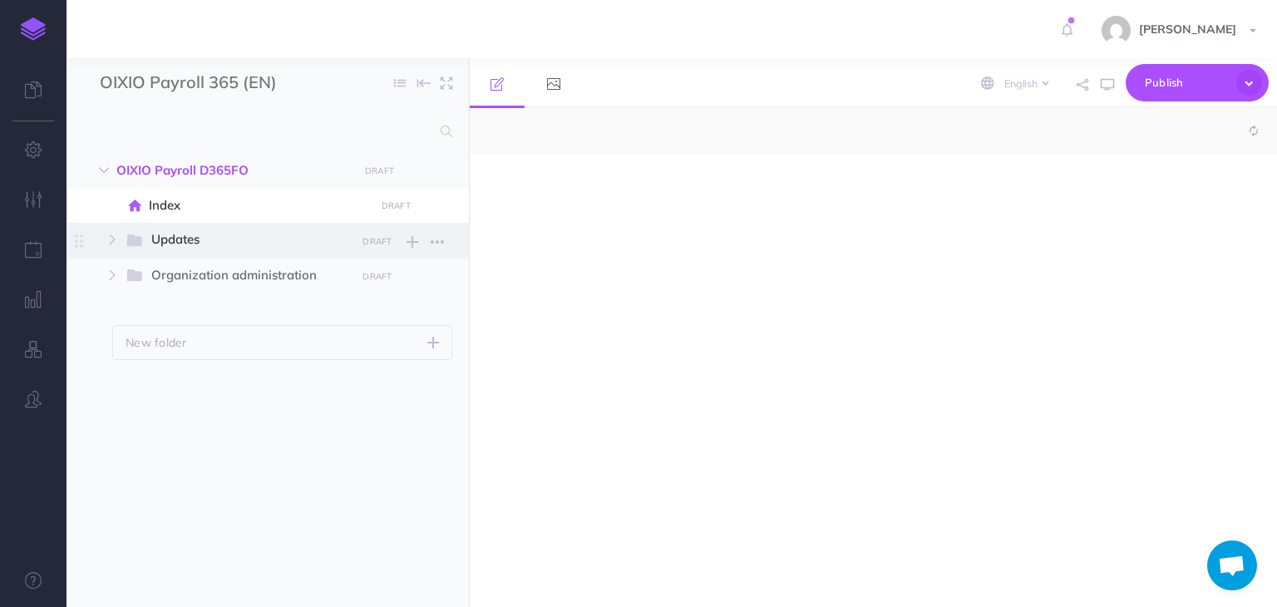
select select "null"
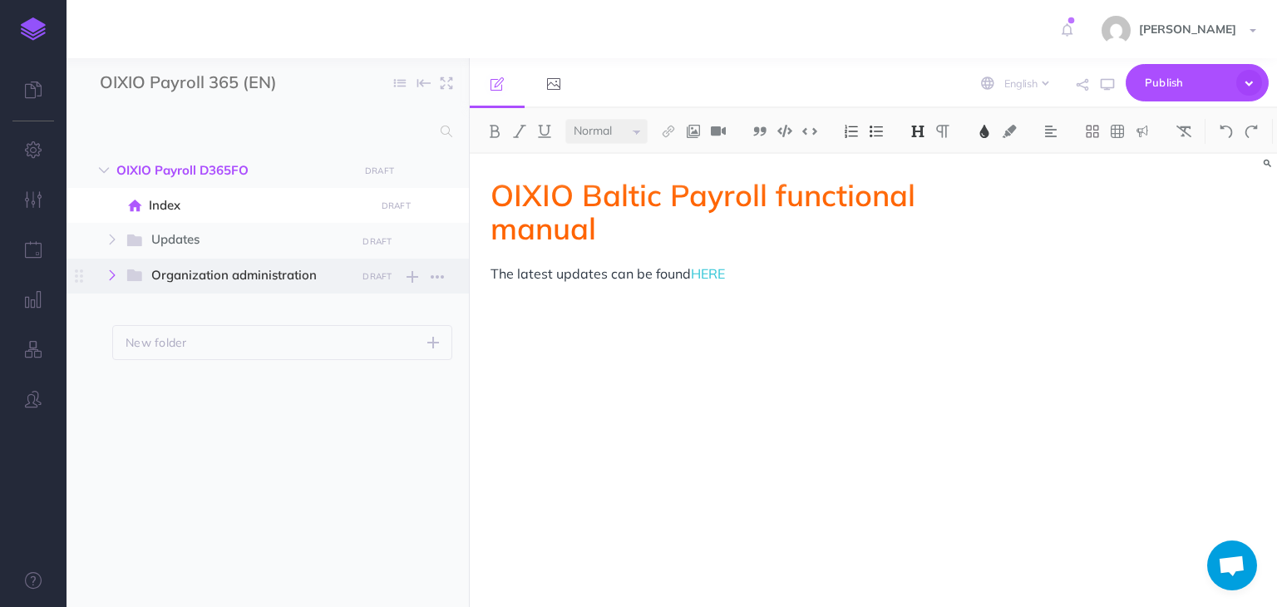
click at [112, 274] on icon "button" at bounding box center [112, 275] width 10 height 10
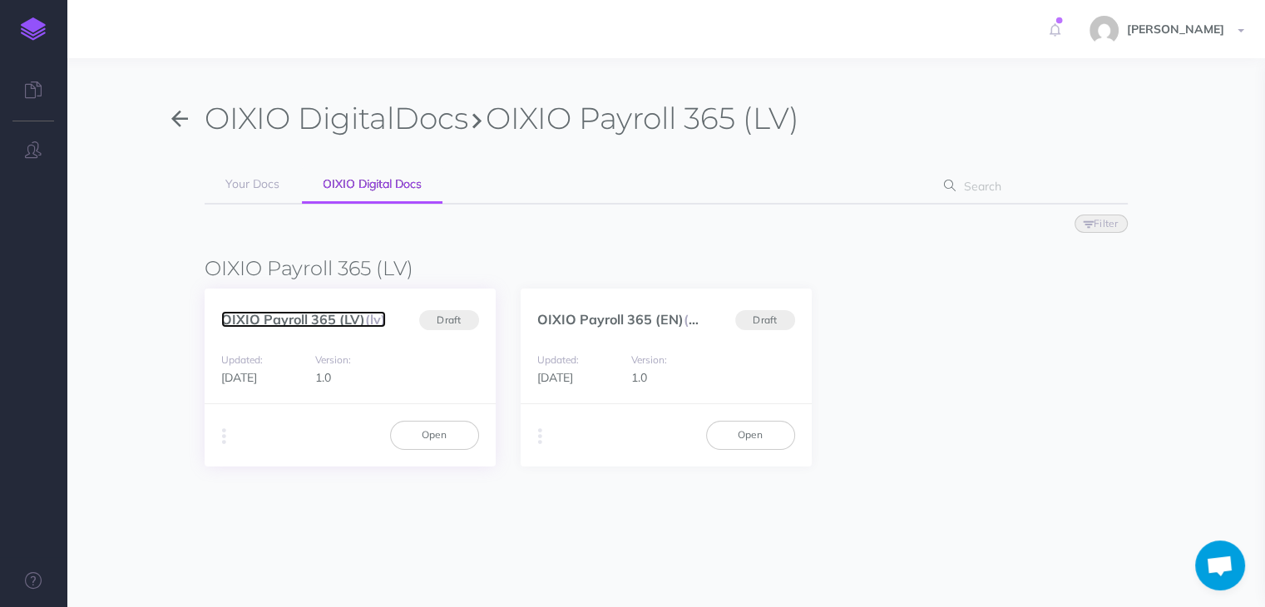
click at [279, 320] on link "OIXIO Payroll 365 (LV) (lv)" at bounding box center [303, 319] width 165 height 17
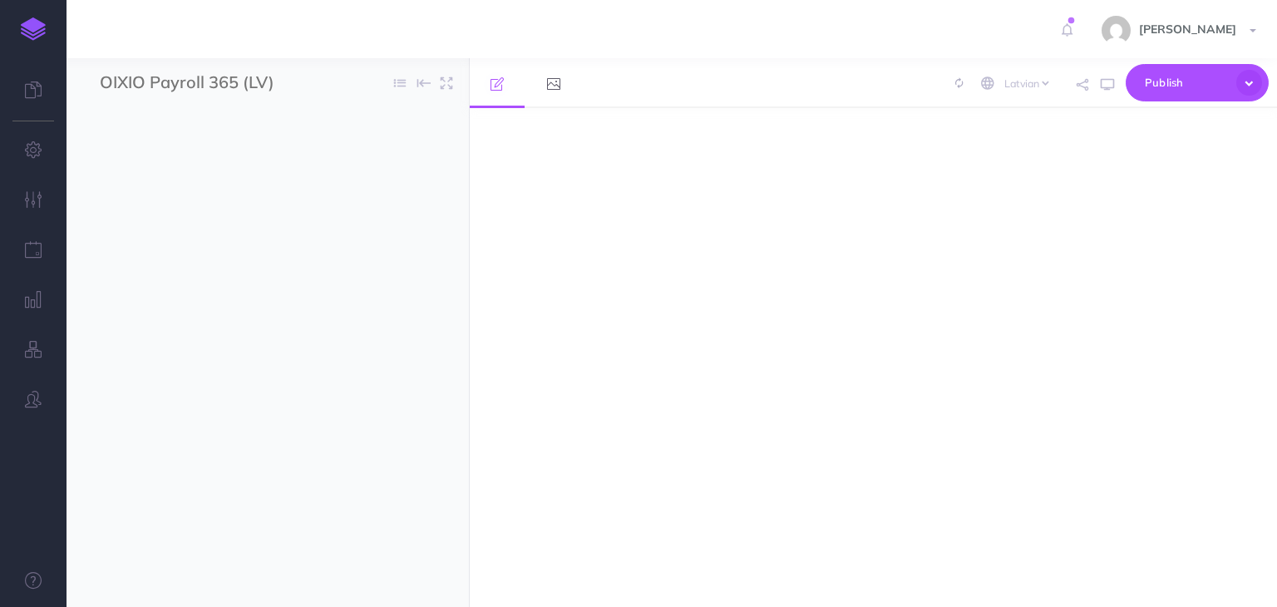
select select "lv"
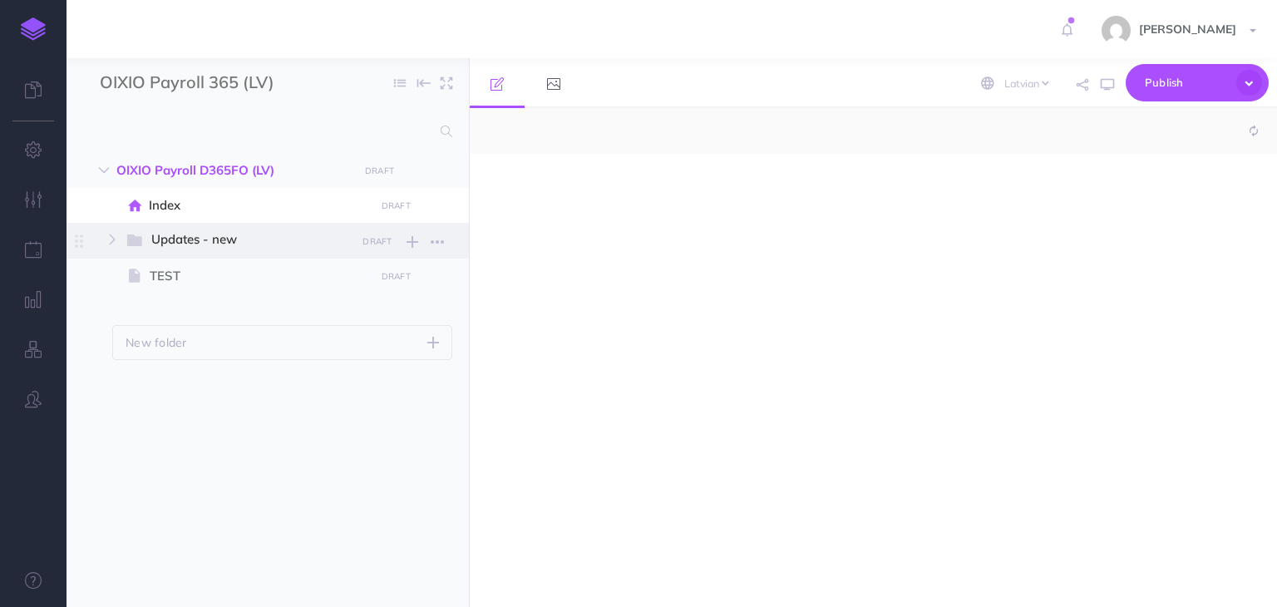
select select "null"
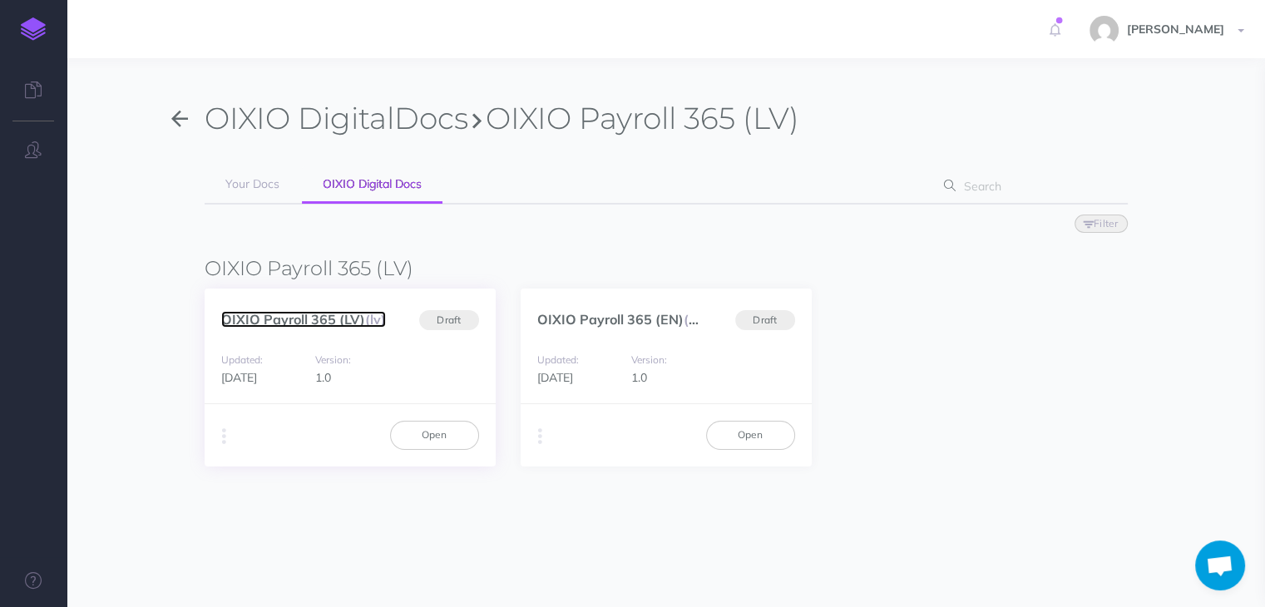
click at [323, 317] on link "OIXIO Payroll 365 (LV) (lv)" at bounding box center [303, 319] width 165 height 17
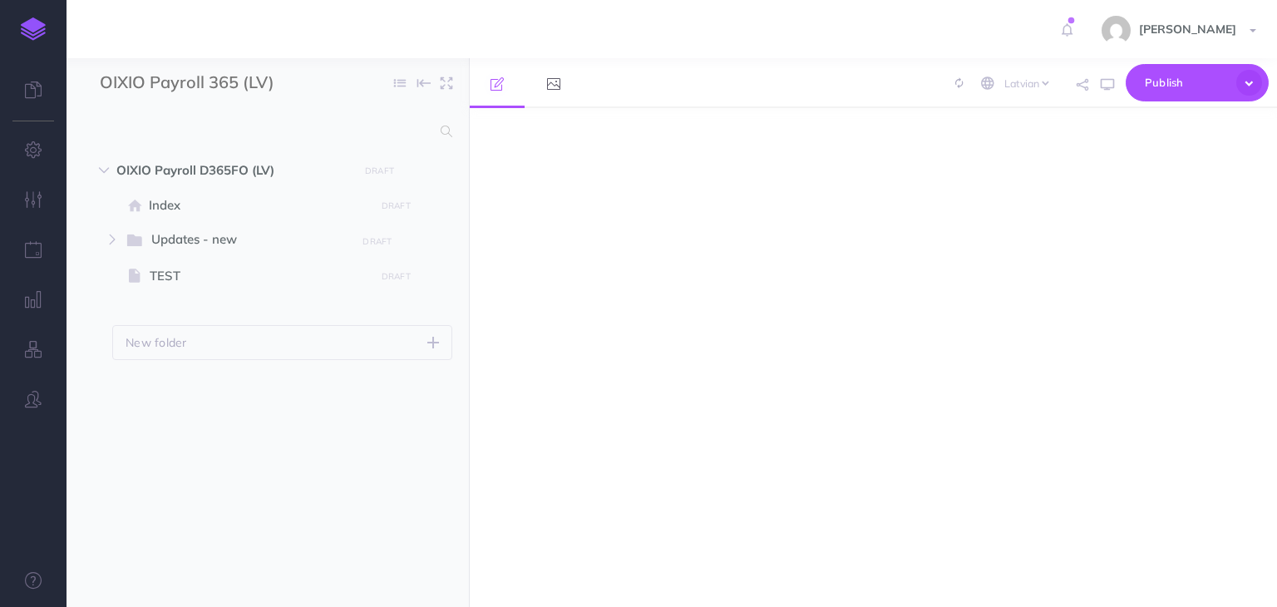
select select "lv"
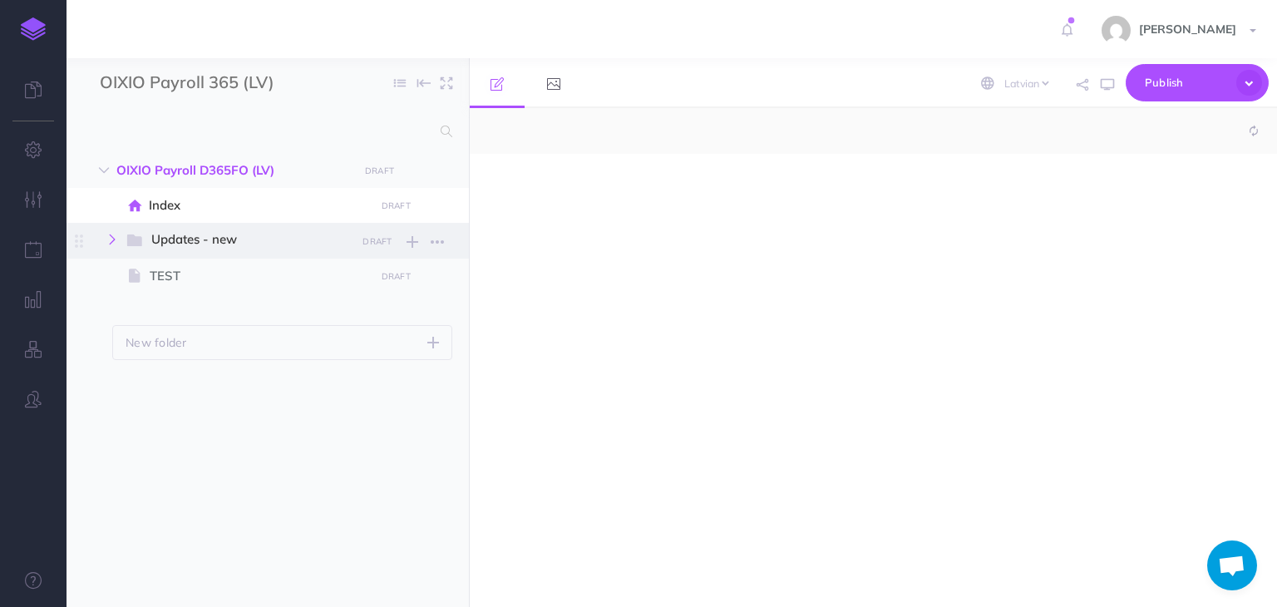
select select "null"
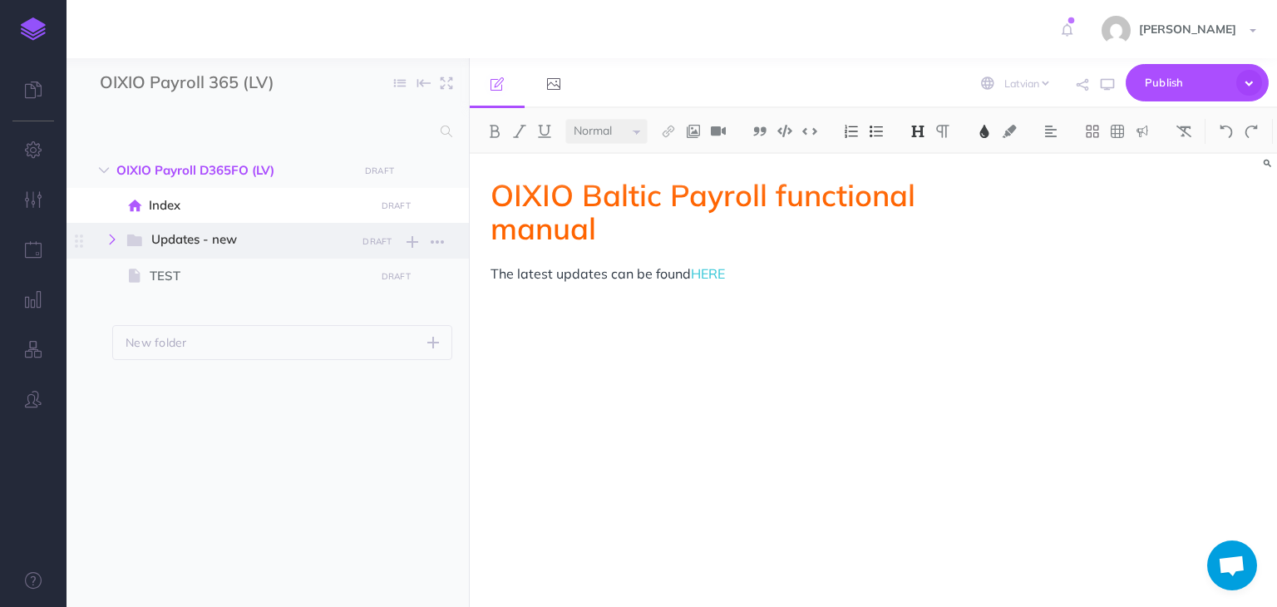
click at [113, 237] on icon "button" at bounding box center [112, 239] width 10 height 10
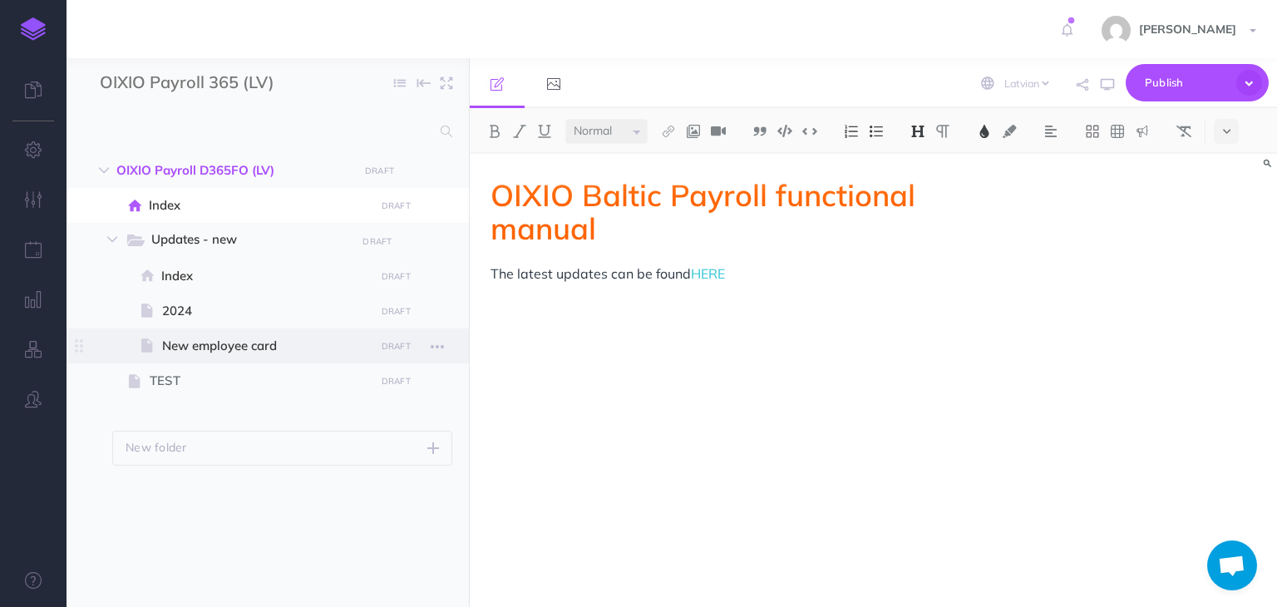
click at [186, 347] on span "New employee card" at bounding box center [265, 346] width 207 height 20
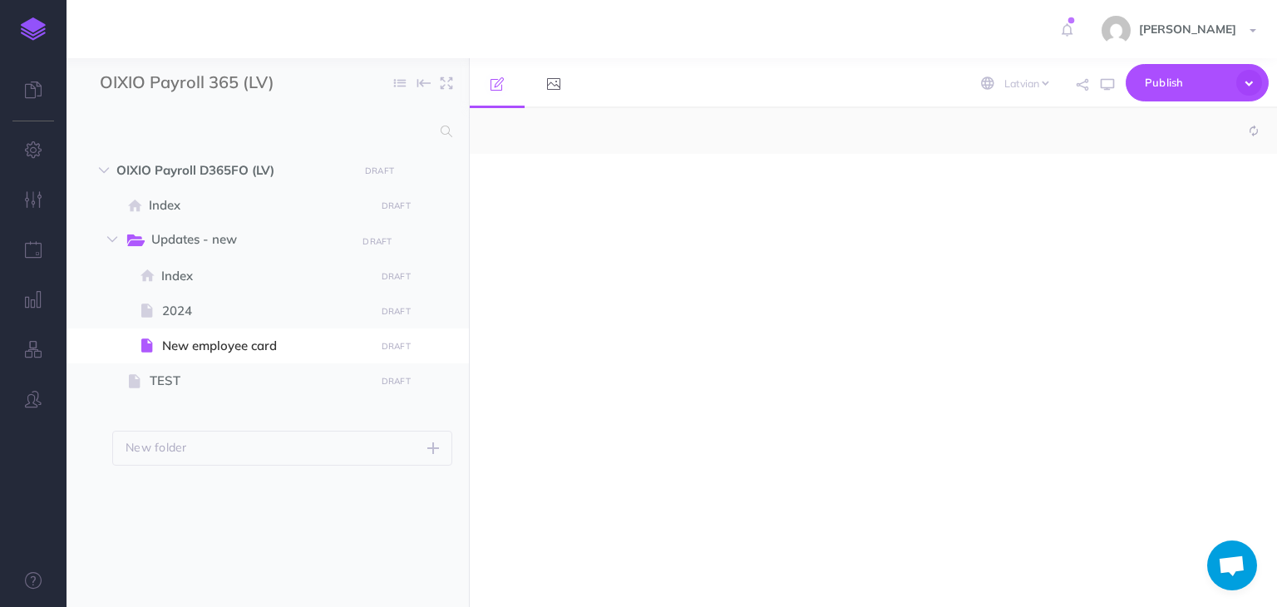
select select "null"
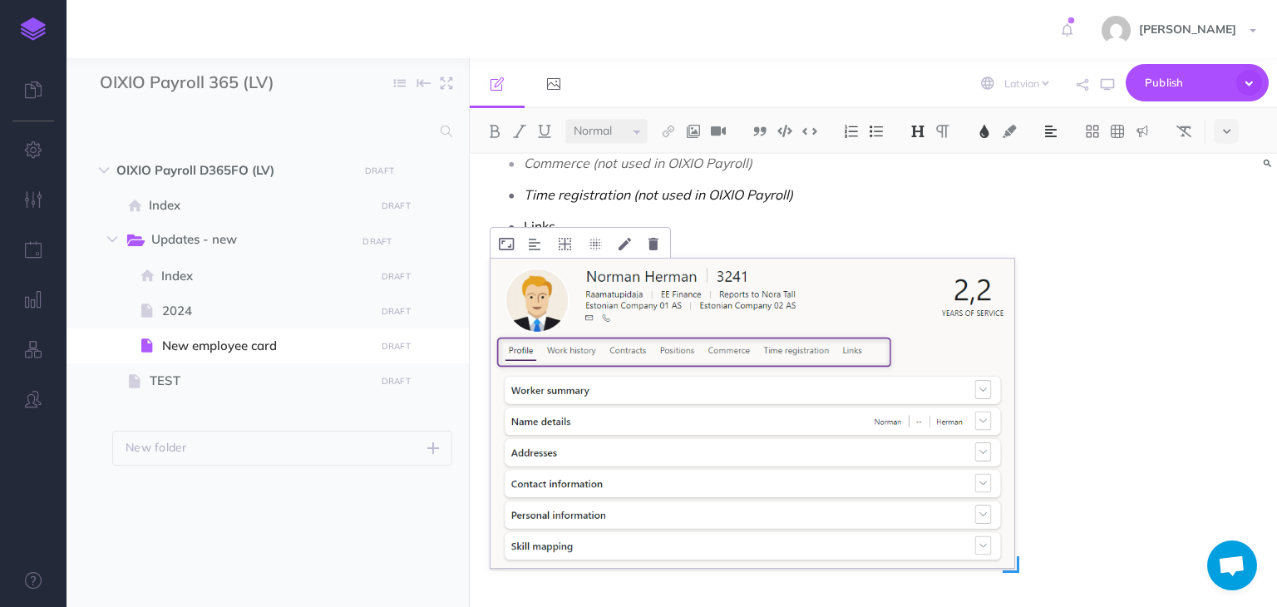
scroll to position [748, 0]
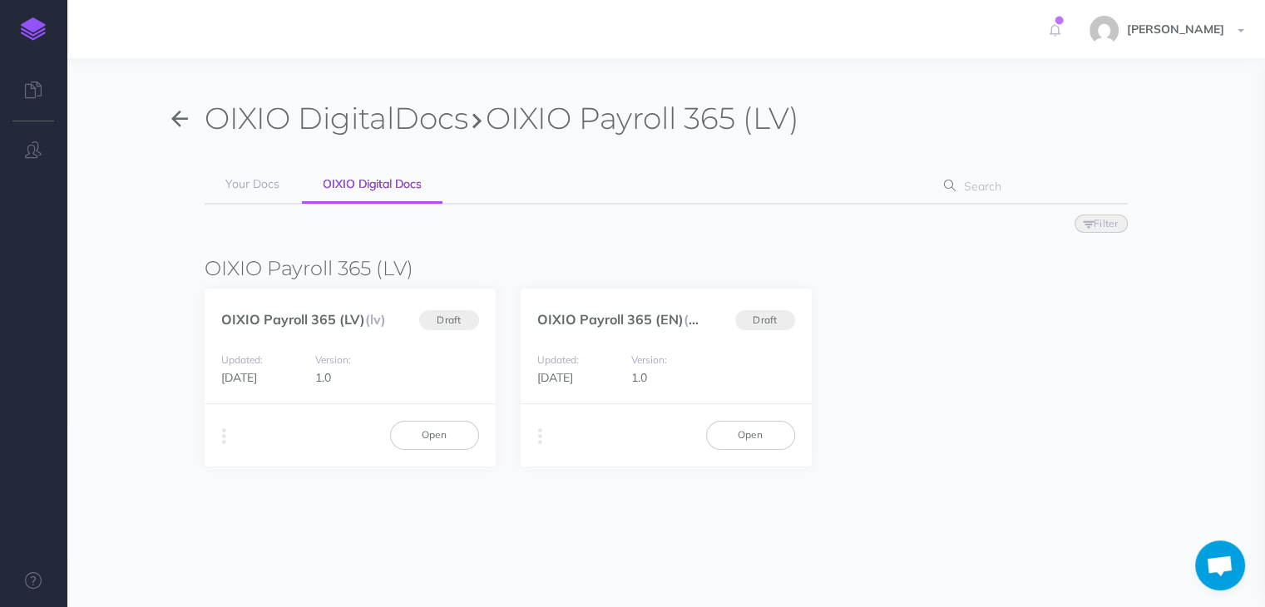
click at [1049, 32] on icon at bounding box center [1054, 30] width 11 height 30
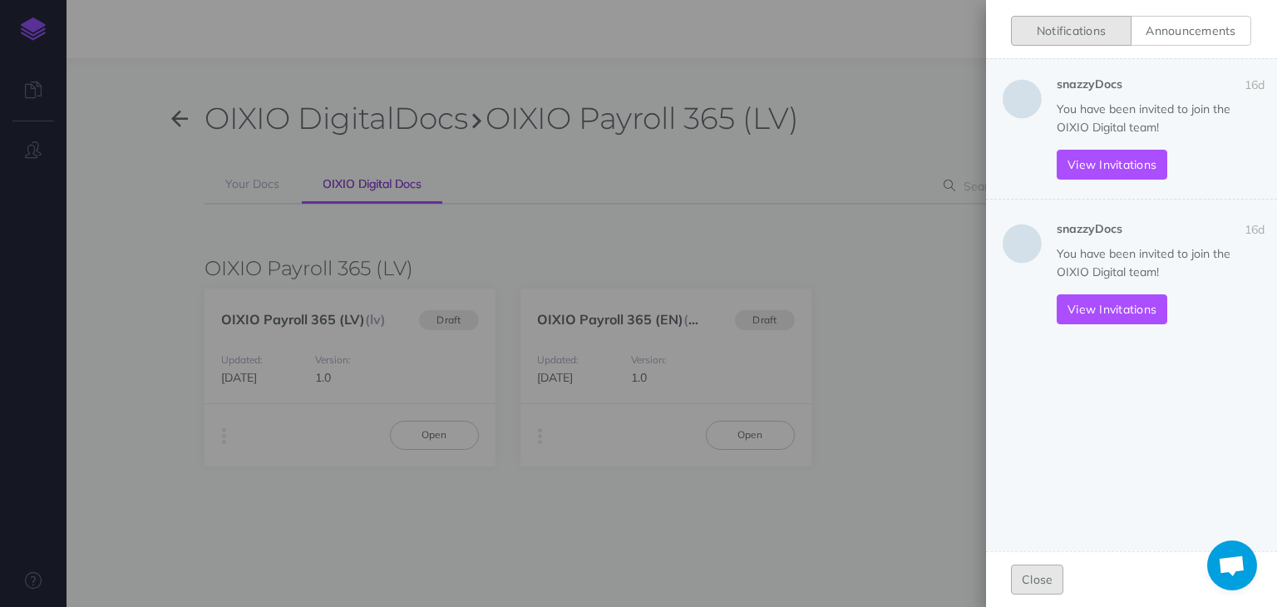
click at [1028, 578] on button "Close" at bounding box center [1037, 580] width 52 height 30
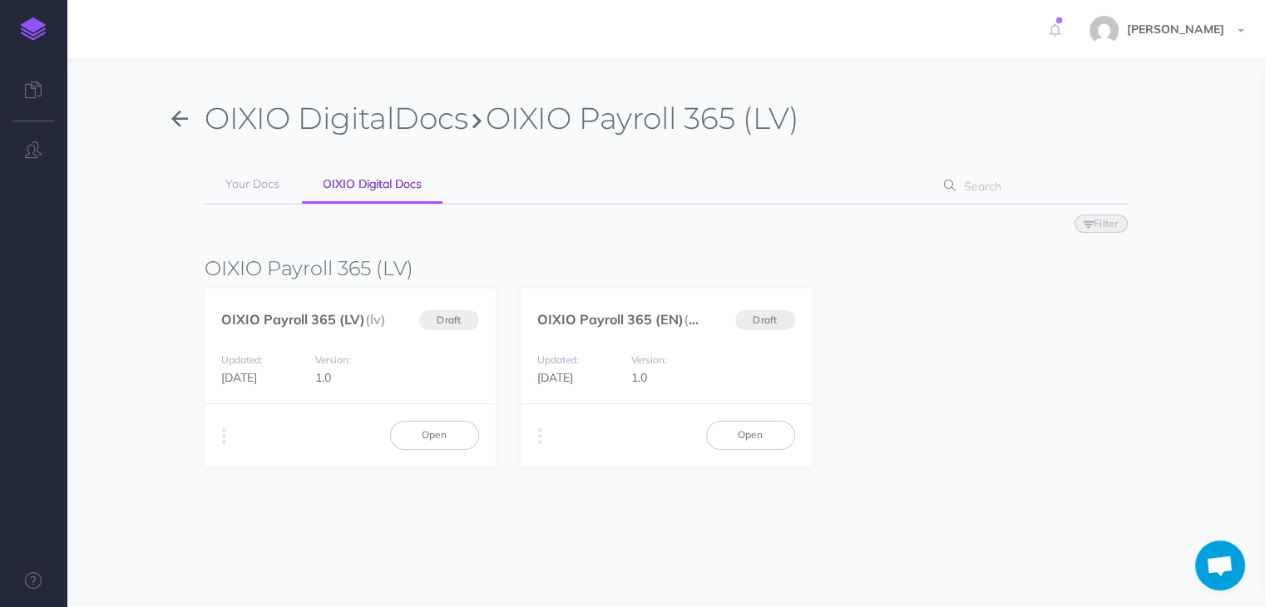
click at [36, 25] on img at bounding box center [33, 28] width 25 height 23
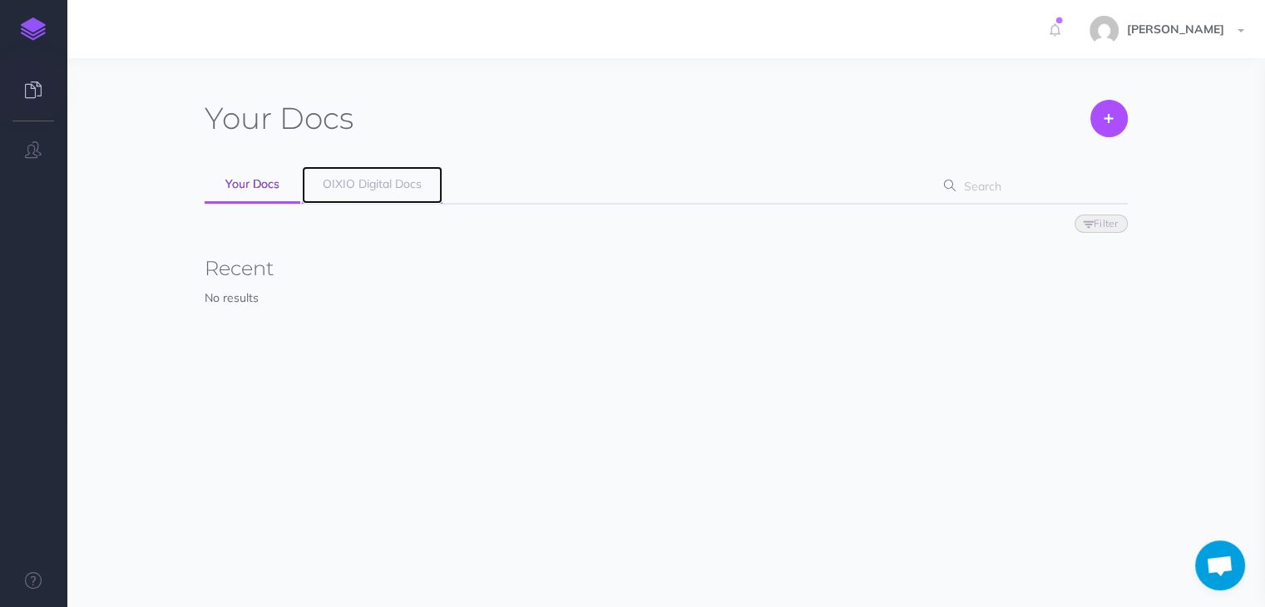
click at [354, 175] on link "OIXIO Digital Docs" at bounding box center [372, 184] width 141 height 37
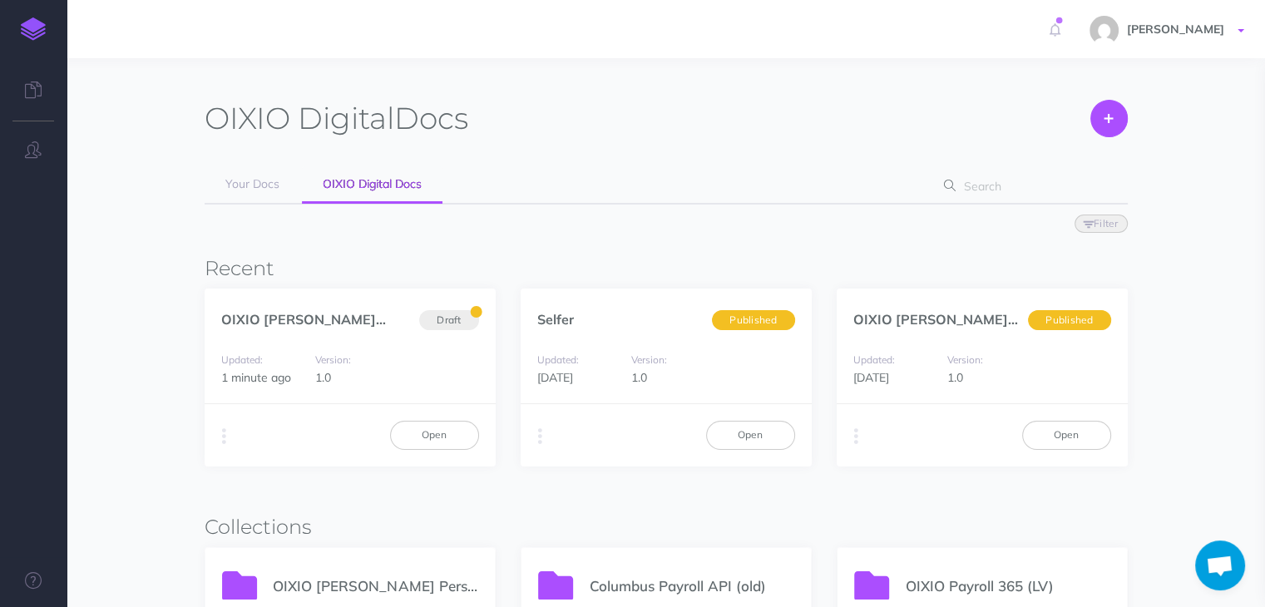
click at [1126, 29] on span "[PERSON_NAME]" at bounding box center [1175, 29] width 114 height 15
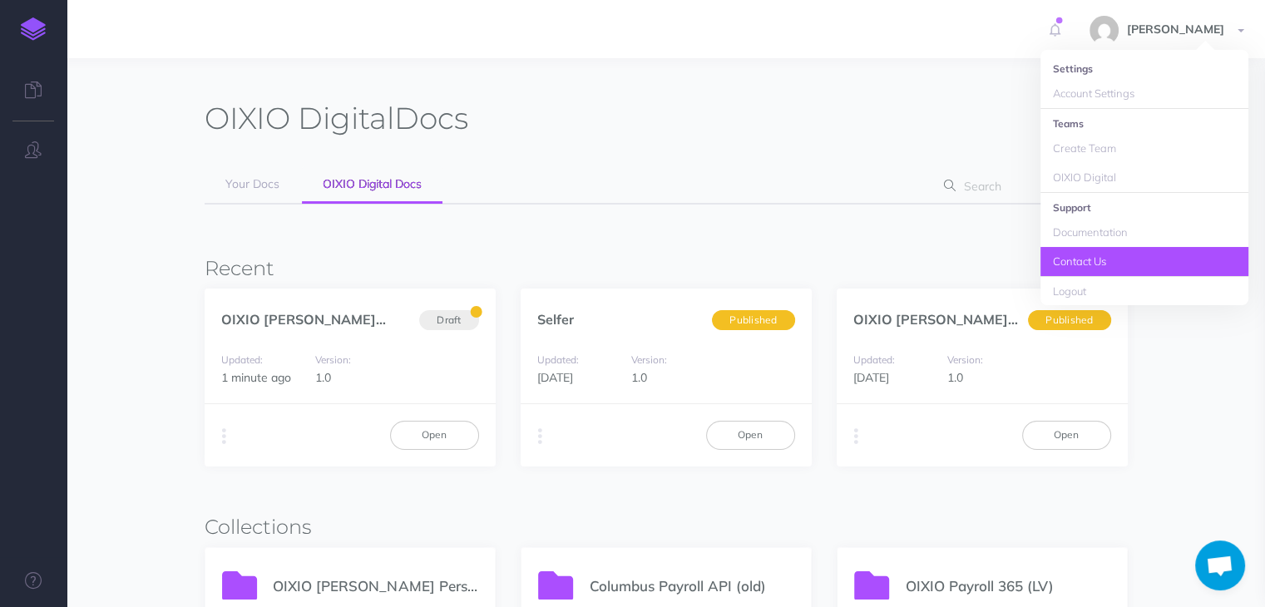
click at [1084, 257] on link "Contact Us" at bounding box center [1144, 261] width 208 height 29
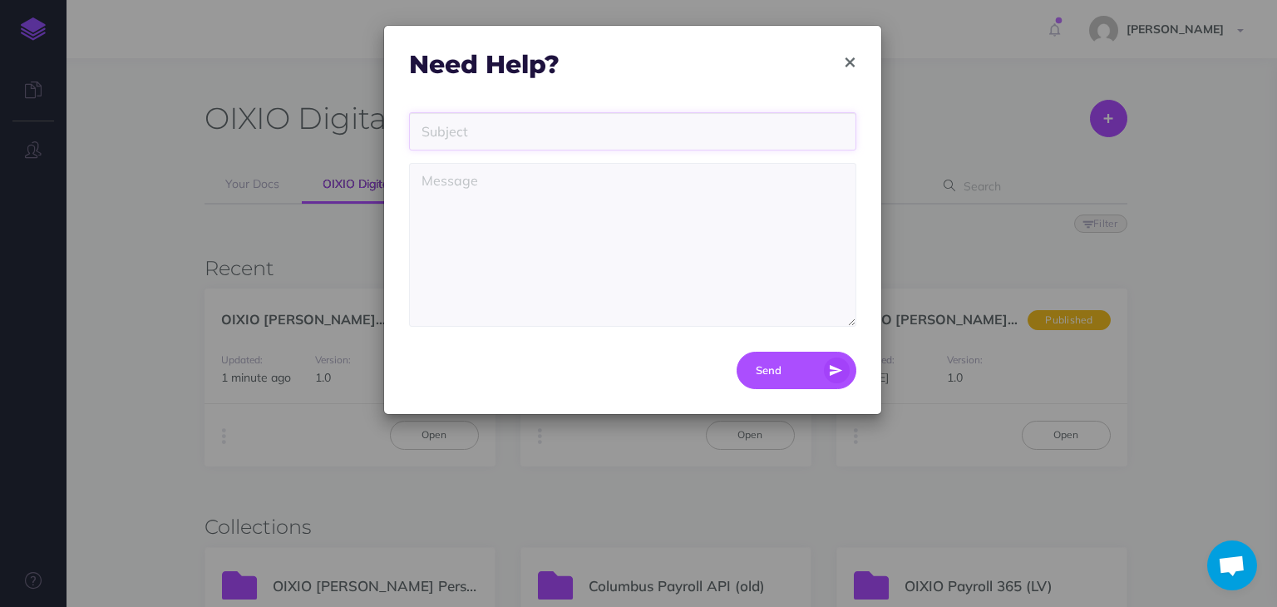
click at [484, 144] on input "text" at bounding box center [632, 131] width 447 height 38
type input "Hello"
drag, startPoint x: 486, startPoint y: 127, endPoint x: 360, endPoint y: 137, distance: 126.0
click at [360, 137] on div "Need Help? Hello Send" at bounding box center [638, 303] width 1277 height 607
type input "Document copy"
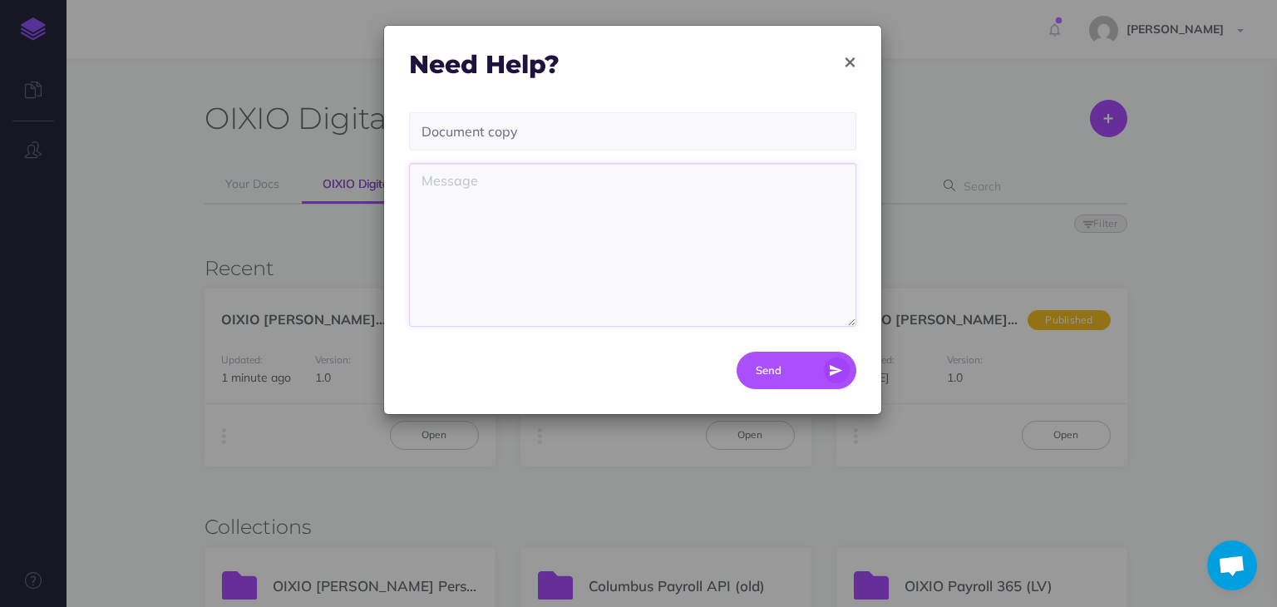
click at [509, 215] on textarea at bounding box center [632, 245] width 447 height 164
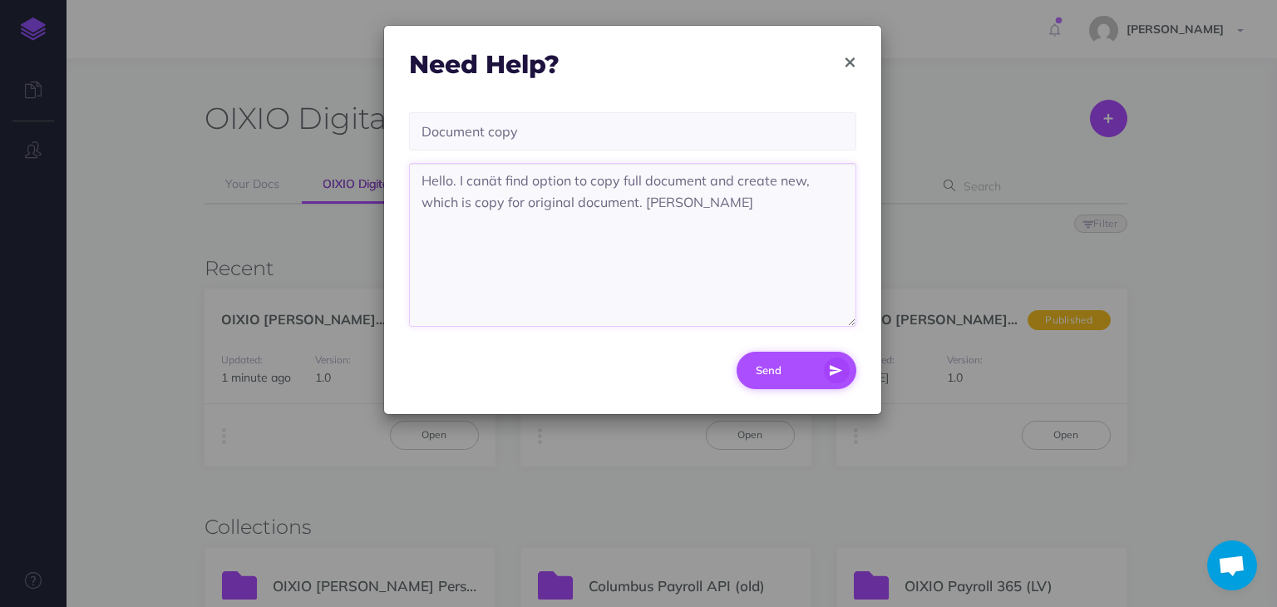
type textarea "Hello. I canät find option to copy full document and create new, which is copy …"
click at [776, 365] on button "Send" at bounding box center [797, 370] width 120 height 37
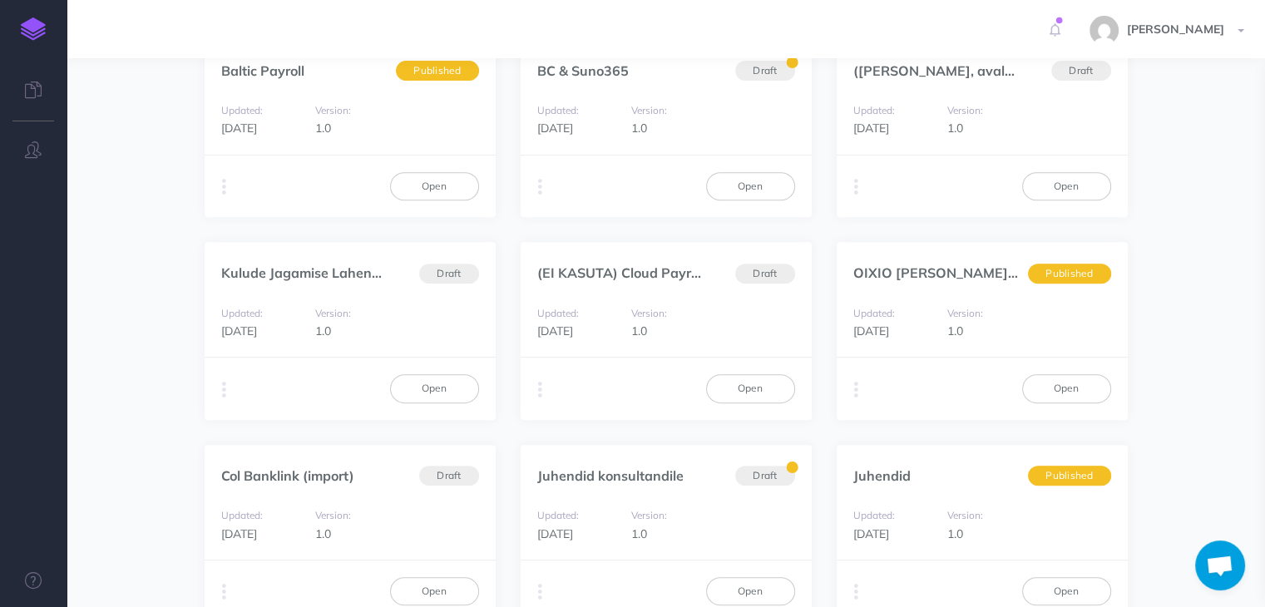
scroll to position [1098, 0]
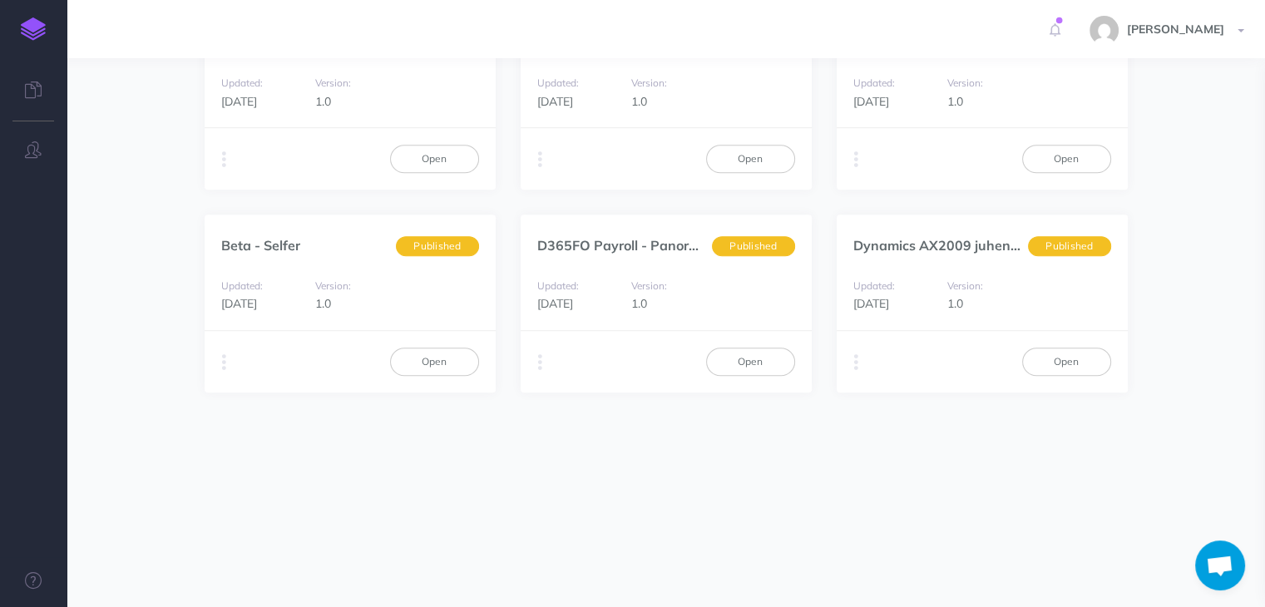
click at [1220, 566] on span "Open chat" at bounding box center [1219, 566] width 27 height 23
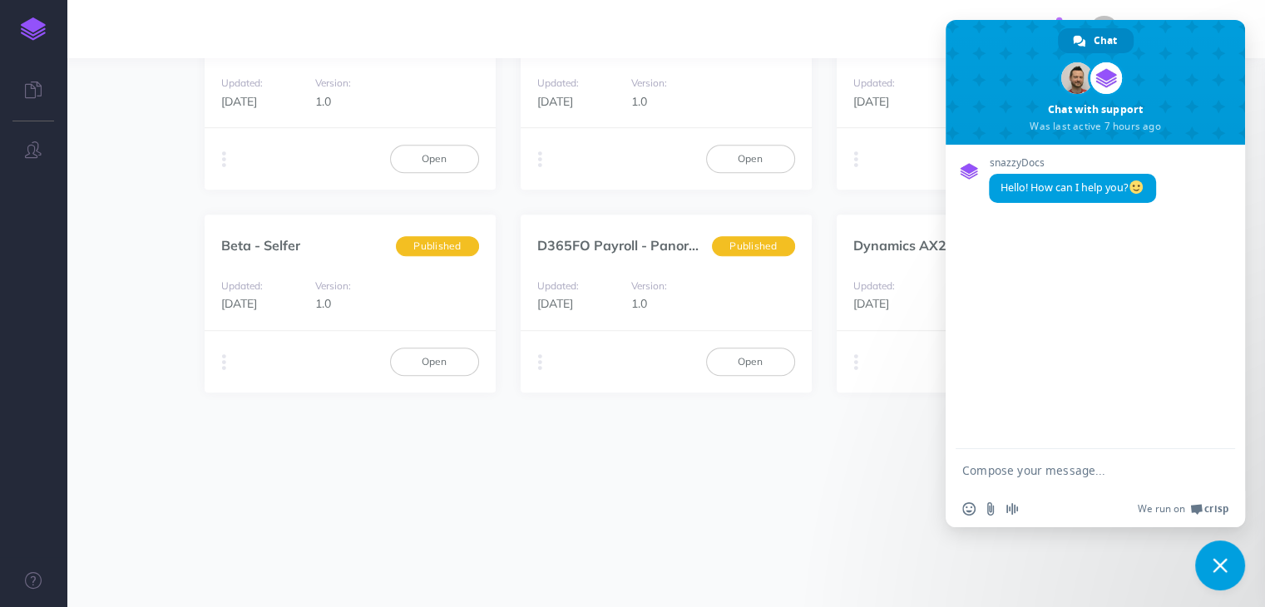
click at [1024, 473] on textarea "Compose your message..." at bounding box center [1076, 470] width 229 height 15
type textarea "hello. I need copy document and create new on old basis"
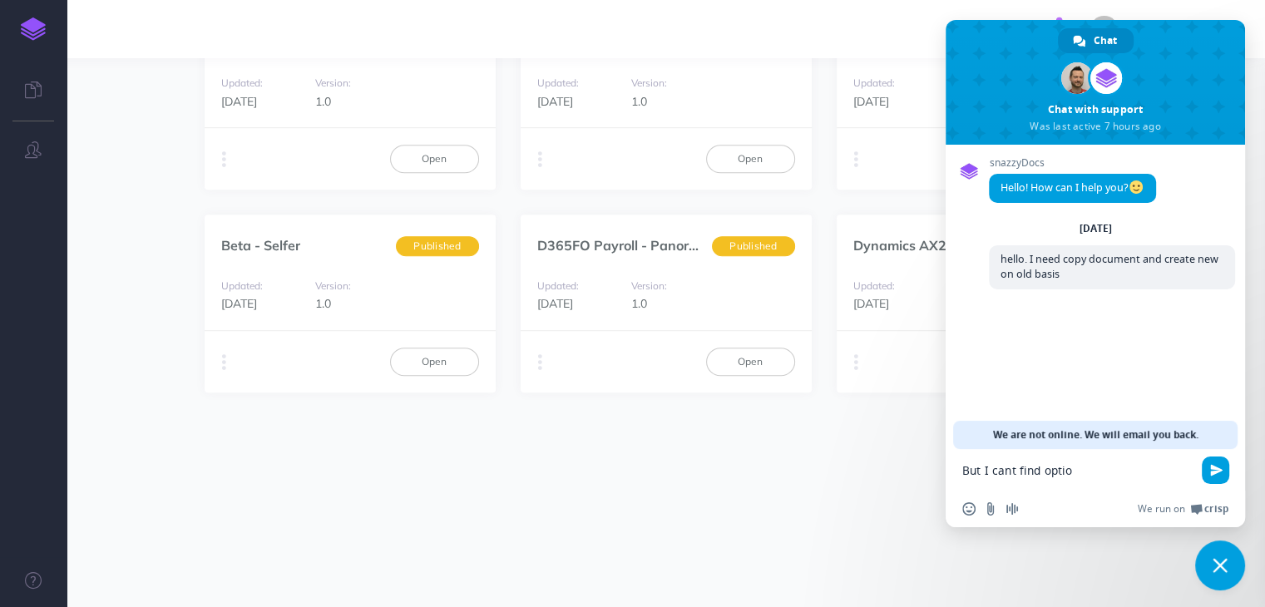
type textarea "But I cant find option"
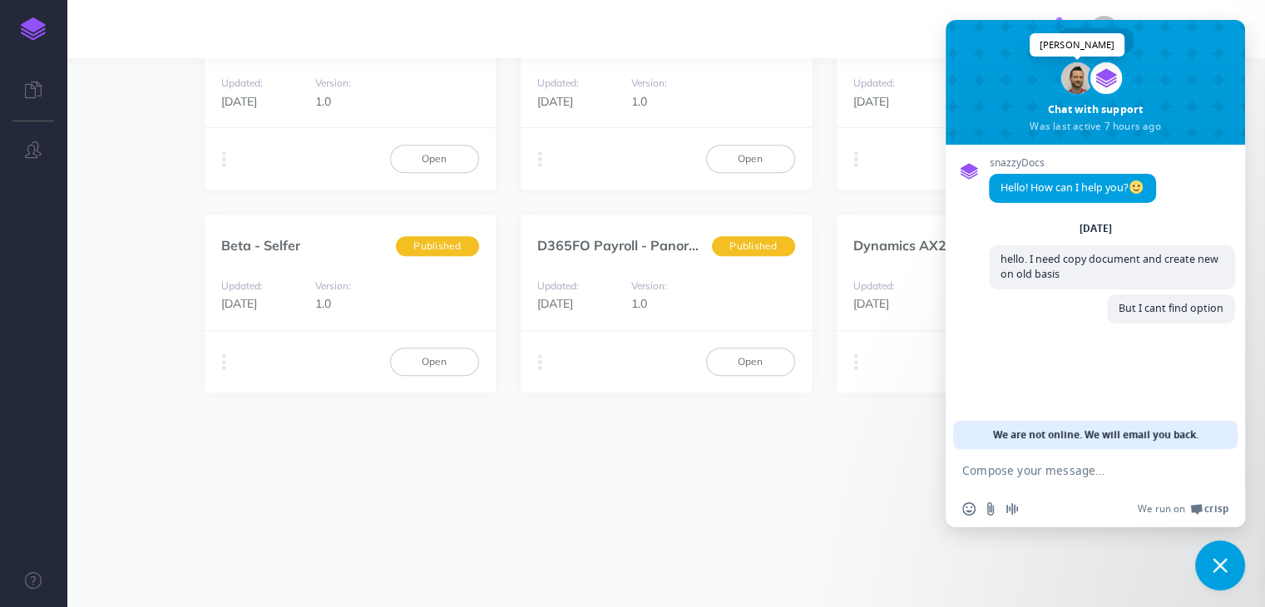
click at [1077, 83] on span at bounding box center [1077, 78] width 32 height 32
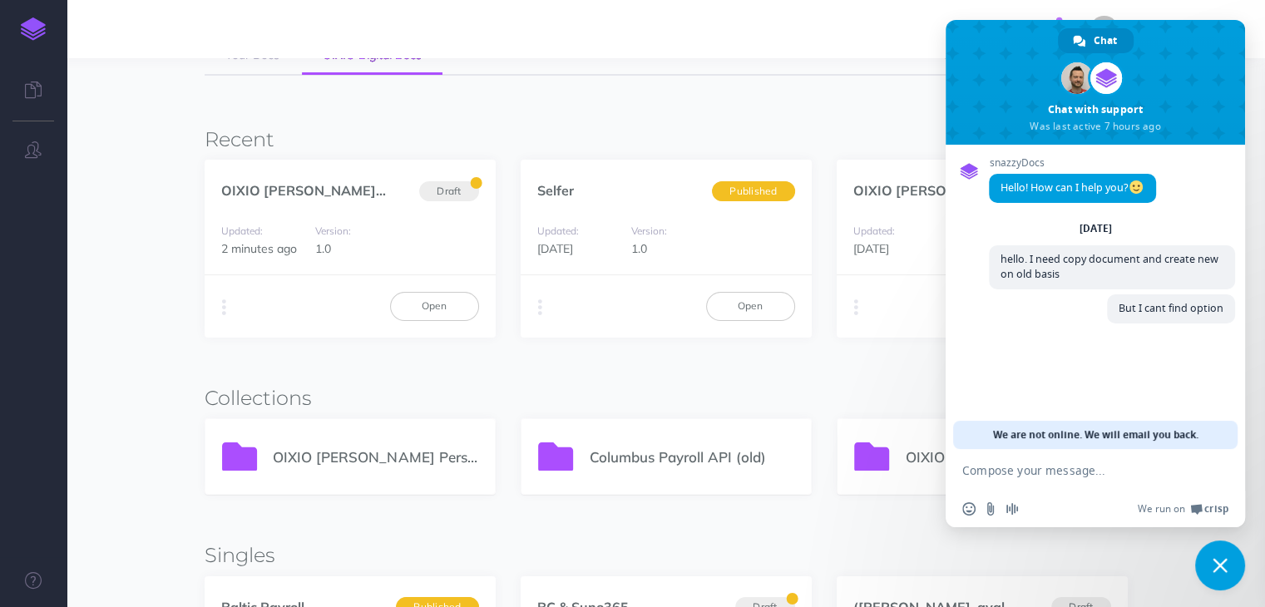
scroll to position [100, 0]
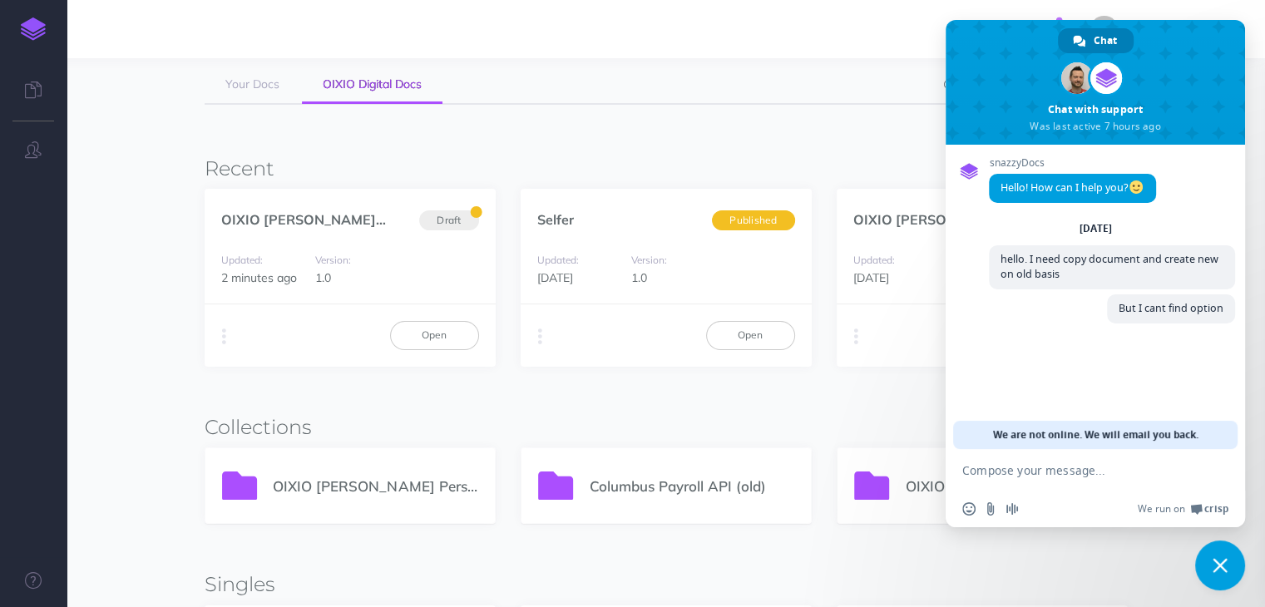
drag, startPoint x: 991, startPoint y: 31, endPoint x: 1068, endPoint y: 43, distance: 77.5
click at [1068, 43] on div "Chat [PERSON_NAME] Chat with support Was last active 7 hours ago" at bounding box center [1094, 82] width 299 height 125
click at [895, 299] on div "Updated: [DATE] Version: 1.0" at bounding box center [981, 269] width 291 height 71
drag, startPoint x: 998, startPoint y: 26, endPoint x: 1061, endPoint y: 31, distance: 63.4
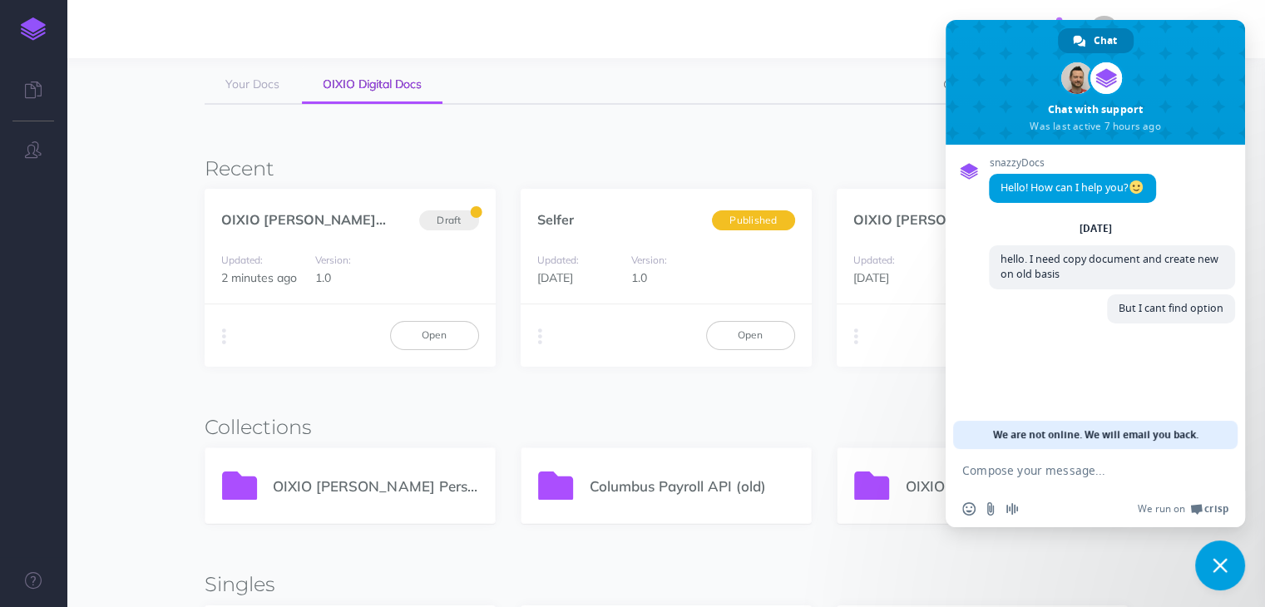
click at [1061, 31] on div "Chat [PERSON_NAME] Chat with support Was last active 7 hours ago" at bounding box center [1094, 82] width 299 height 125
click at [1225, 562] on span "Close chat" at bounding box center [1219, 565] width 15 height 15
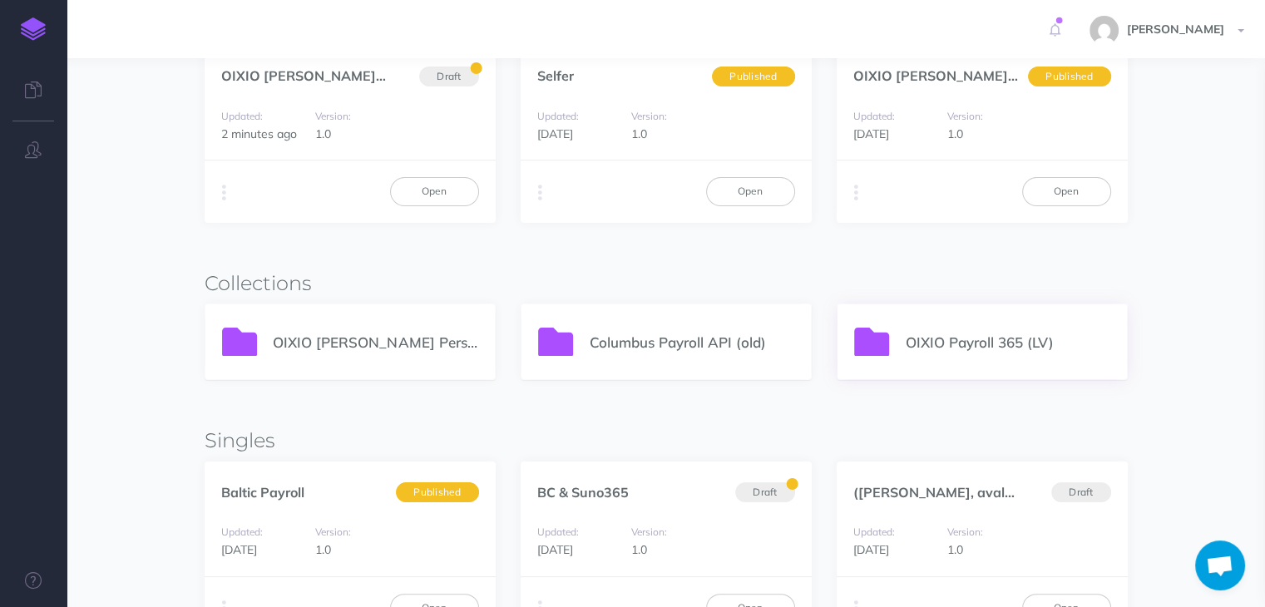
scroll to position [349, 0]
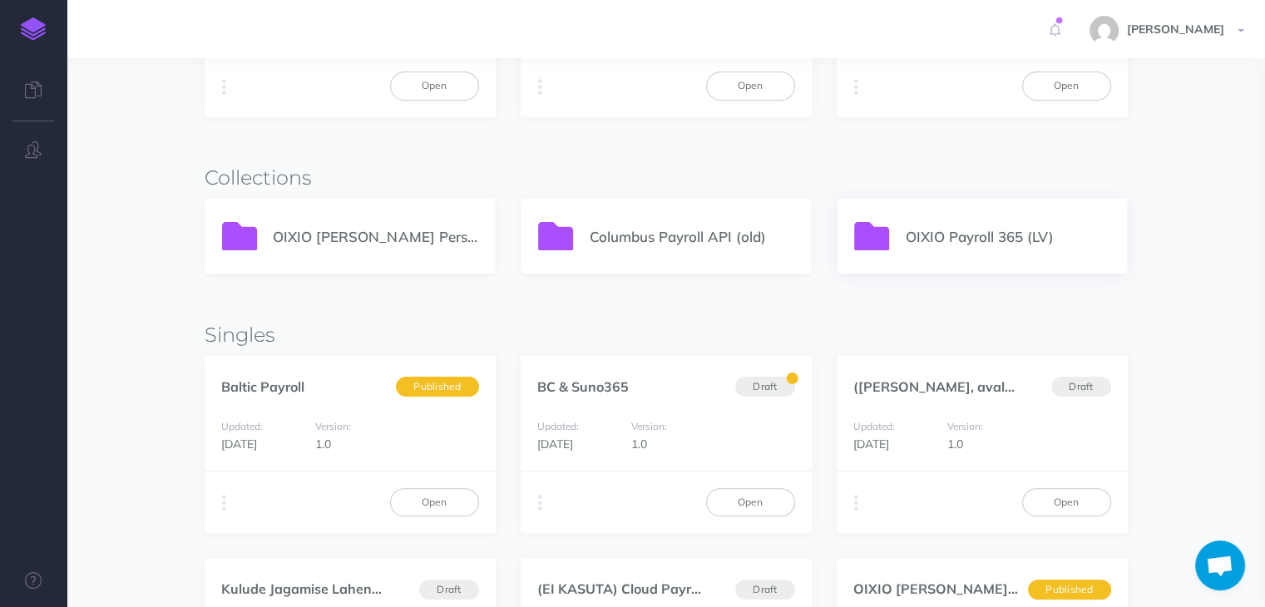
click at [950, 232] on p "OIXIO Payroll 365 (LV)" at bounding box center [1007, 236] width 205 height 22
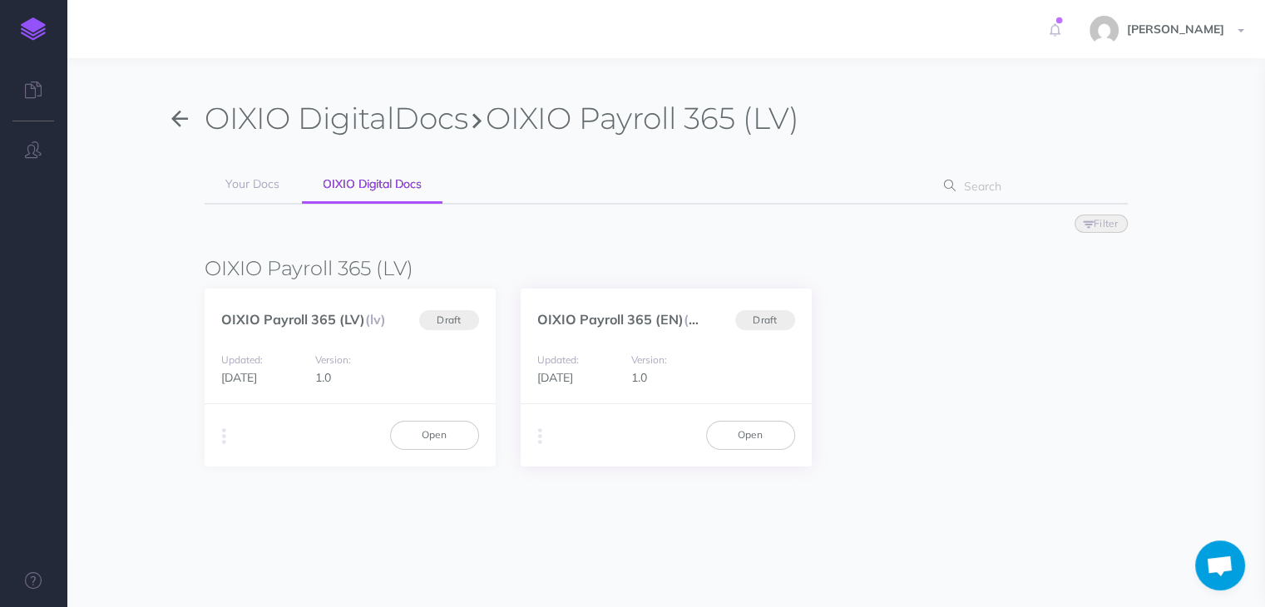
drag, startPoint x: 774, startPoint y: 356, endPoint x: 679, endPoint y: 379, distance: 97.6
click at [679, 379] on div "Version: 1.0" at bounding box center [666, 368] width 86 height 37
click at [542, 437] on button "button" at bounding box center [540, 436] width 16 height 25
click at [581, 556] on button "Delete" at bounding box center [625, 558] width 208 height 29
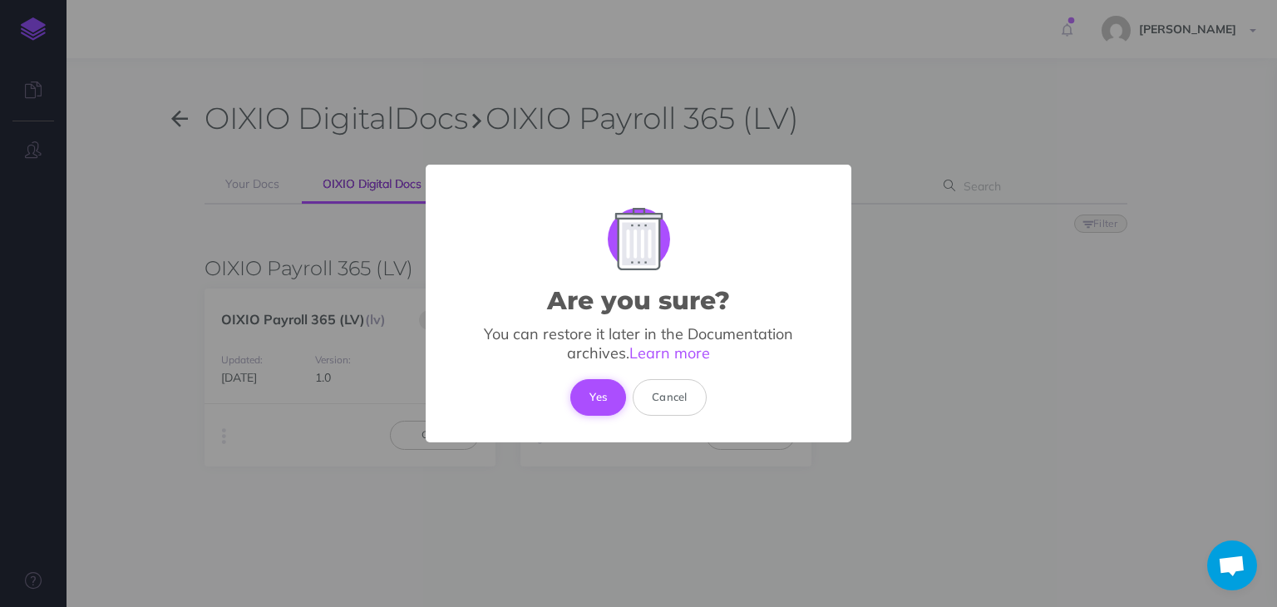
scroll to position [33, 0]
click at [693, 398] on button "Cancel" at bounding box center [670, 397] width 74 height 37
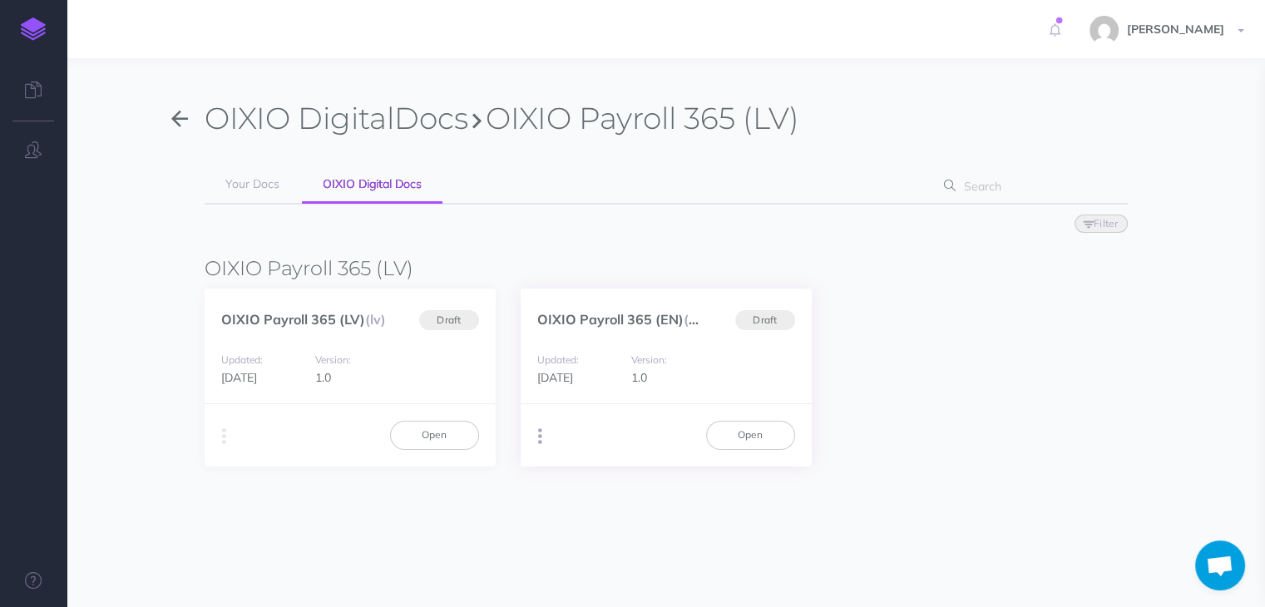
click at [535, 435] on button "button" at bounding box center [540, 436] width 16 height 25
click at [570, 473] on button "Duplicate" at bounding box center [625, 470] width 208 height 29
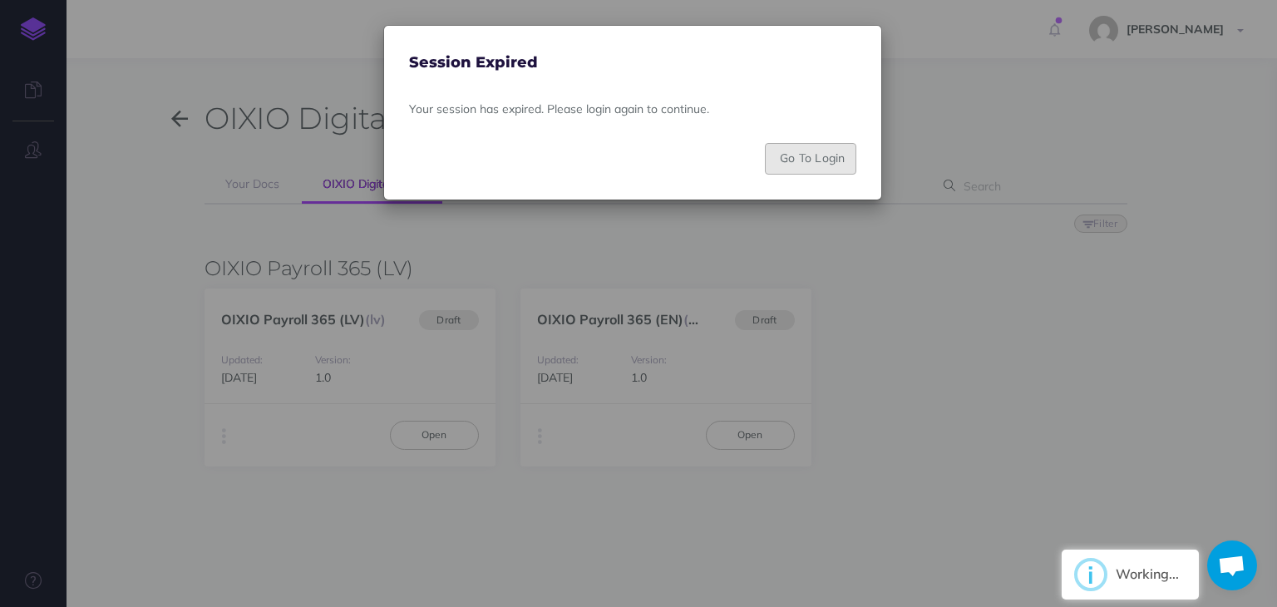
click at [809, 159] on button "Go To Login" at bounding box center [810, 159] width 91 height 32
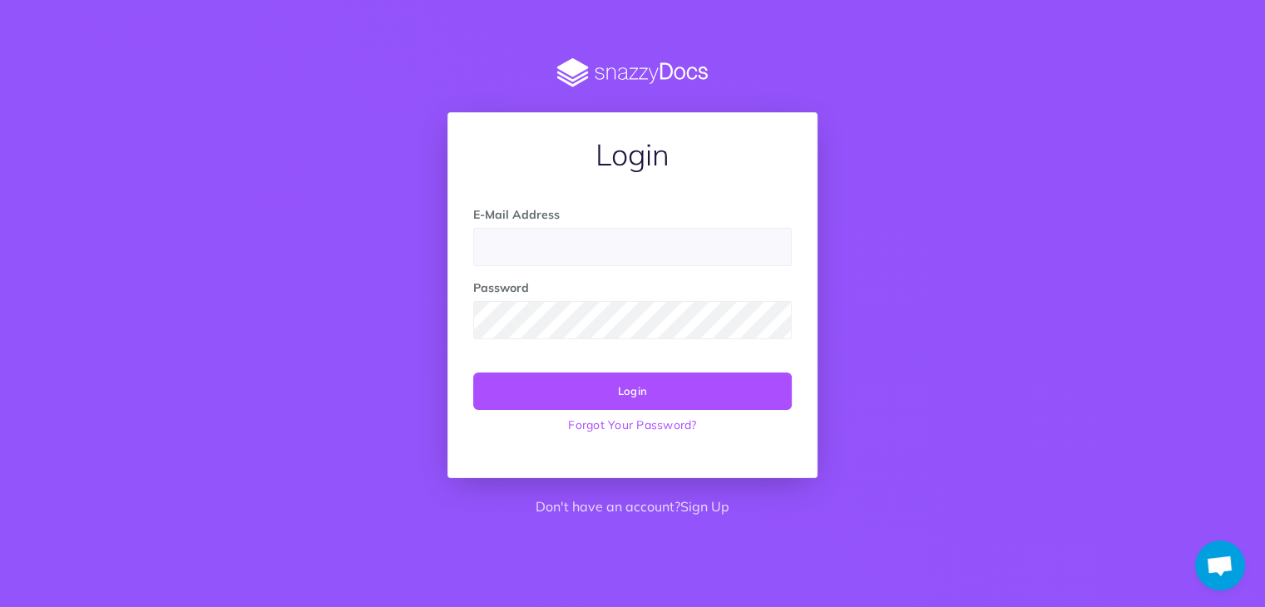
scroll to position [33, 0]
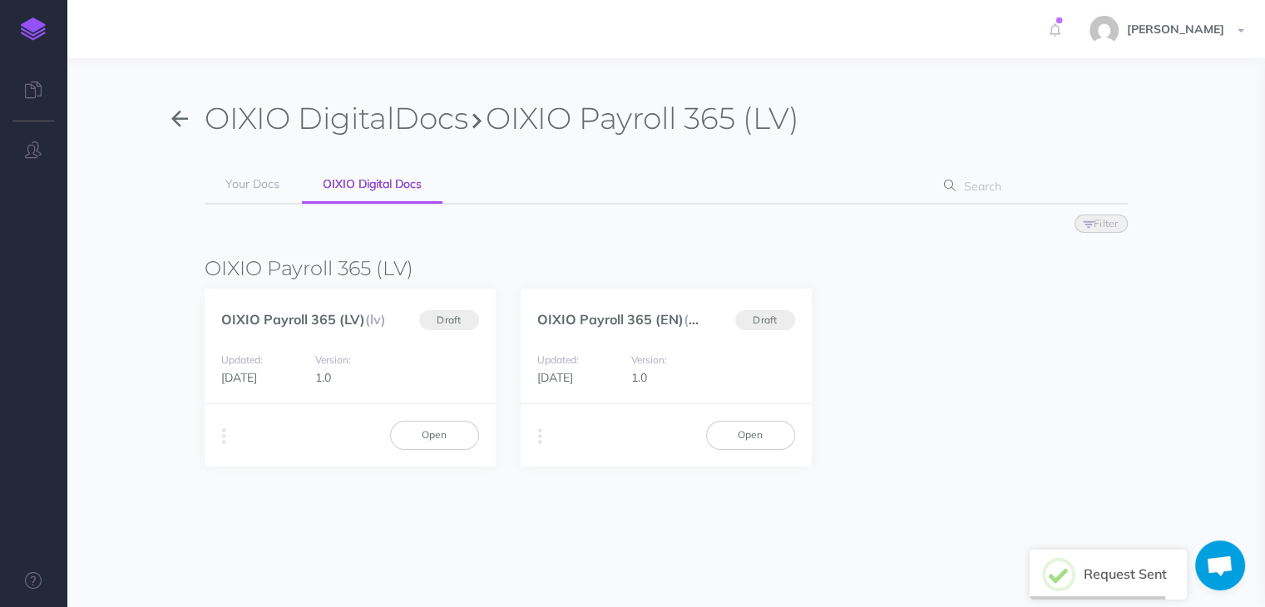
scroll to position [33, 0]
click at [1118, 573] on h2 "Request Sent" at bounding box center [1124, 574] width 83 height 15
click at [1228, 555] on span "Open chat" at bounding box center [1219, 566] width 27 height 23
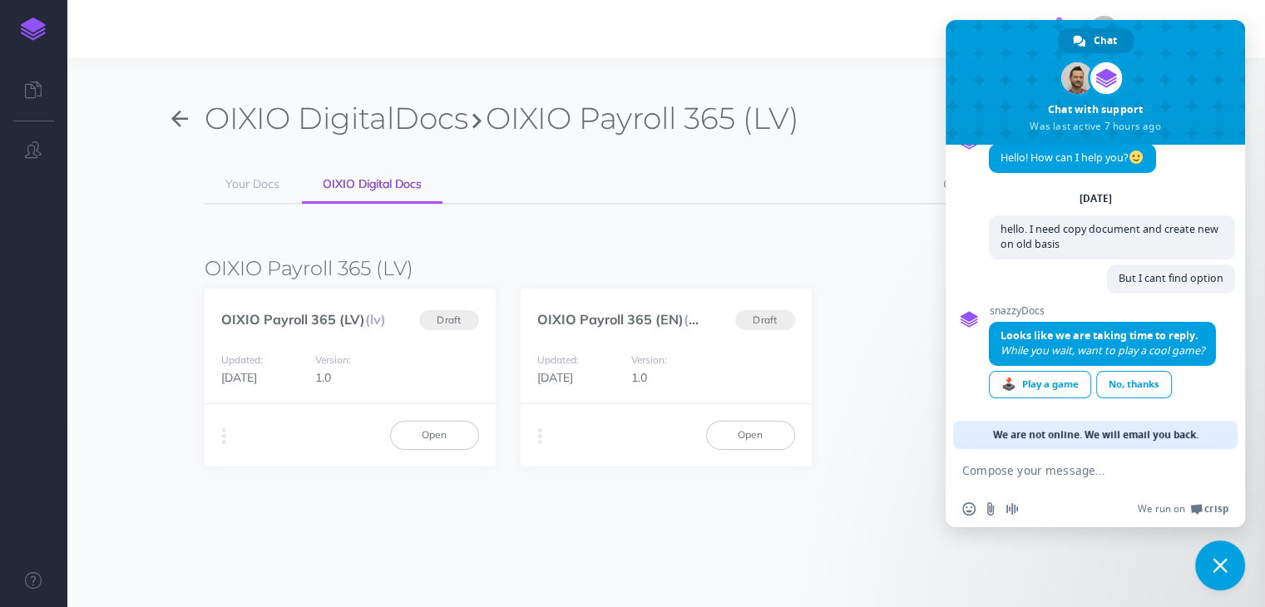
click at [1030, 474] on textarea "Compose your message..." at bounding box center [1076, 470] width 229 height 15
click at [1127, 382] on div "No, thanks" at bounding box center [1134, 384] width 76 height 27
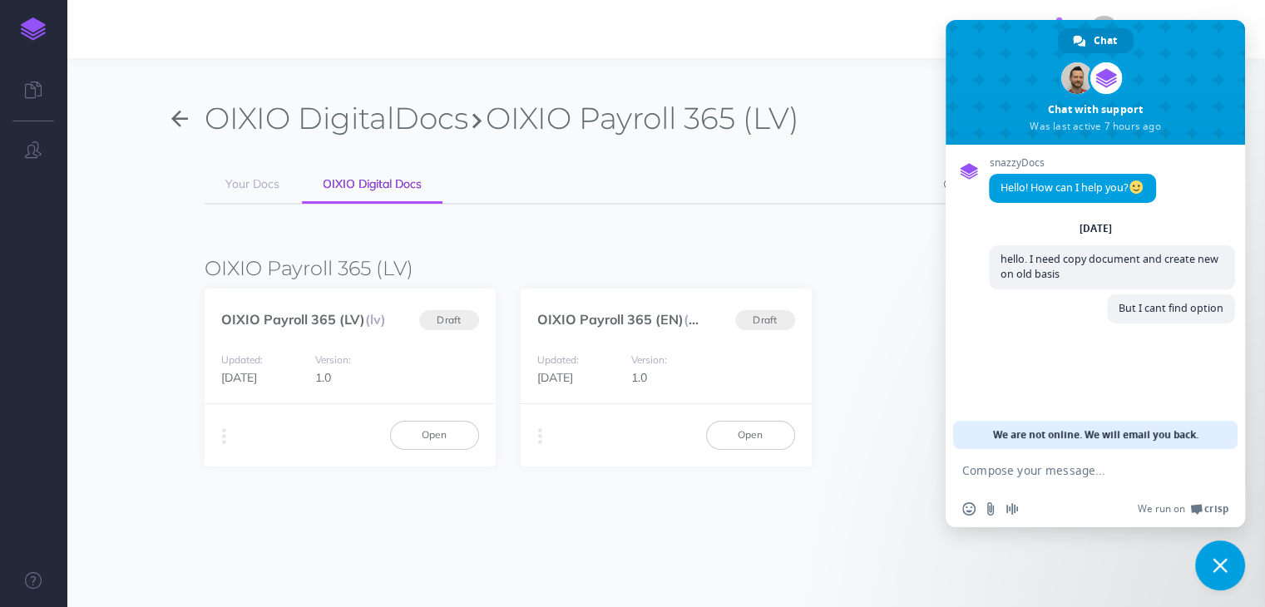
scroll to position [0, 0]
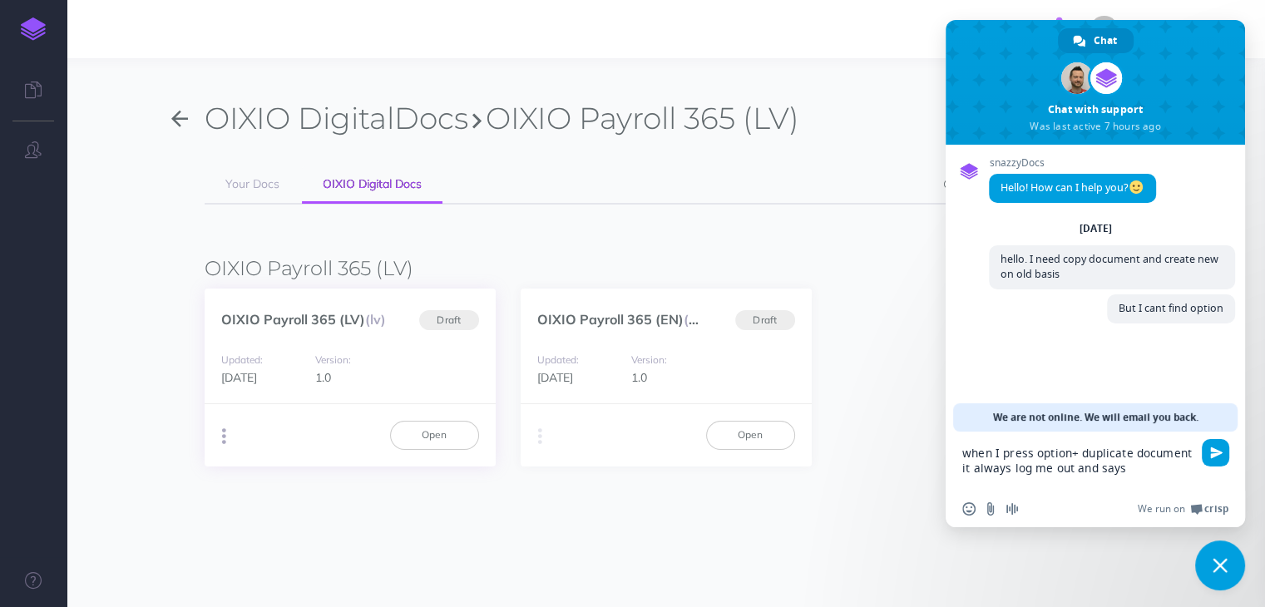
click at [225, 430] on button "button" at bounding box center [224, 436] width 16 height 25
click at [275, 475] on button "Duplicate" at bounding box center [309, 470] width 208 height 29
click at [223, 437] on icon "button" at bounding box center [224, 436] width 4 height 23
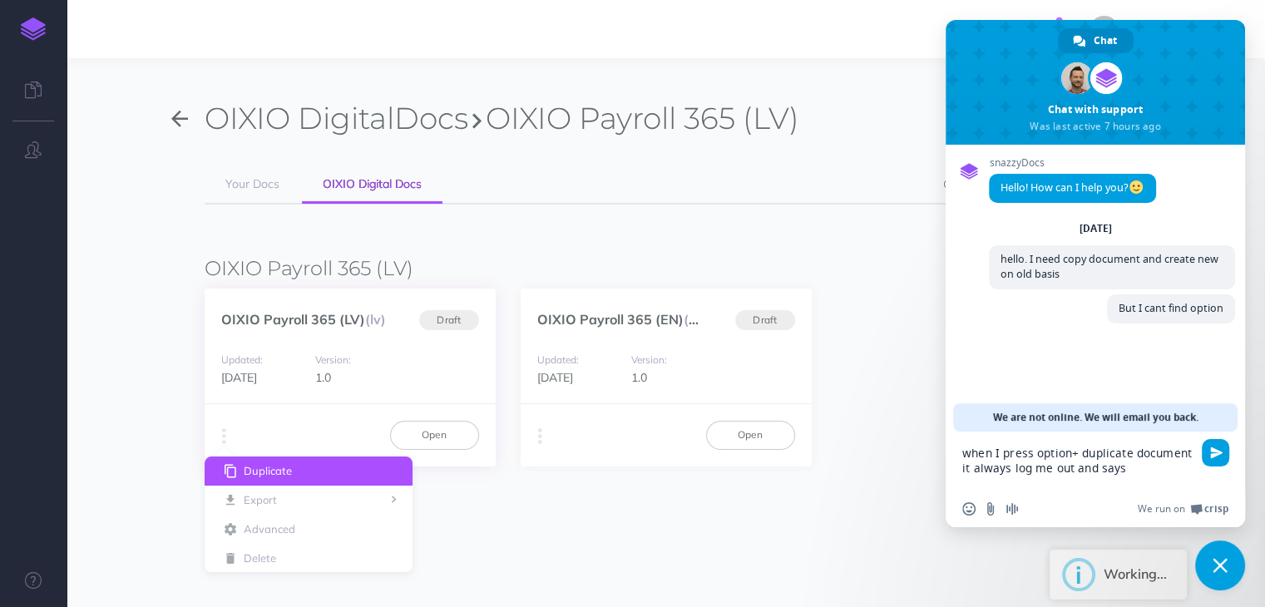
click at [238, 466] on icon "button" at bounding box center [230, 471] width 18 height 11
click at [1215, 565] on span "Close chat" at bounding box center [1219, 565] width 15 height 15
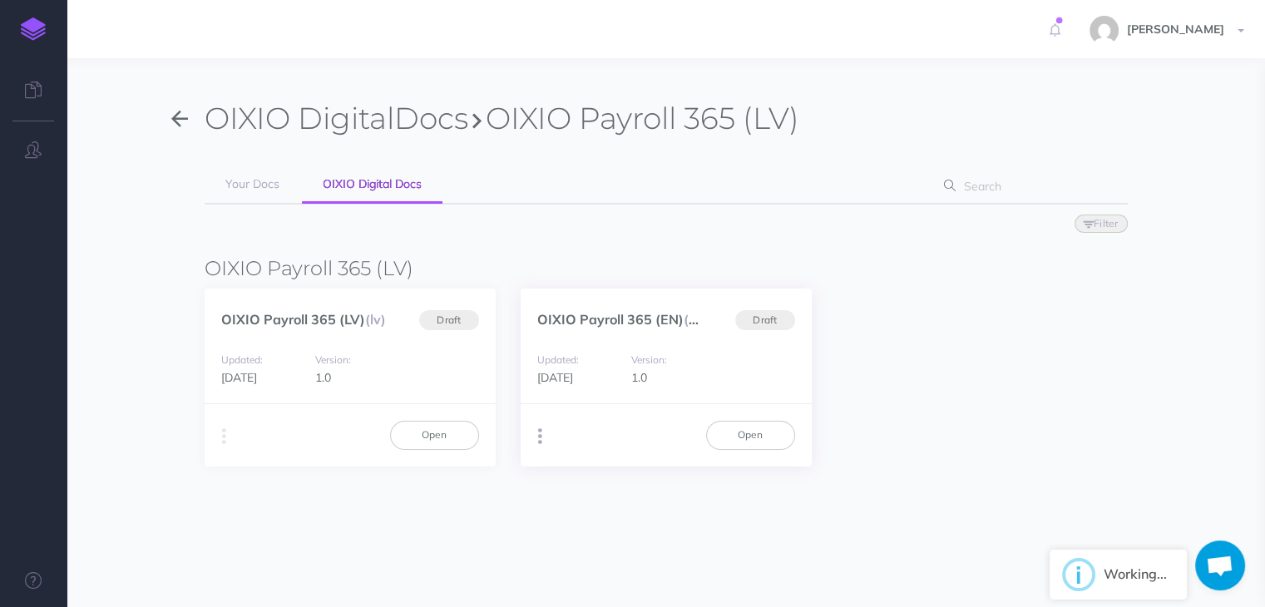
click at [542, 434] on button "button" at bounding box center [540, 436] width 16 height 25
click at [574, 466] on button "Duplicate" at bounding box center [625, 470] width 208 height 29
click at [1137, 576] on h2 "Working..." at bounding box center [1134, 574] width 63 height 15
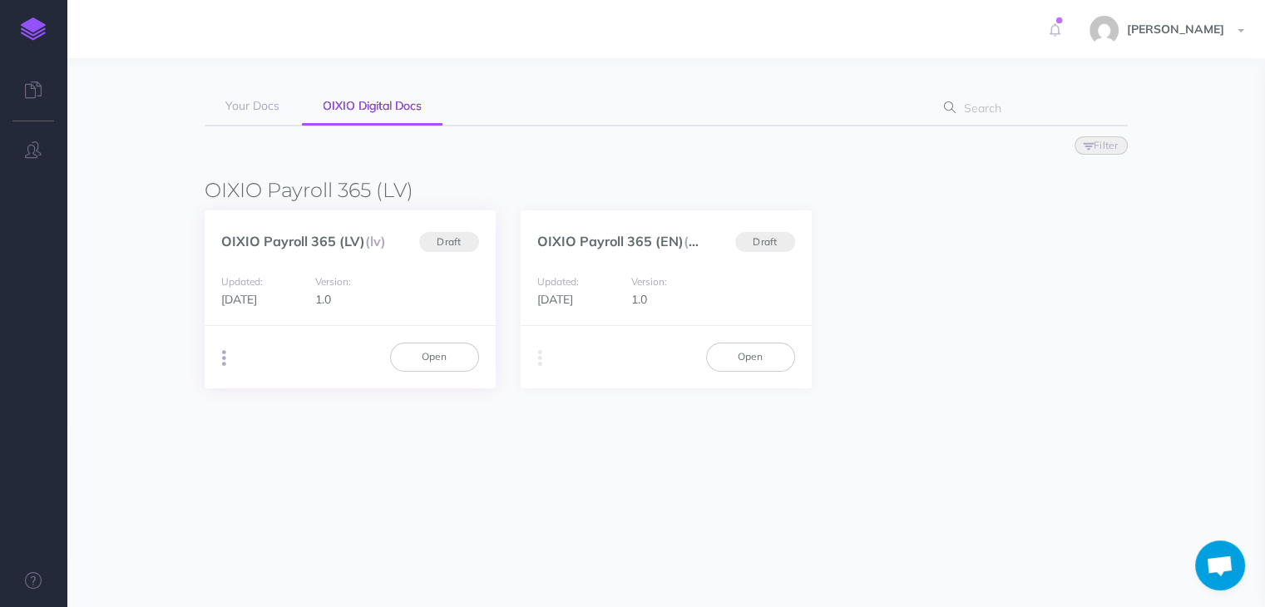
click at [225, 362] on button "button" at bounding box center [224, 358] width 16 height 25
click at [252, 394] on button "Duplicate" at bounding box center [309, 392] width 208 height 29
click at [1234, 565] on span "Open chat" at bounding box center [1220, 565] width 50 height 50
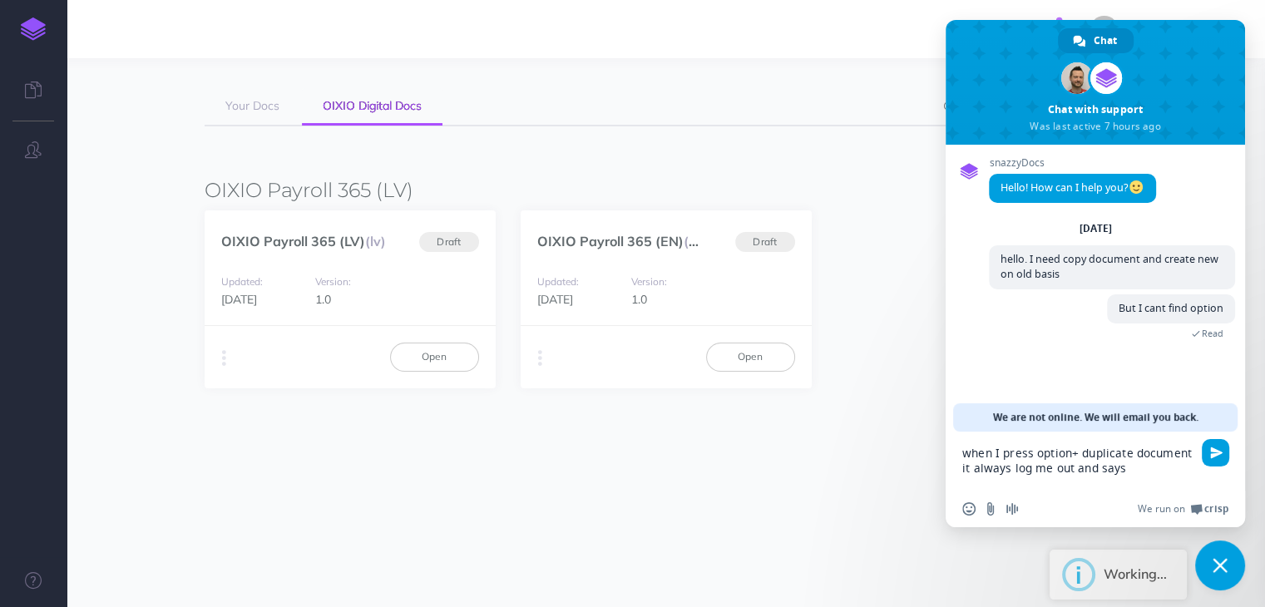
click at [1135, 471] on textarea "when I press option+ duplicate document it always log me out and says" at bounding box center [1076, 468] width 229 height 45
type textarea "when I press option+ duplicate document it always log me out and says You are l…"
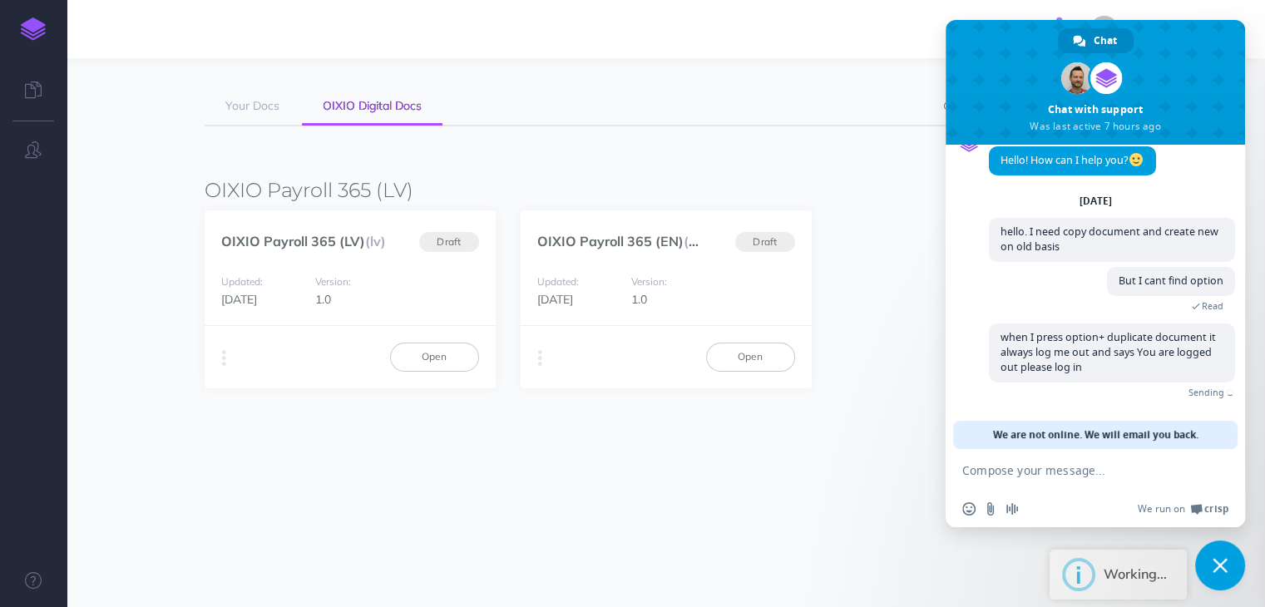
scroll to position [0, 0]
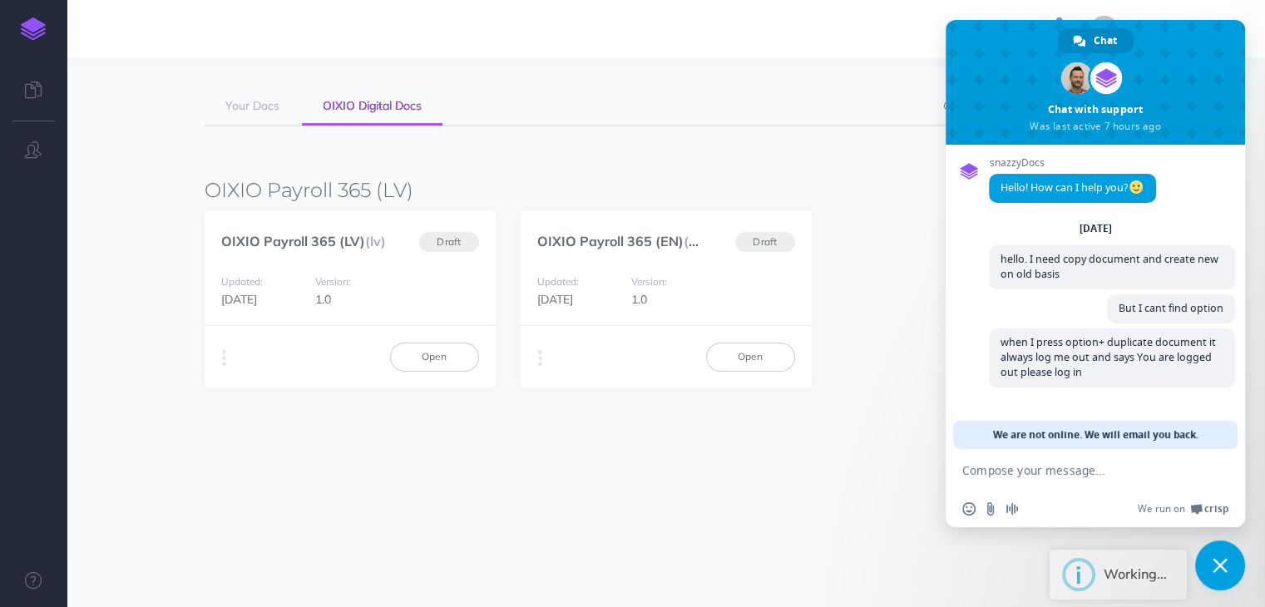
click at [1221, 564] on span "Close chat" at bounding box center [1219, 565] width 15 height 15
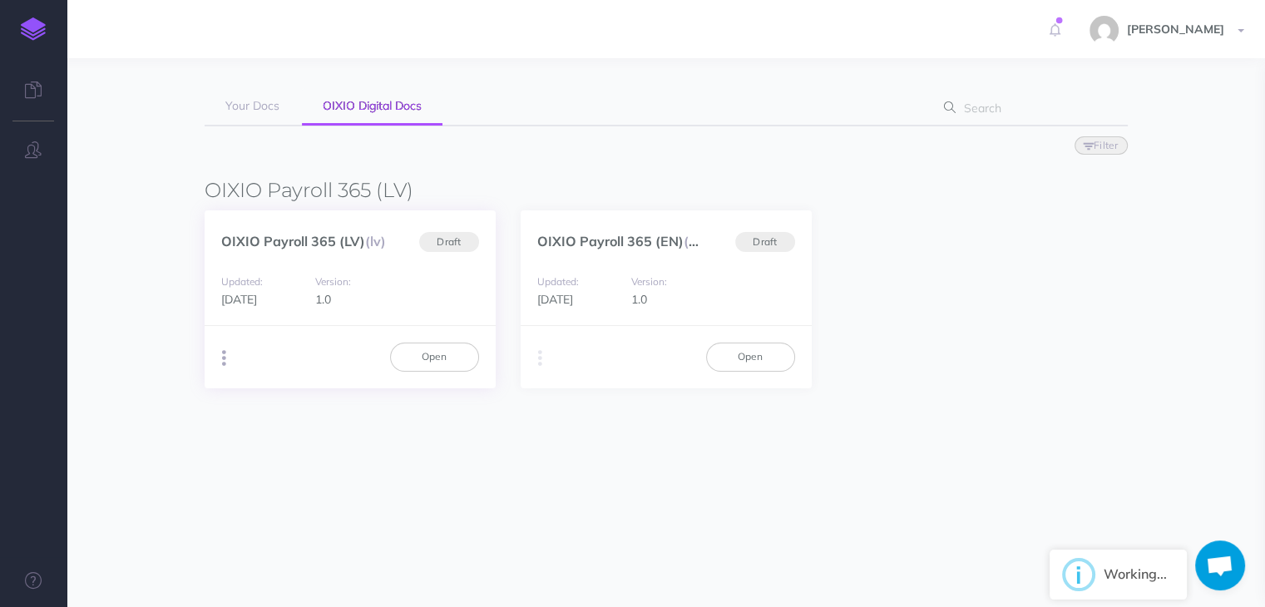
click at [219, 355] on button "button" at bounding box center [224, 358] width 16 height 25
click at [251, 386] on button "Duplicate" at bounding box center [309, 392] width 208 height 29
click at [1108, 580] on h2 "Working..." at bounding box center [1134, 574] width 63 height 15
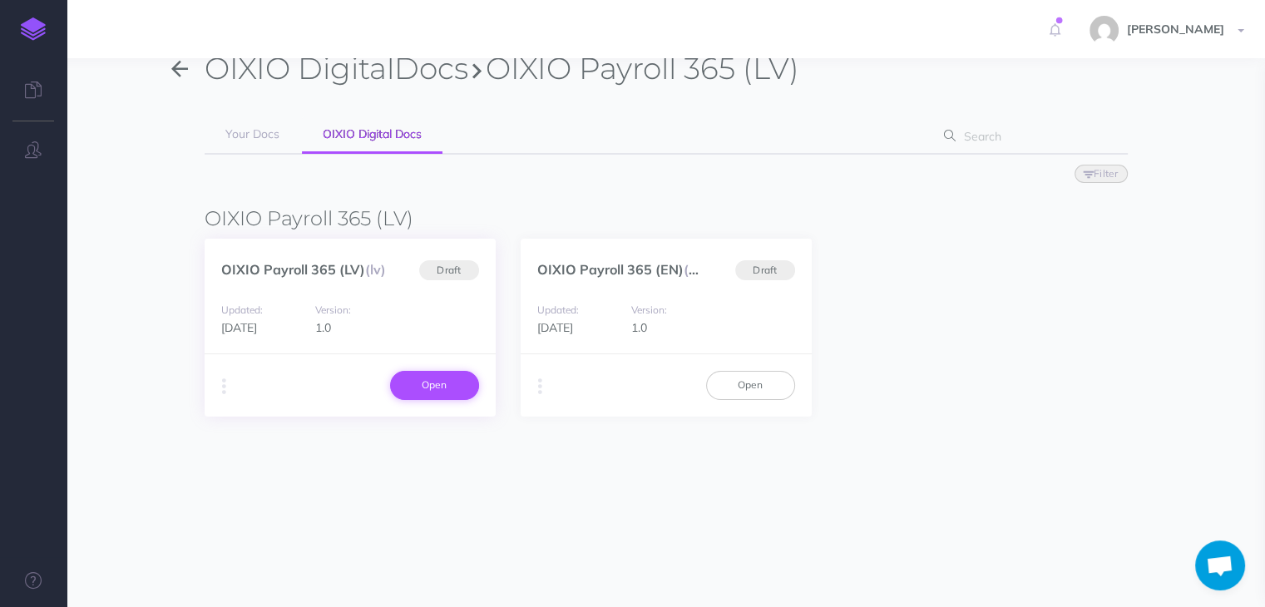
scroll to position [78, 0]
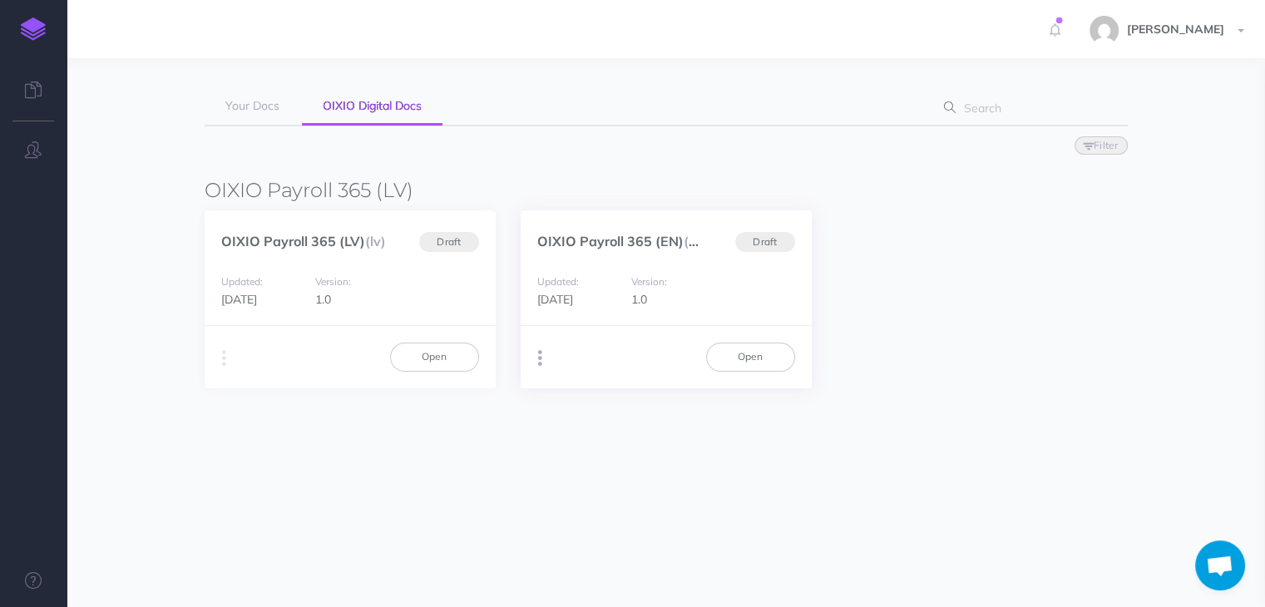
click at [542, 351] on button "button" at bounding box center [540, 358] width 16 height 25
click at [585, 402] on button "Duplicate" at bounding box center [625, 392] width 208 height 29
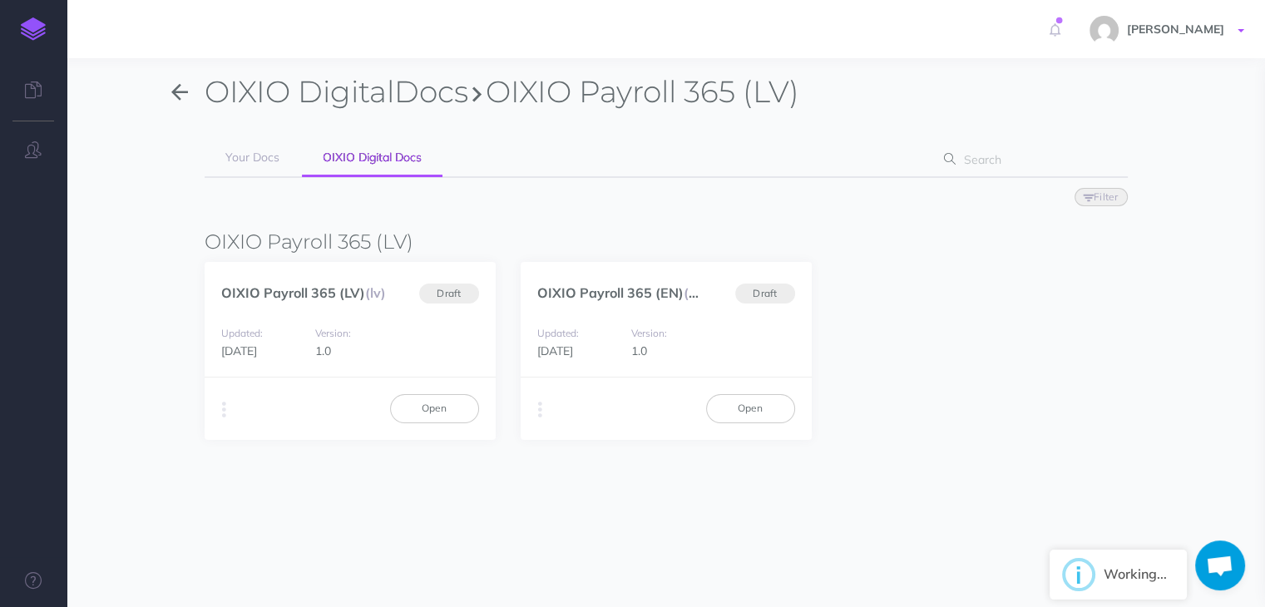
scroll to position [0, 0]
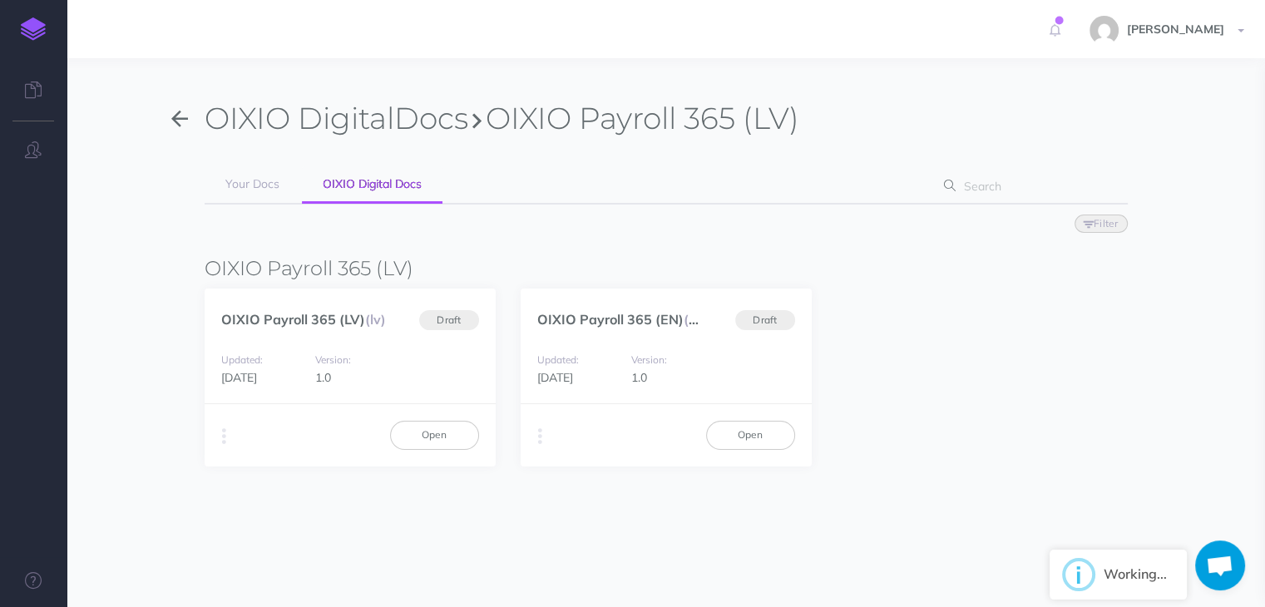
click at [1049, 31] on icon at bounding box center [1054, 30] width 11 height 30
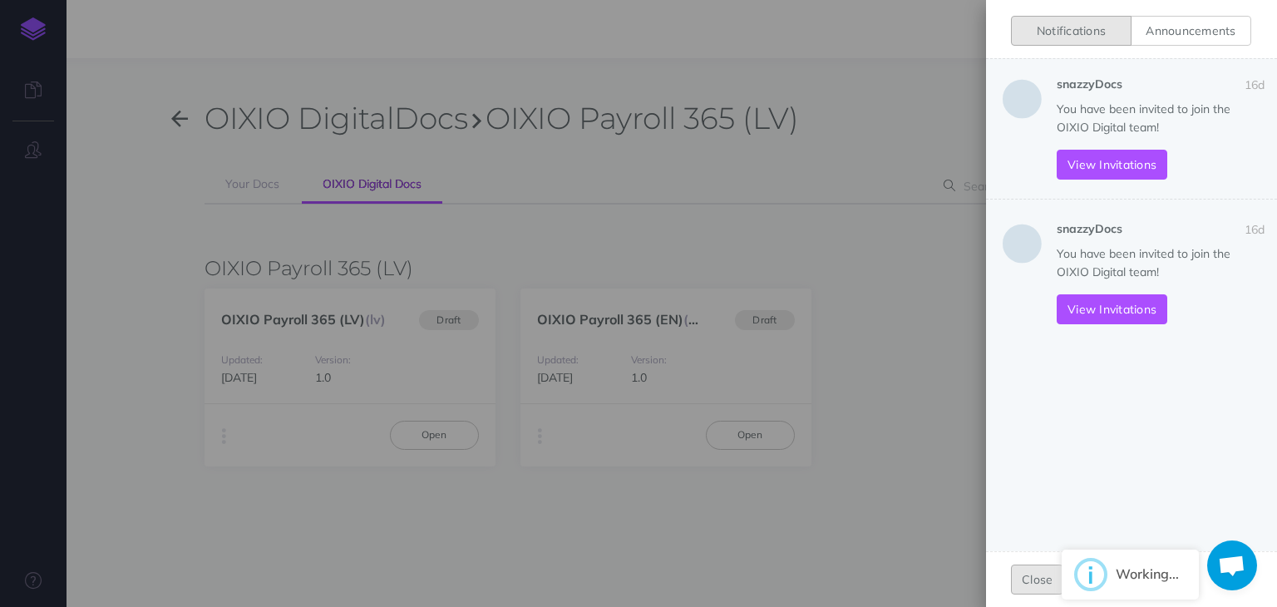
click at [1049, 579] on button "Close" at bounding box center [1037, 580] width 52 height 30
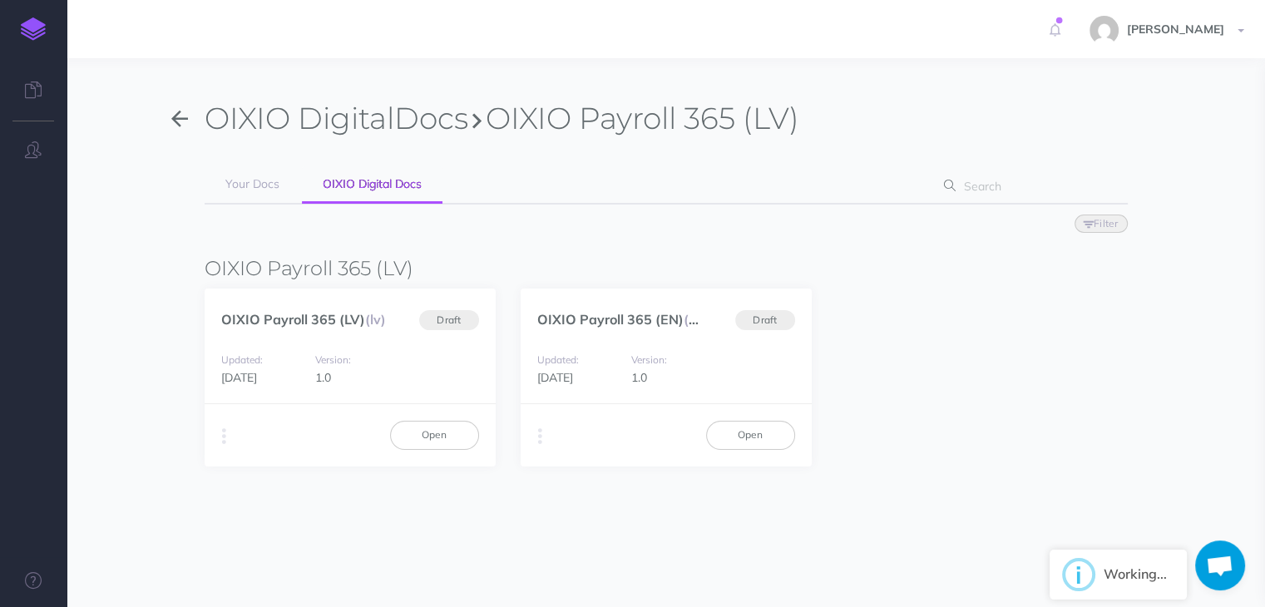
click at [162, 121] on button "button" at bounding box center [180, 119] width 50 height 38
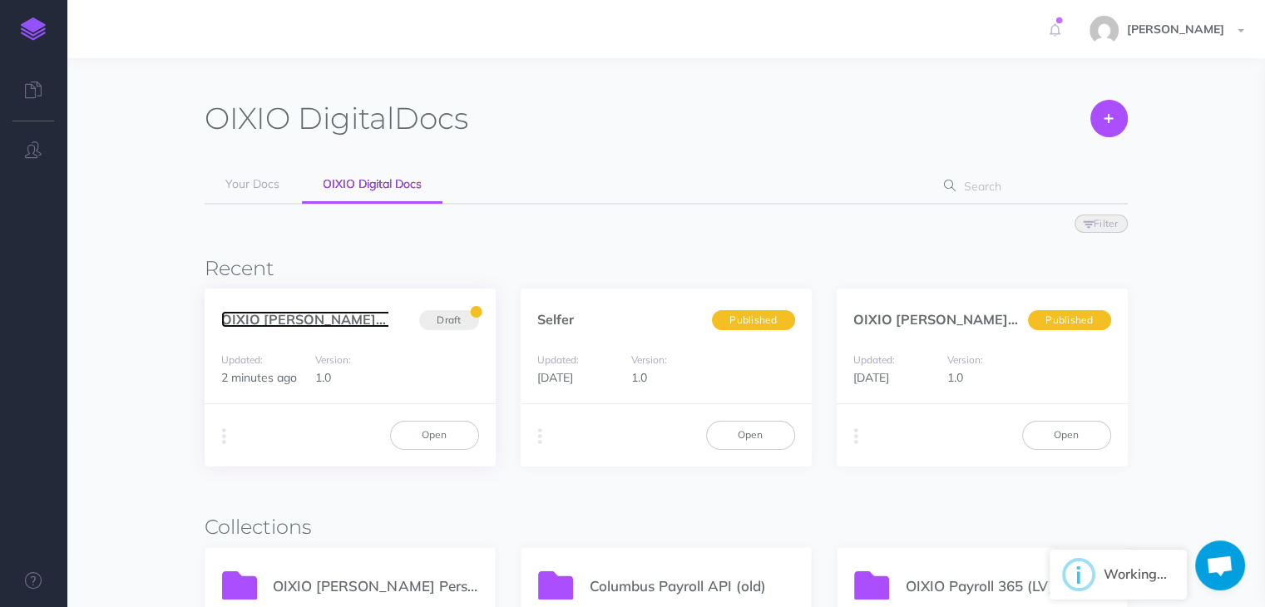
click at [315, 320] on link "OIXIO Palk ja Personal... (et)" at bounding box center [344, 319] width 247 height 17
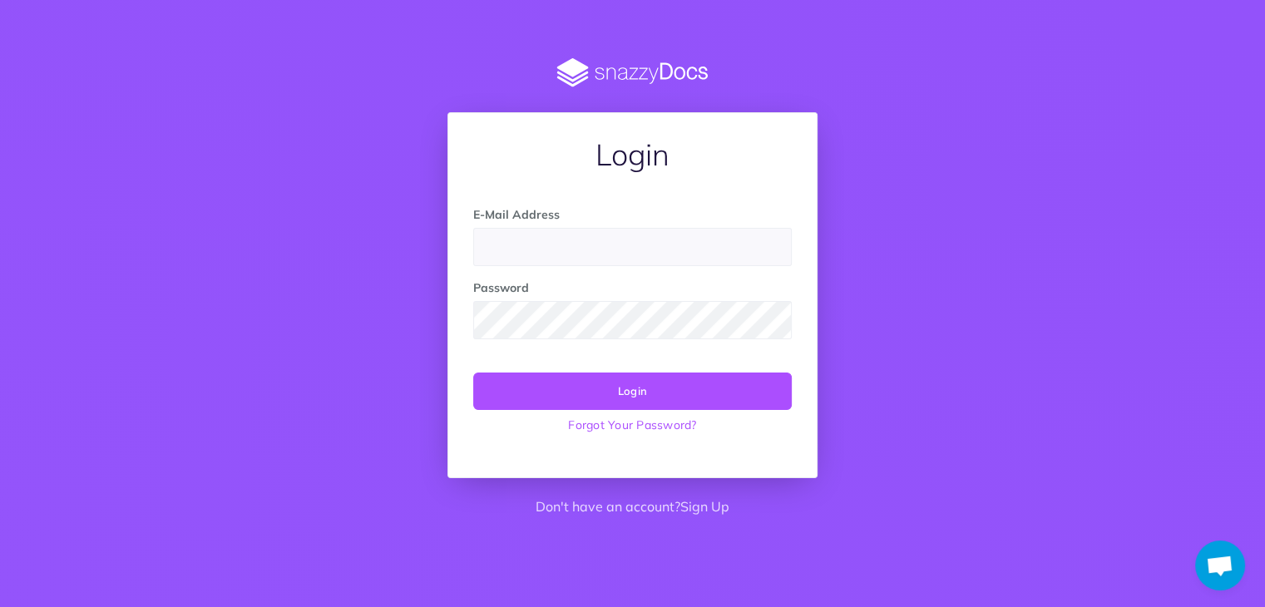
click at [494, 264] on input "email" at bounding box center [632, 247] width 318 height 38
click at [530, 240] on input "email" at bounding box center [632, 247] width 318 height 38
type input "[PERSON_NAME][EMAIL_ADDRESS][PERSON_NAME][DOMAIN_NAME]"
click at [528, 288] on div "Password" at bounding box center [632, 309] width 343 height 61
click at [473, 373] on button "Login" at bounding box center [632, 391] width 318 height 37
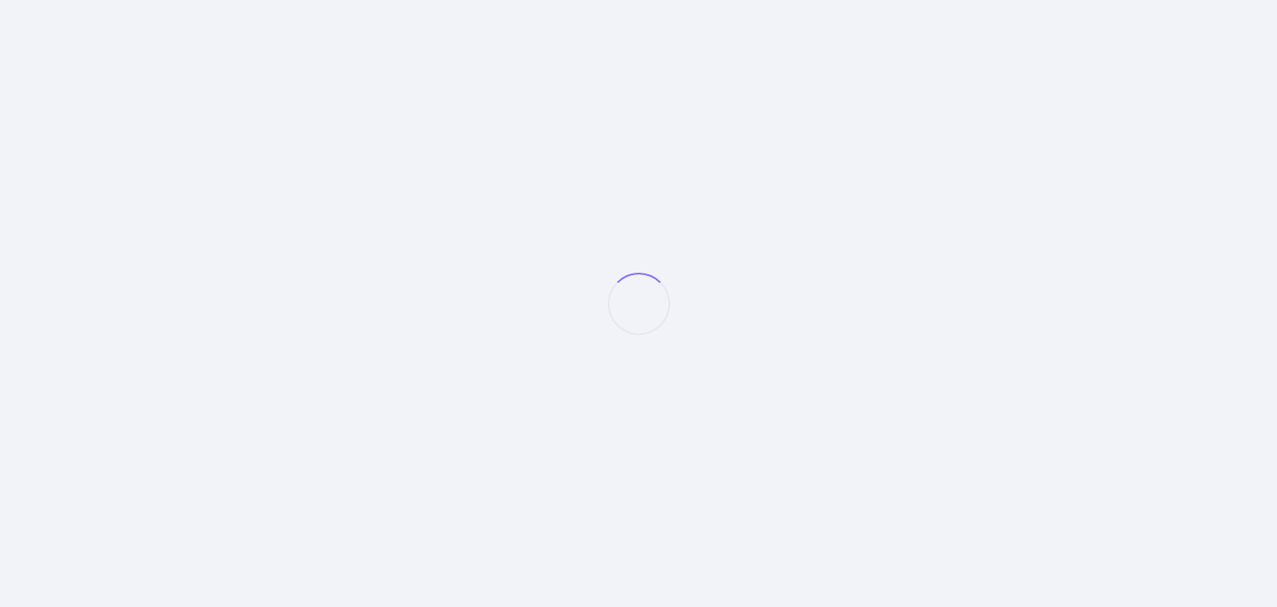
select select "et"
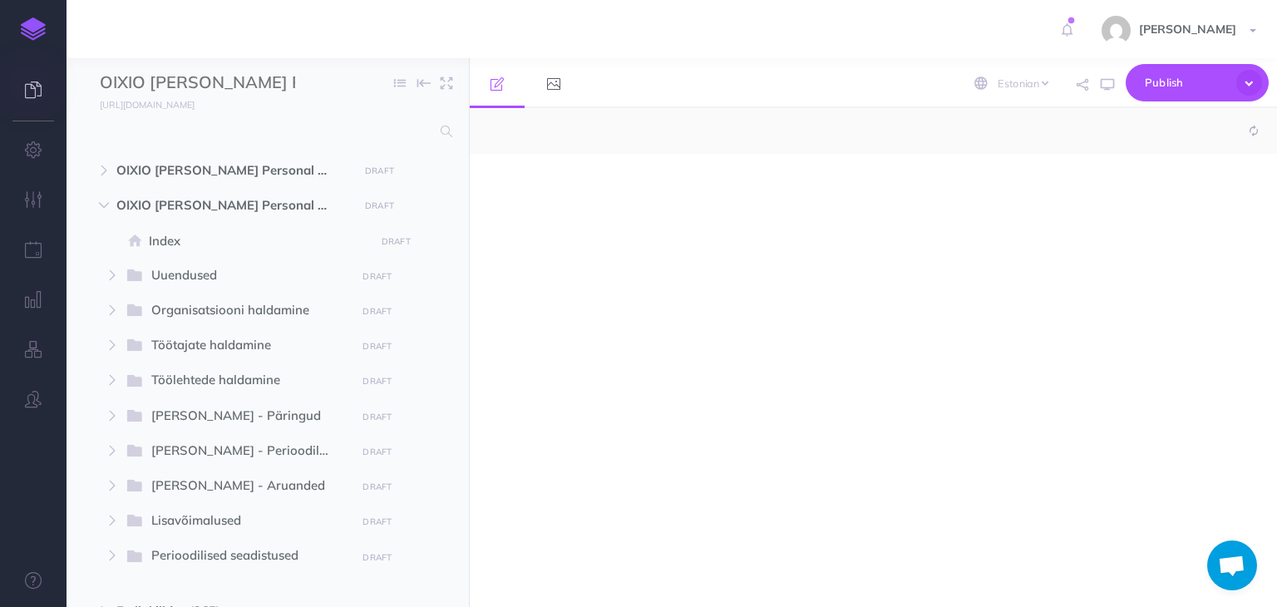
select select "null"
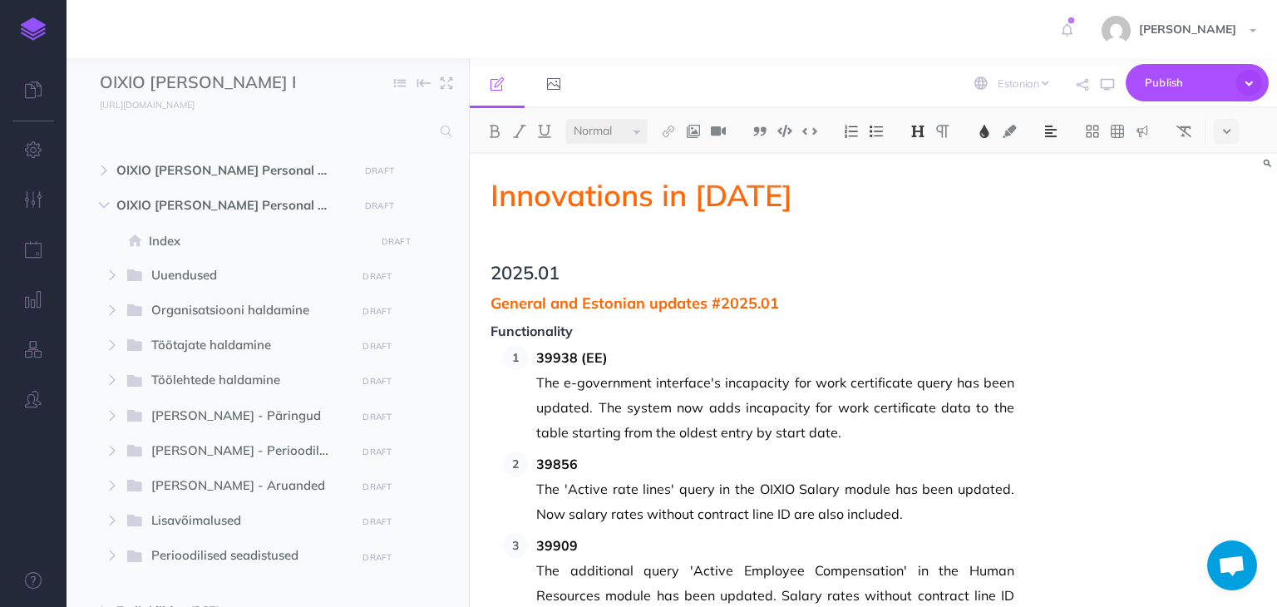
click at [32, 31] on img at bounding box center [33, 28] width 25 height 23
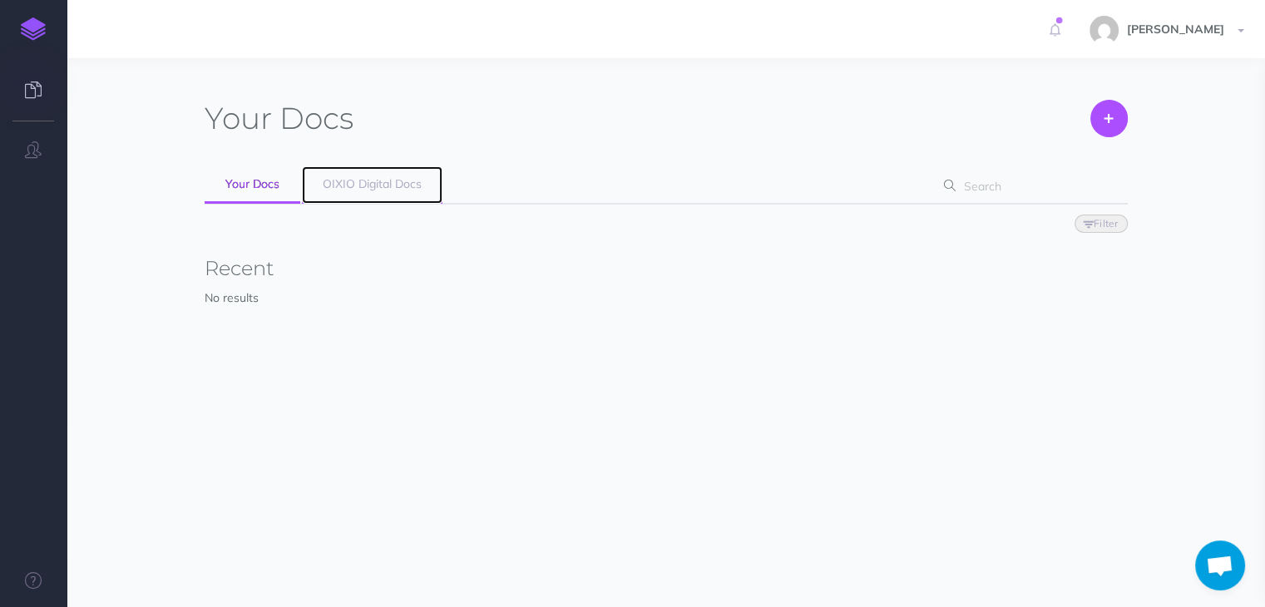
click at [349, 184] on span "OIXIO Digital Docs" at bounding box center [372, 183] width 99 height 15
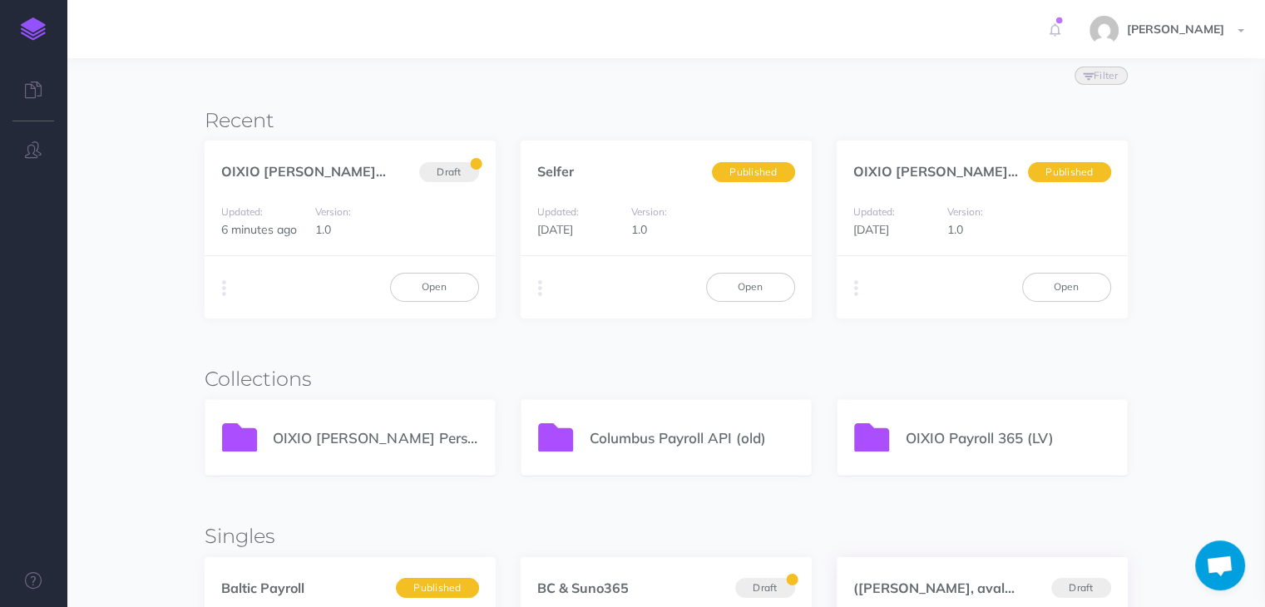
scroll to position [249, 0]
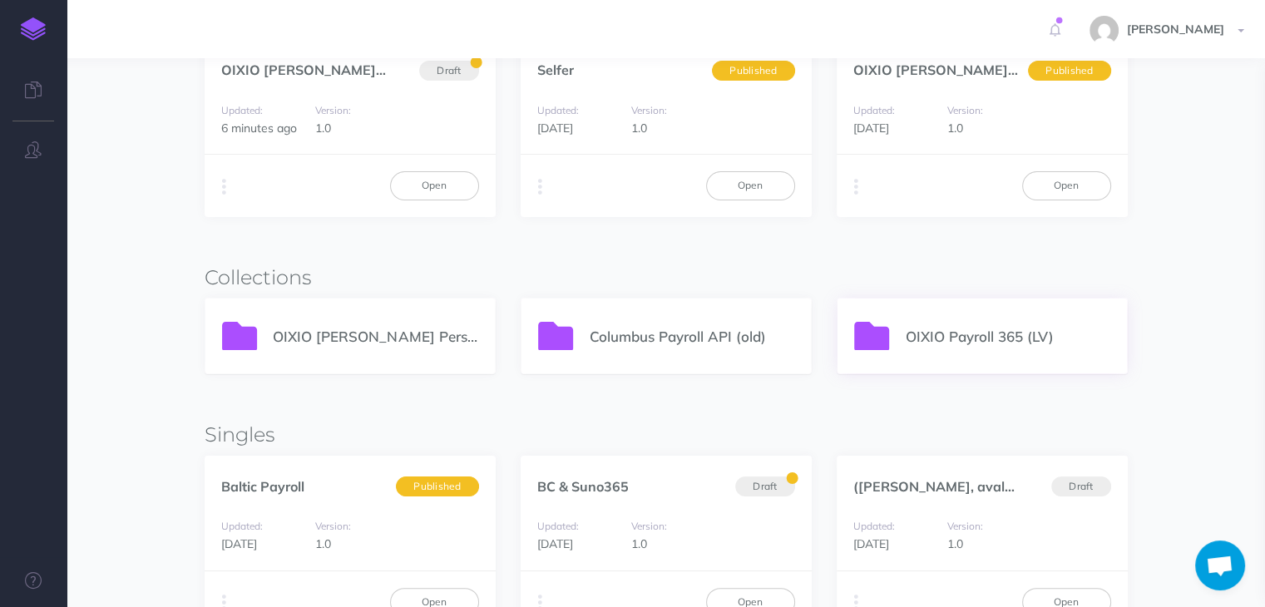
click at [941, 319] on div "OIXIO Payroll 365 (LV)" at bounding box center [981, 336] width 289 height 75
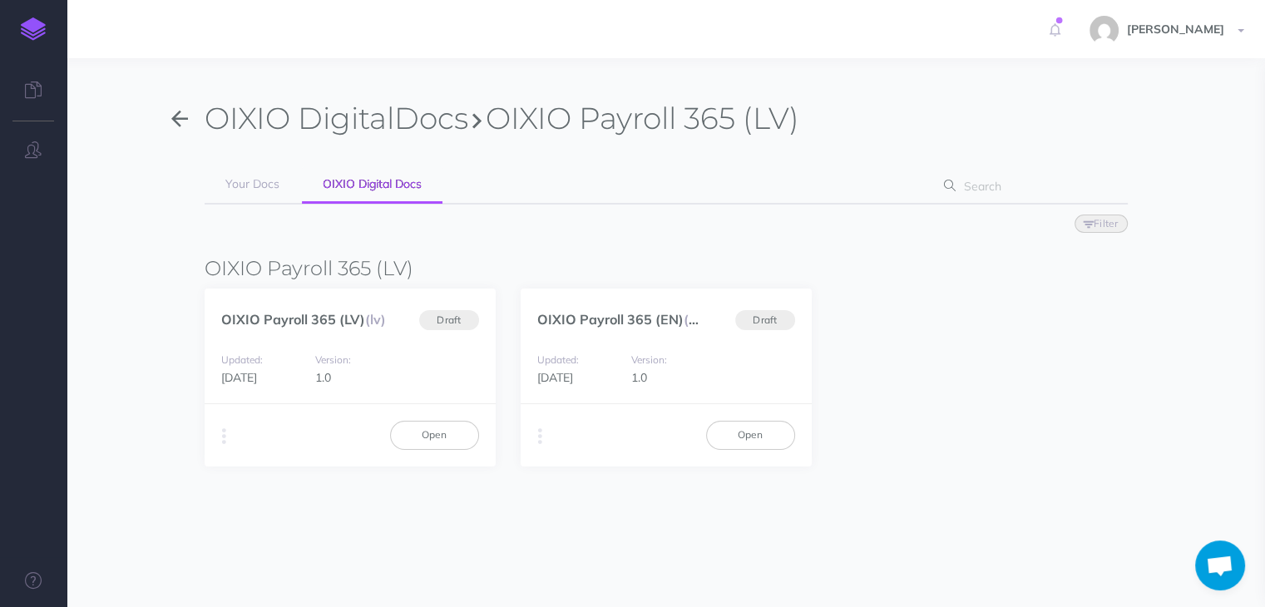
click at [1217, 573] on span "Open chat" at bounding box center [1219, 566] width 27 height 23
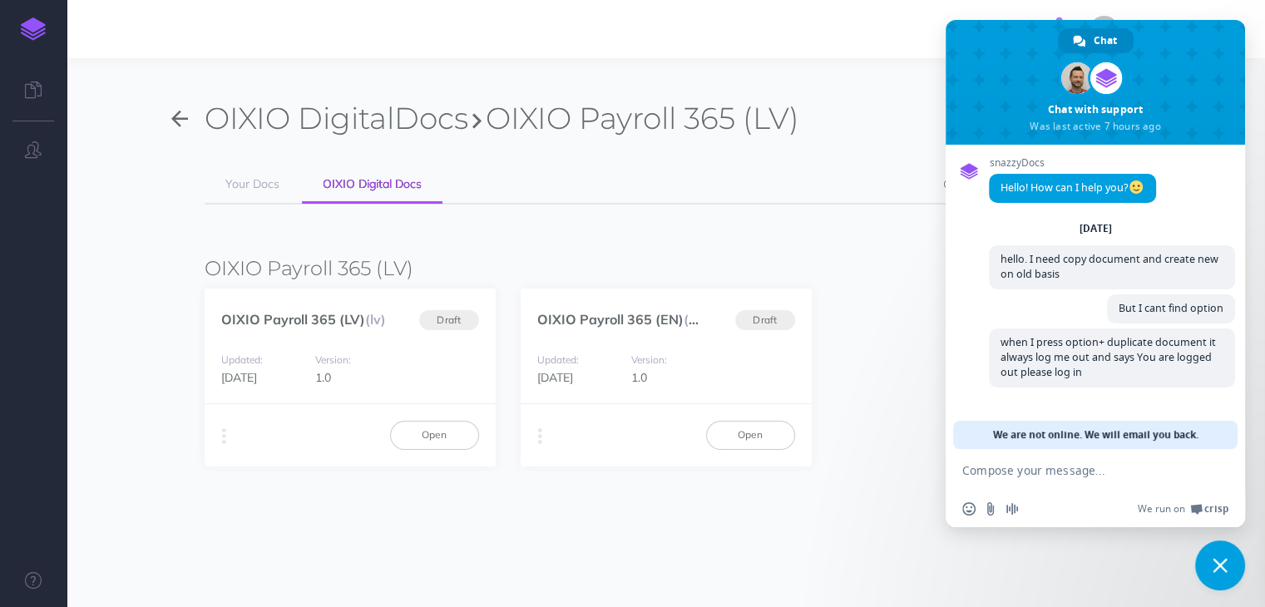
click at [816, 12] on div "[PERSON_NAME] Settings Account Settings Teams Create Team OIXIO Digital Support…" at bounding box center [632, 29] width 1240 height 58
click at [1219, 558] on span "Close chat" at bounding box center [1219, 565] width 15 height 15
